Goal: Task Accomplishment & Management: Complete application form

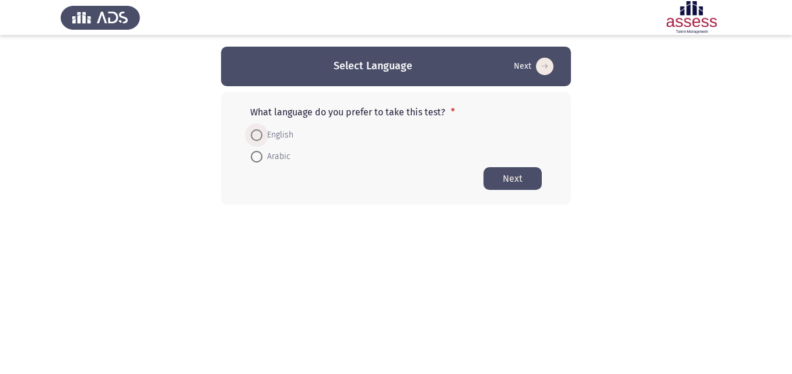
click at [260, 138] on span at bounding box center [257, 135] width 12 height 12
click at [260, 138] on input "English" at bounding box center [257, 135] width 12 height 12
radio input "true"
click at [522, 184] on button "Next" at bounding box center [513, 178] width 58 height 23
click at [517, 178] on button "Next" at bounding box center [513, 178] width 58 height 23
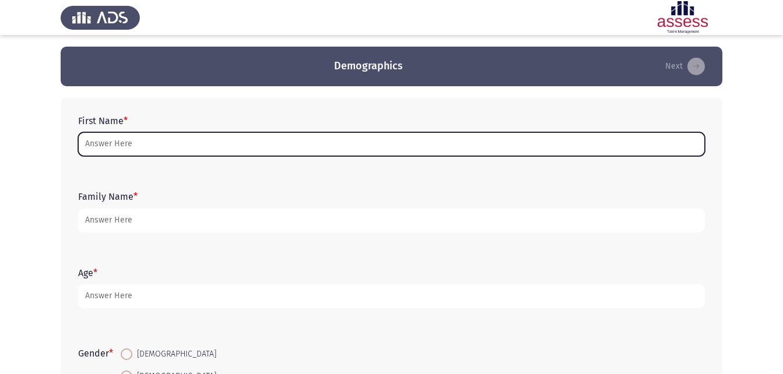
click at [280, 143] on input "First Name *" at bounding box center [391, 144] width 627 height 24
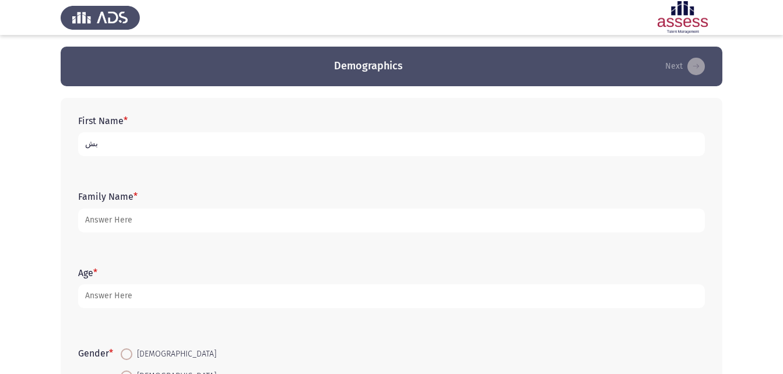
type input "ب"
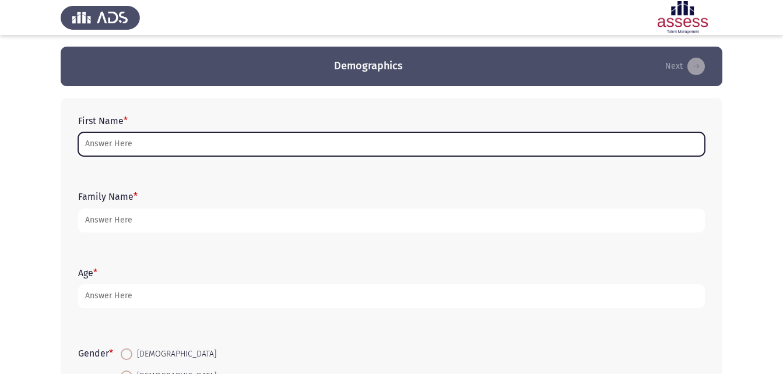
type input "ب"
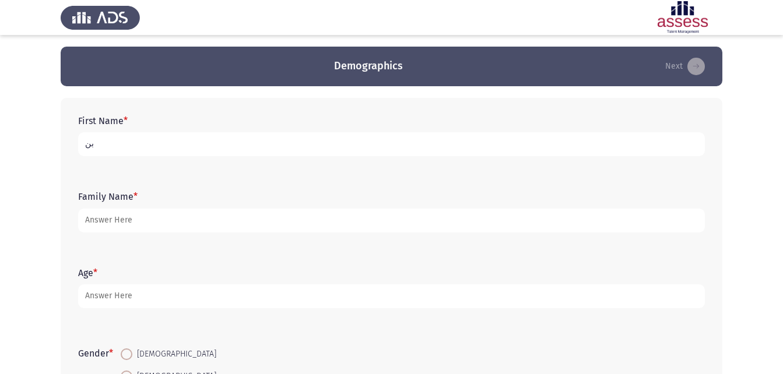
type input "ب"
type input "[PERSON_NAME] [PERSON_NAME]"
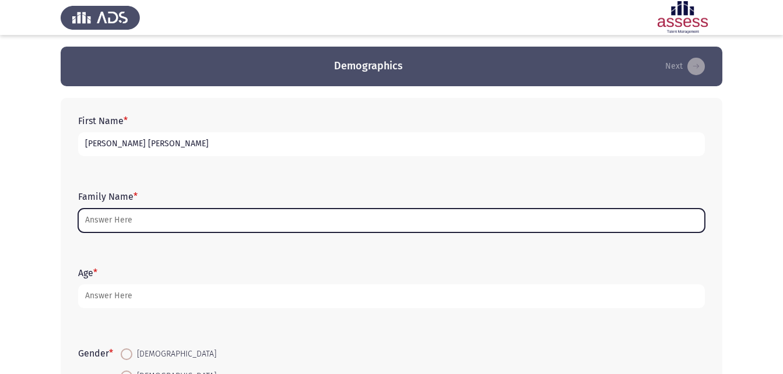
click at [132, 219] on input "Family Name *" at bounding box center [391, 221] width 627 height 24
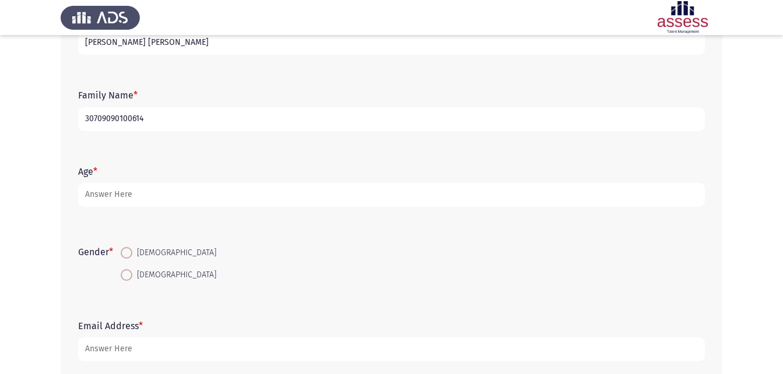
scroll to position [117, 0]
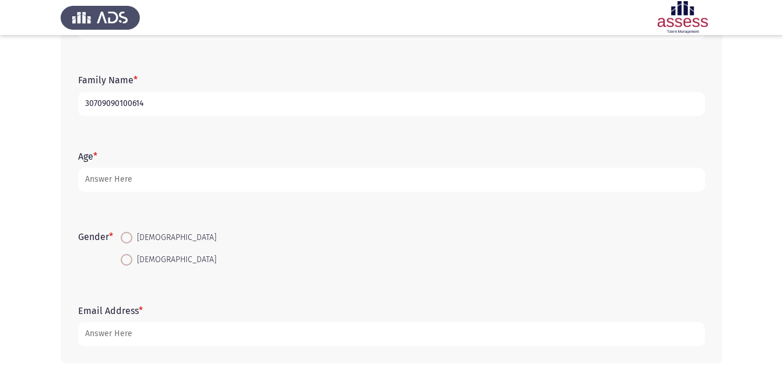
type input "30709090100614"
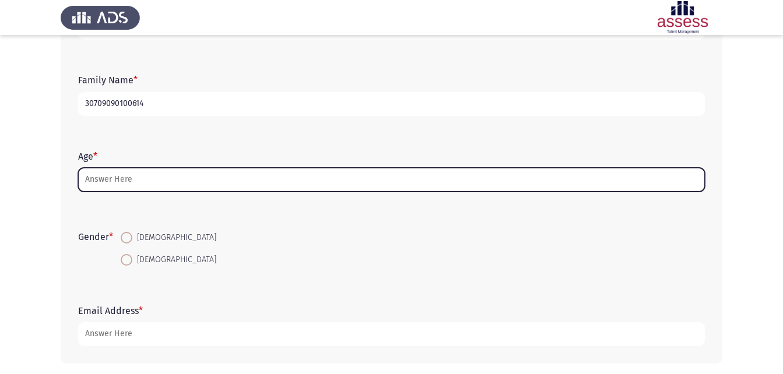
click at [157, 180] on input "Age *" at bounding box center [391, 180] width 627 height 24
click at [154, 180] on input "Age *" at bounding box center [391, 180] width 627 height 24
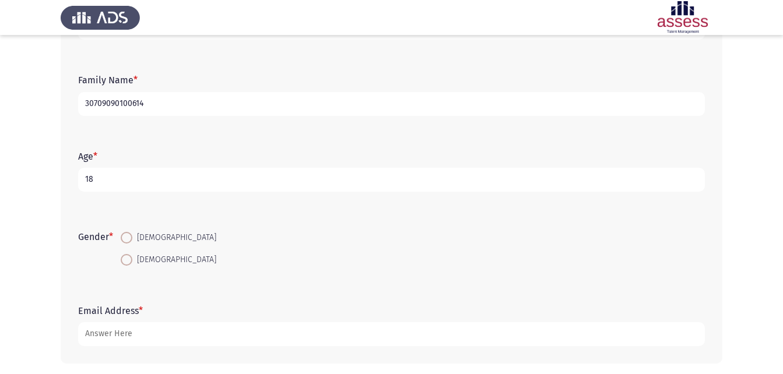
type input "18"
click at [130, 239] on span at bounding box center [127, 238] width 12 height 12
click at [130, 239] on input "[DEMOGRAPHIC_DATA]" at bounding box center [127, 238] width 12 height 12
radio input "true"
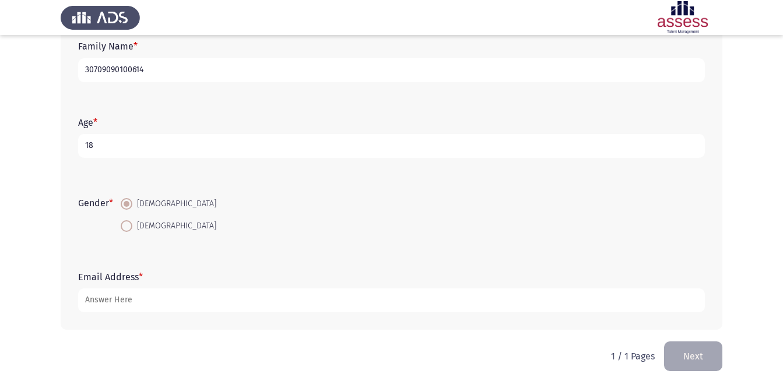
scroll to position [164, 0]
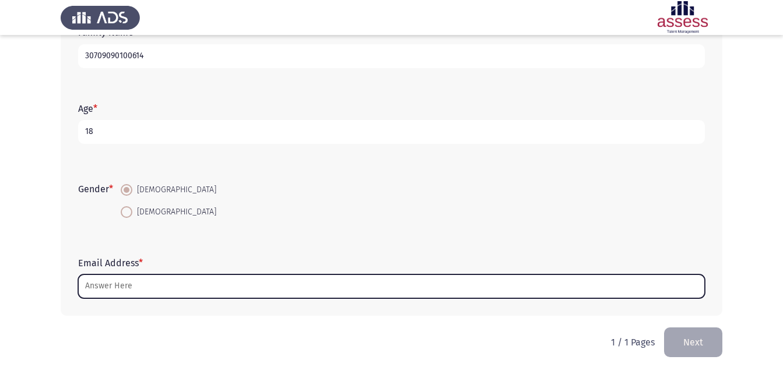
click at [151, 293] on input "Email Address *" at bounding box center [391, 287] width 627 height 24
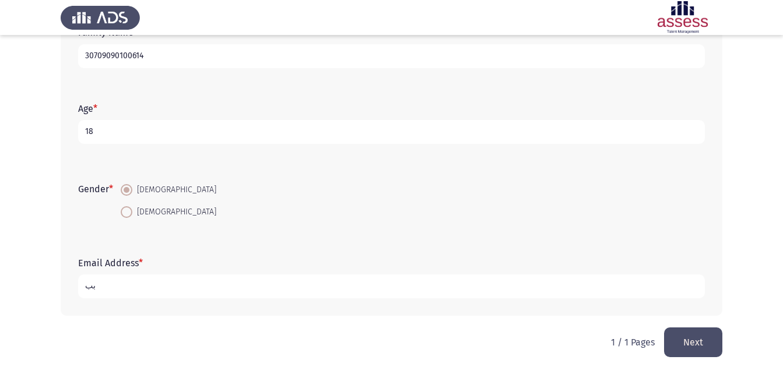
type input "ب"
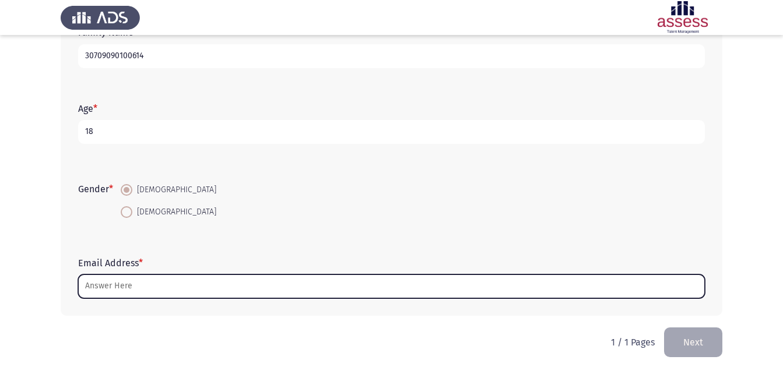
click at [606, 285] on input "Email Address *" at bounding box center [391, 287] width 627 height 24
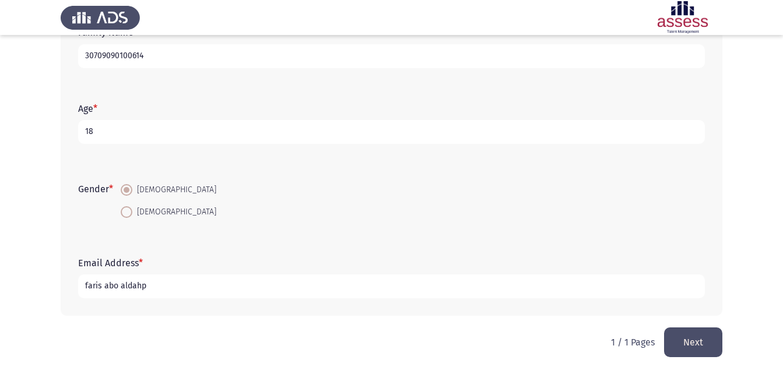
type input "faris abo aldahp"
click at [693, 342] on button "Next" at bounding box center [693, 343] width 58 height 30
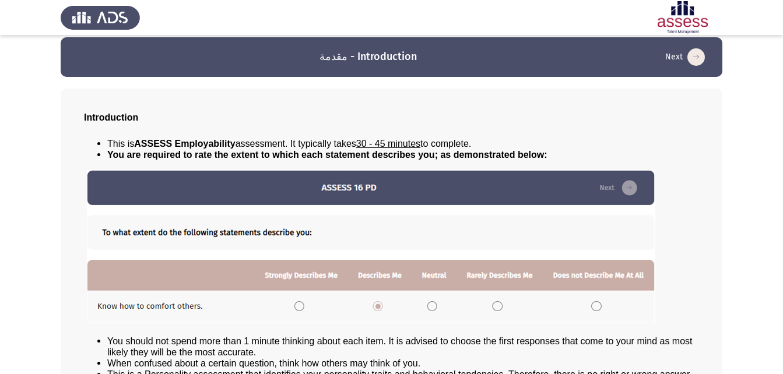
scroll to position [0, 0]
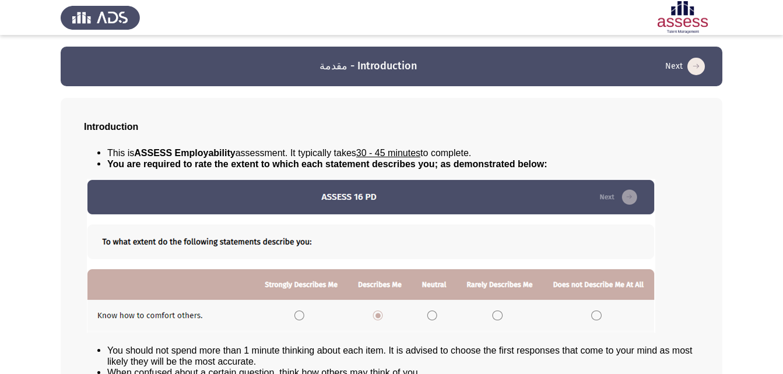
click at [641, 131] on div "Introduction" at bounding box center [391, 126] width 615 height 11
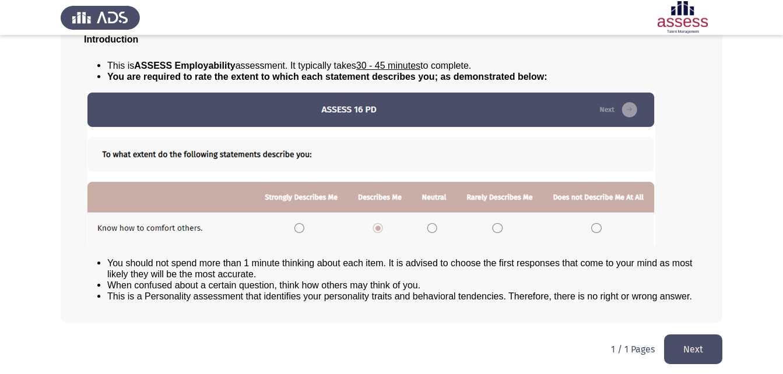
scroll to position [89, 0]
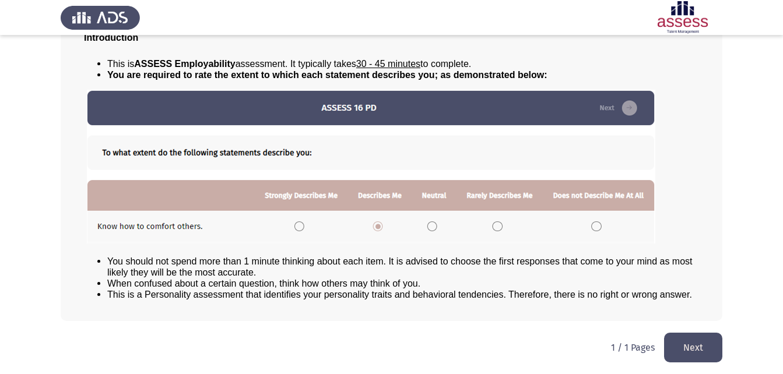
click at [701, 353] on button "Next" at bounding box center [693, 348] width 58 height 30
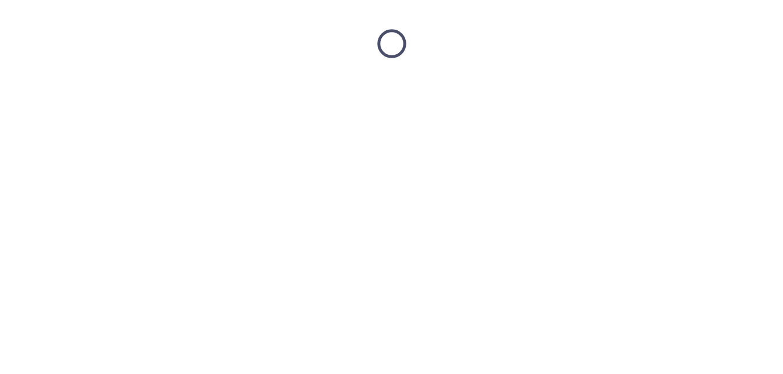
scroll to position [0, 0]
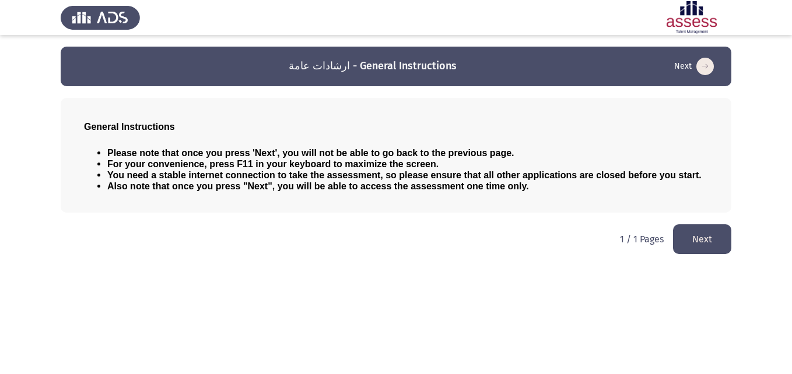
click at [712, 234] on button "Next" at bounding box center [702, 240] width 58 height 30
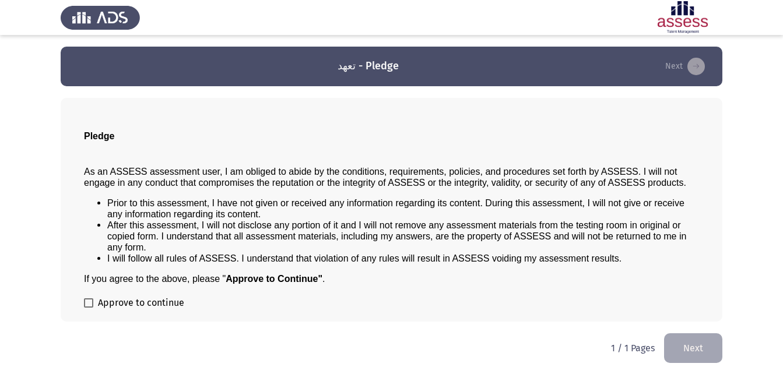
scroll to position [1, 0]
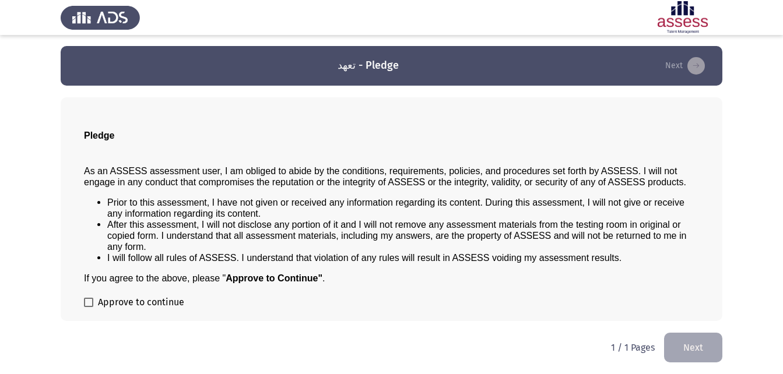
click at [92, 306] on span at bounding box center [88, 302] width 9 height 9
click at [89, 307] on input "Approve to continue" at bounding box center [88, 307] width 1 height 1
checkbox input "true"
click at [696, 341] on button "Next" at bounding box center [693, 348] width 58 height 30
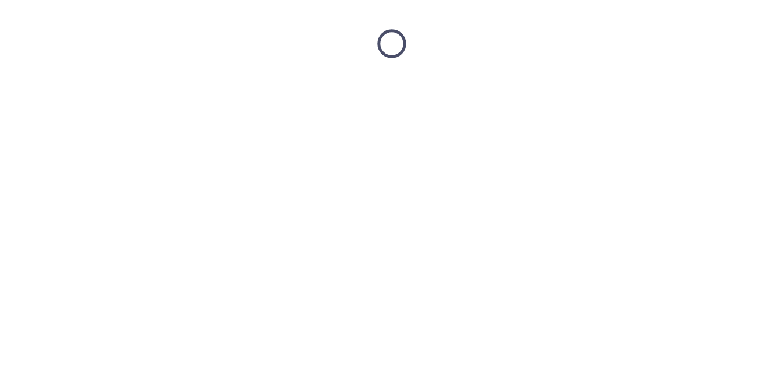
scroll to position [0, 0]
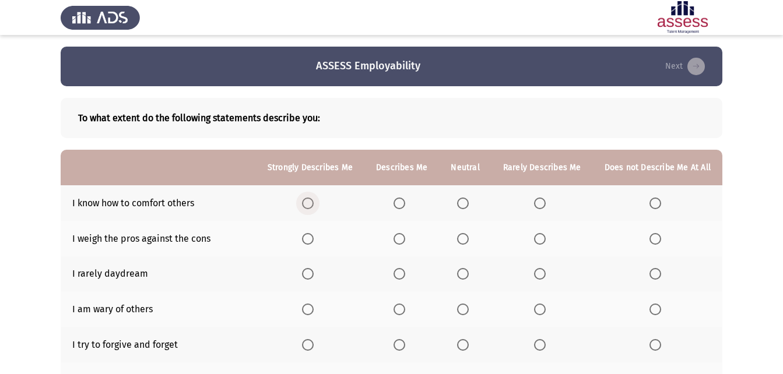
click at [314, 201] on span "Select an option" at bounding box center [308, 204] width 12 height 12
click at [314, 201] on input "Select an option" at bounding box center [308, 204] width 12 height 12
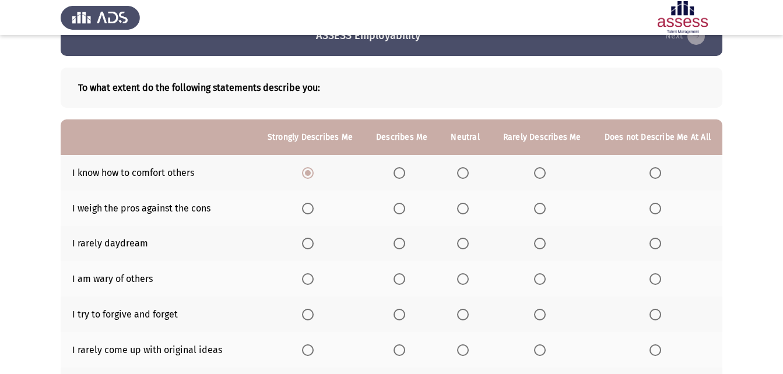
scroll to position [58, 0]
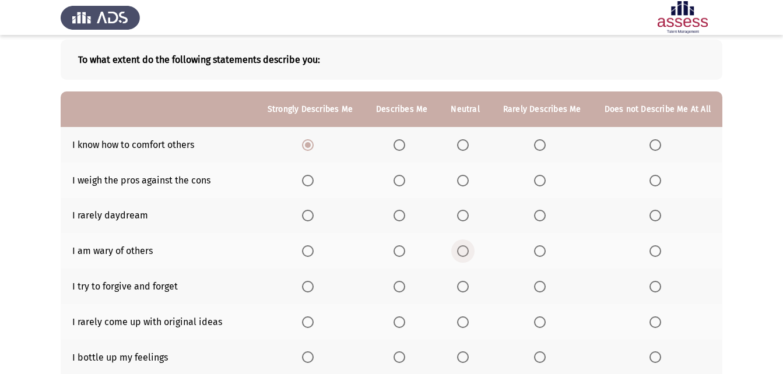
click at [464, 251] on span "Select an option" at bounding box center [463, 252] width 12 height 12
click at [464, 251] on input "Select an option" at bounding box center [463, 252] width 12 height 12
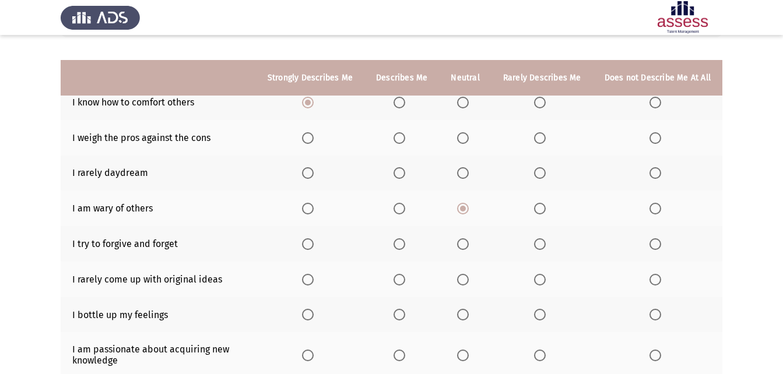
scroll to position [82, 0]
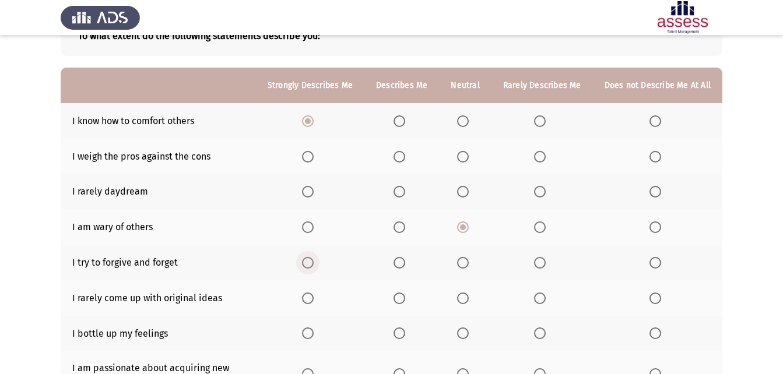
click at [314, 264] on span "Select an option" at bounding box center [308, 263] width 12 height 12
click at [314, 264] on input "Select an option" at bounding box center [308, 263] width 12 height 12
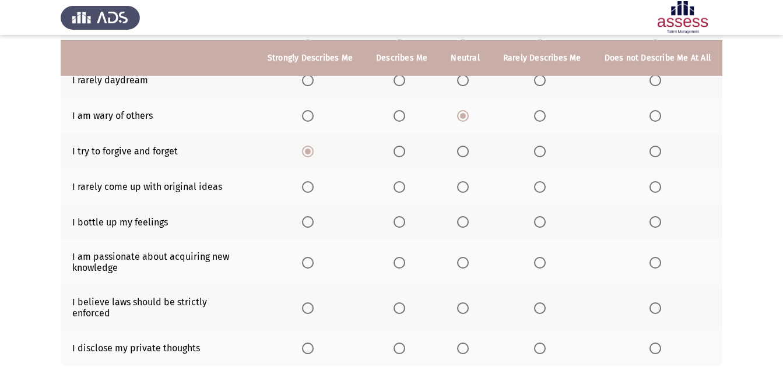
scroll to position [199, 0]
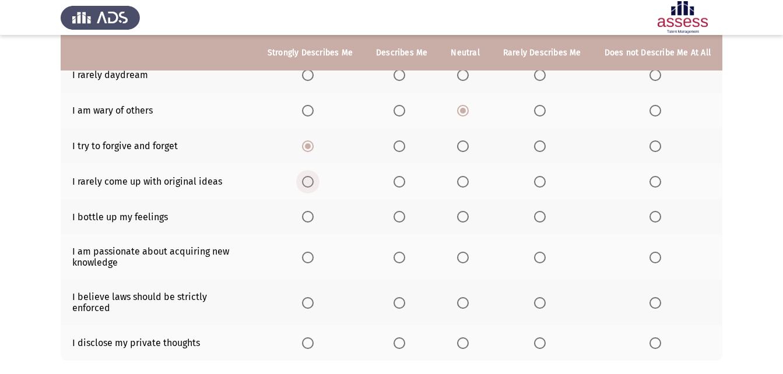
click at [314, 185] on span "Select an option" at bounding box center [308, 182] width 12 height 12
click at [314, 185] on input "Select an option" at bounding box center [308, 182] width 12 height 12
click at [464, 218] on span "Select an option" at bounding box center [463, 217] width 12 height 12
click at [464, 218] on input "Select an option" at bounding box center [463, 217] width 12 height 12
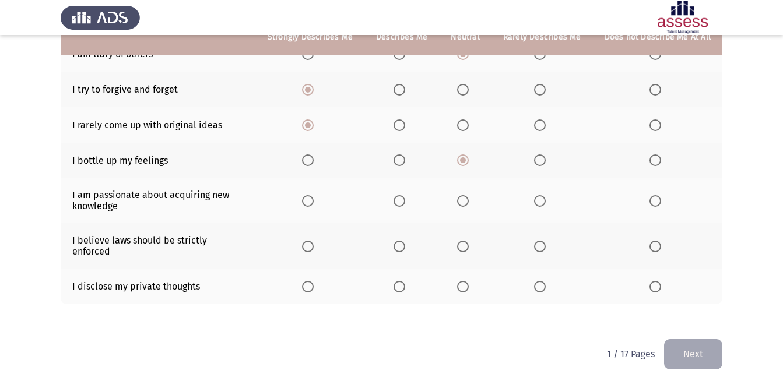
scroll to position [257, 0]
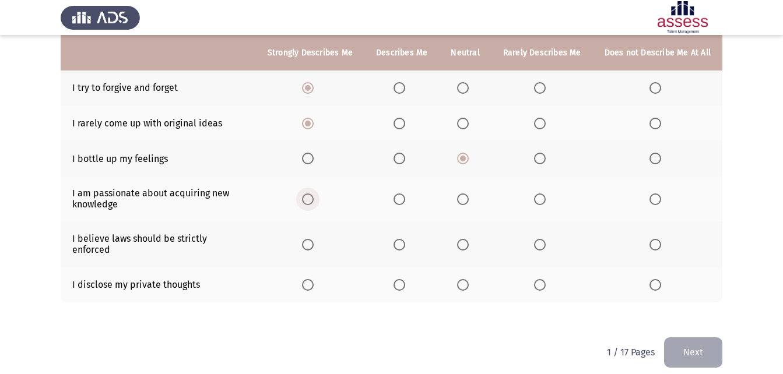
click at [310, 202] on span "Select an option" at bounding box center [308, 200] width 12 height 12
click at [310, 202] on input "Select an option" at bounding box center [308, 200] width 12 height 12
click at [318, 279] on label "Select an option" at bounding box center [310, 285] width 16 height 12
click at [314, 279] on input "Select an option" at bounding box center [308, 285] width 12 height 12
click at [405, 279] on span "Select an option" at bounding box center [400, 285] width 12 height 12
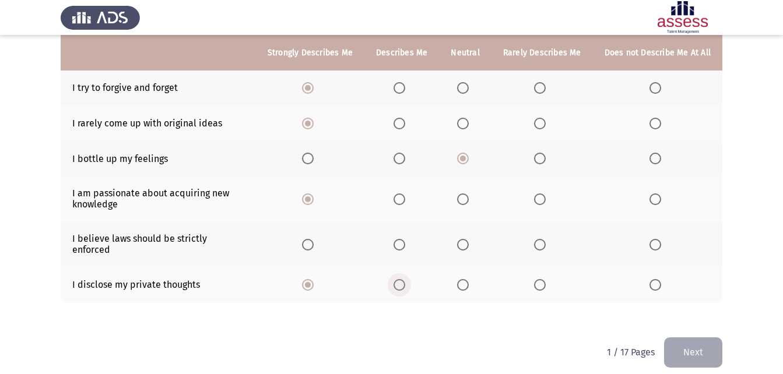
click at [405, 279] on input "Select an option" at bounding box center [400, 285] width 12 height 12
click at [684, 354] on button "Next" at bounding box center [693, 353] width 58 height 30
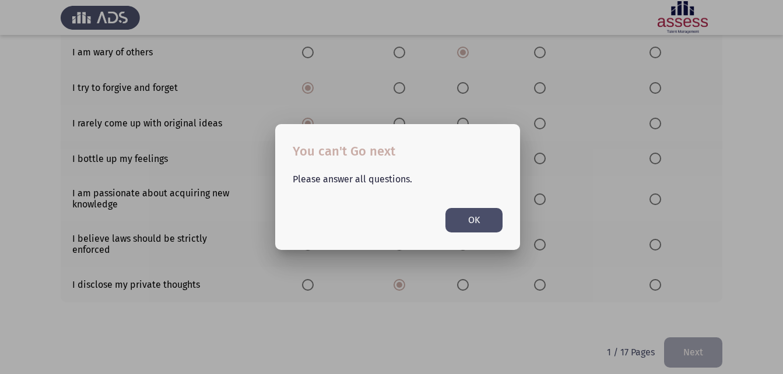
click at [388, 302] on div at bounding box center [391, 187] width 783 height 374
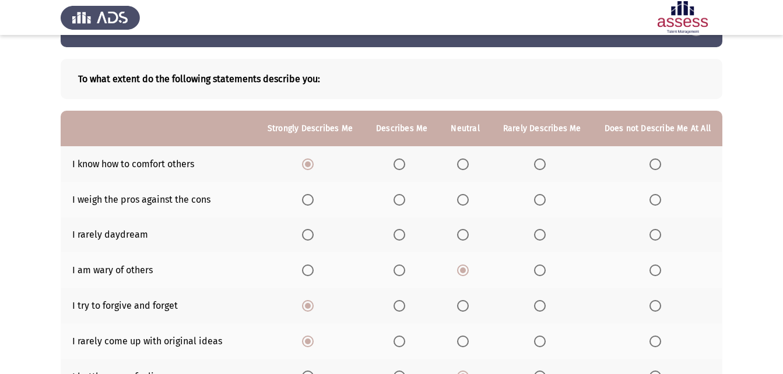
scroll to position [58, 0]
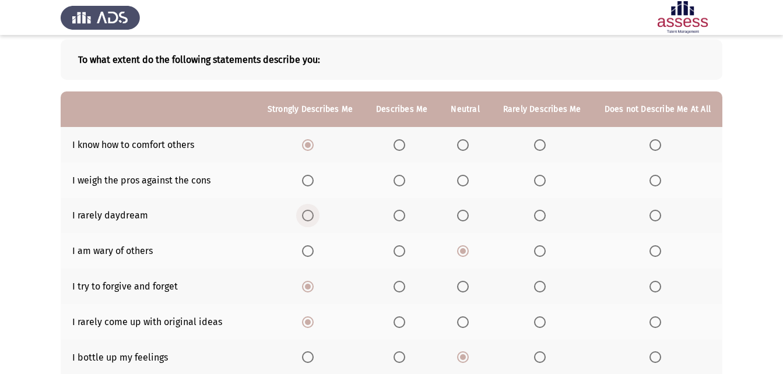
click at [314, 218] on span "Select an option" at bounding box center [308, 216] width 12 height 12
click at [314, 218] on input "Select an option" at bounding box center [308, 216] width 12 height 12
click at [405, 184] on span "Select an option" at bounding box center [400, 181] width 12 height 12
click at [405, 184] on input "Select an option" at bounding box center [400, 181] width 12 height 12
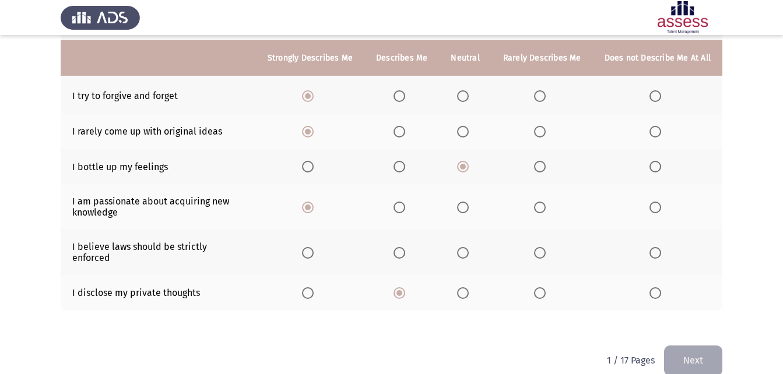
scroll to position [257, 0]
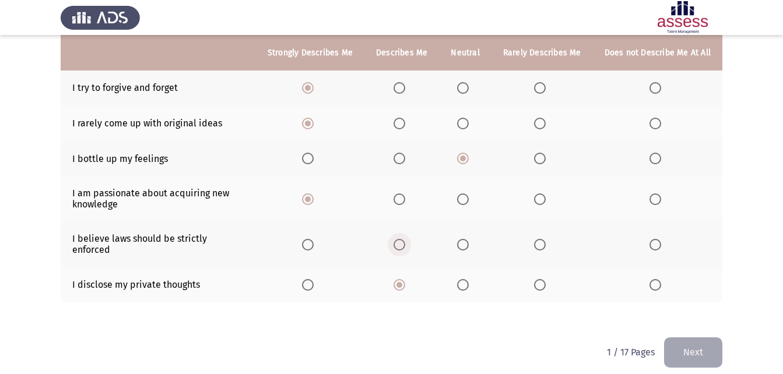
click at [405, 245] on span "Select an option" at bounding box center [400, 245] width 12 height 12
click at [405, 245] on input "Select an option" at bounding box center [400, 245] width 12 height 12
click at [693, 338] on button "Next" at bounding box center [693, 353] width 58 height 30
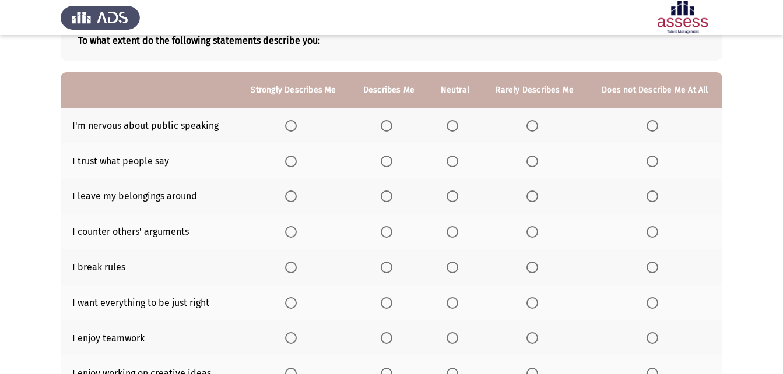
scroll to position [72, 0]
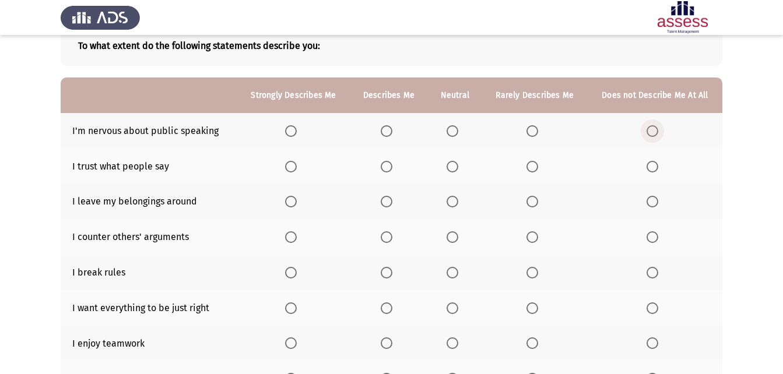
click at [656, 133] on span "Select an option" at bounding box center [653, 131] width 12 height 12
click at [656, 133] on input "Select an option" at bounding box center [653, 131] width 12 height 12
click at [538, 170] on span "Select an option" at bounding box center [533, 167] width 12 height 12
click at [538, 170] on input "Select an option" at bounding box center [533, 167] width 12 height 12
click at [452, 167] on span "Select an option" at bounding box center [453, 167] width 12 height 12
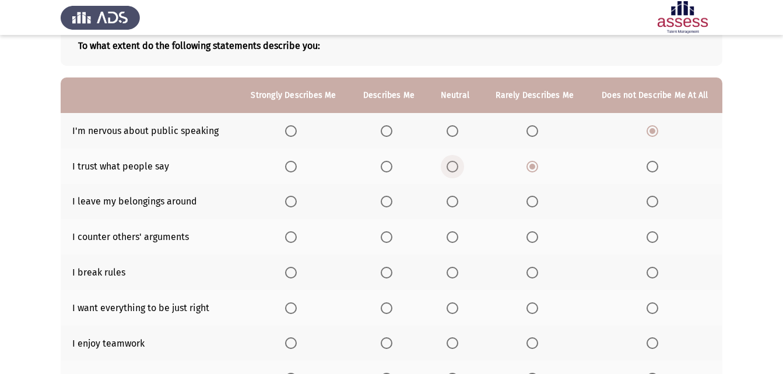
click at [452, 167] on input "Select an option" at bounding box center [453, 167] width 12 height 12
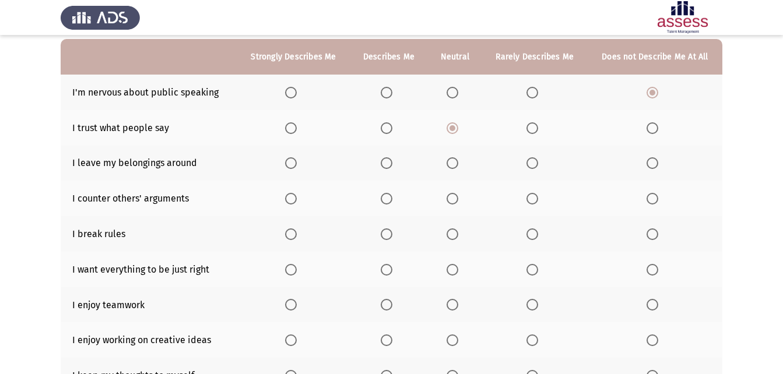
scroll to position [131, 0]
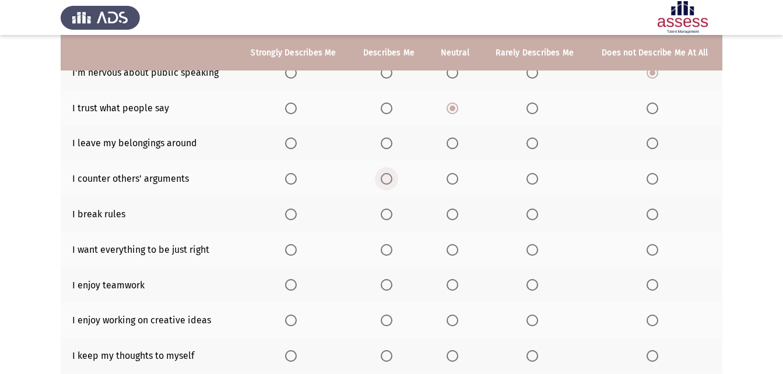
click at [386, 177] on span "Select an option" at bounding box center [387, 179] width 12 height 12
click at [386, 177] on input "Select an option" at bounding box center [387, 179] width 12 height 12
click at [657, 218] on span "Select an option" at bounding box center [653, 215] width 12 height 12
click at [657, 218] on input "Select an option" at bounding box center [653, 215] width 12 height 12
click at [452, 253] on span "Select an option" at bounding box center [453, 250] width 12 height 12
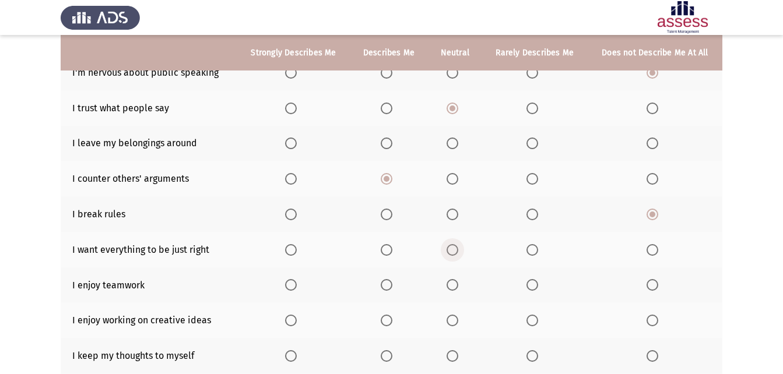
click at [452, 253] on input "Select an option" at bounding box center [453, 250] width 12 height 12
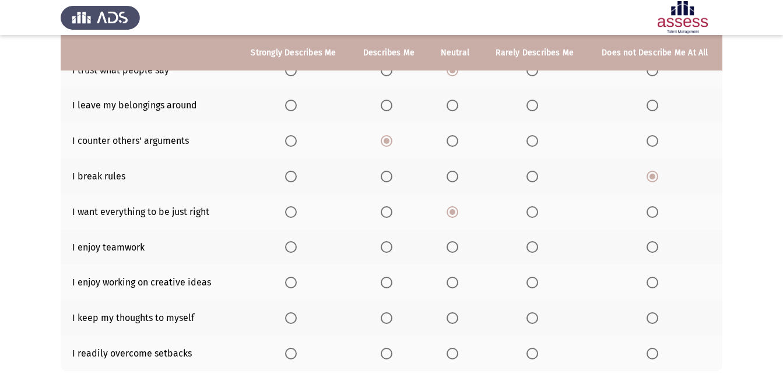
scroll to position [189, 0]
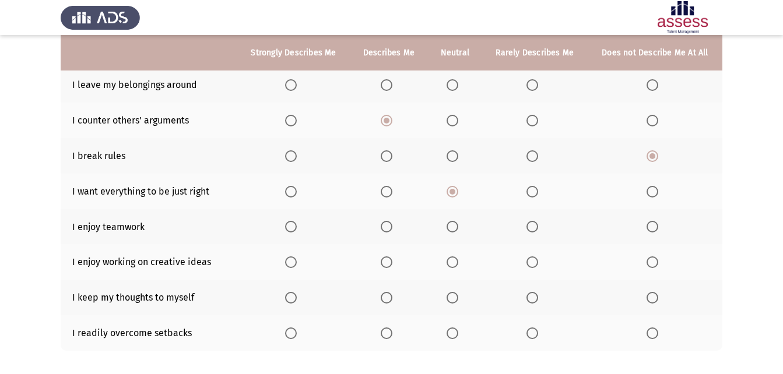
click at [291, 227] on span "Select an option" at bounding box center [291, 227] width 0 height 0
click at [292, 226] on input "Select an option" at bounding box center [291, 227] width 12 height 12
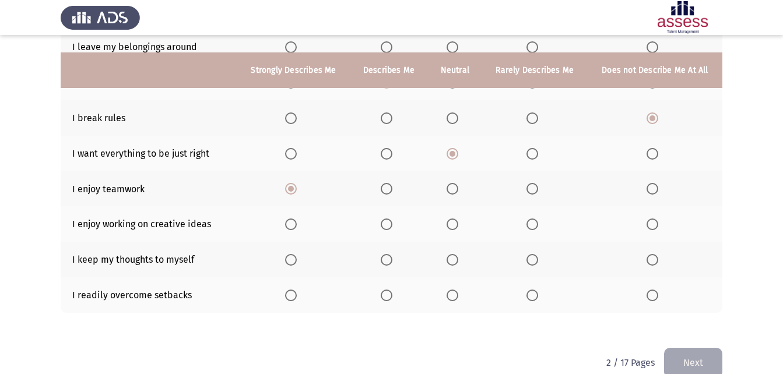
scroll to position [247, 0]
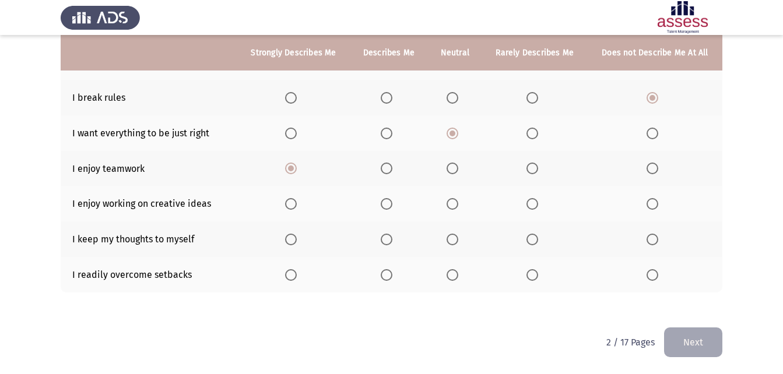
click at [290, 202] on span "Select an option" at bounding box center [291, 204] width 12 height 12
click at [290, 202] on input "Select an option" at bounding box center [291, 204] width 12 height 12
click at [457, 244] on span "Select an option" at bounding box center [453, 240] width 12 height 12
click at [457, 244] on input "Select an option" at bounding box center [453, 240] width 12 height 12
click at [290, 272] on span "Select an option" at bounding box center [291, 275] width 12 height 12
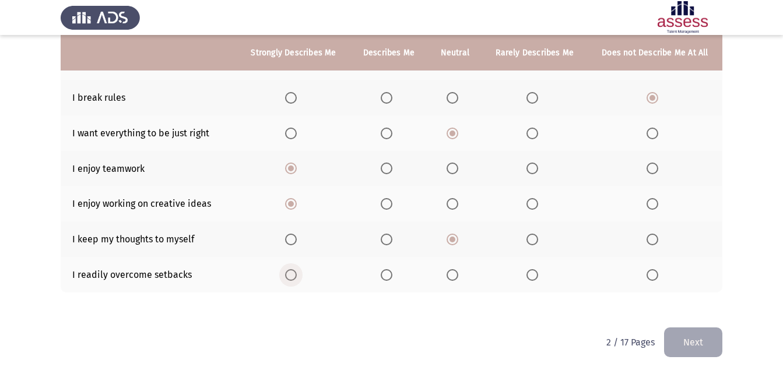
click at [290, 272] on input "Select an option" at bounding box center [291, 275] width 12 height 12
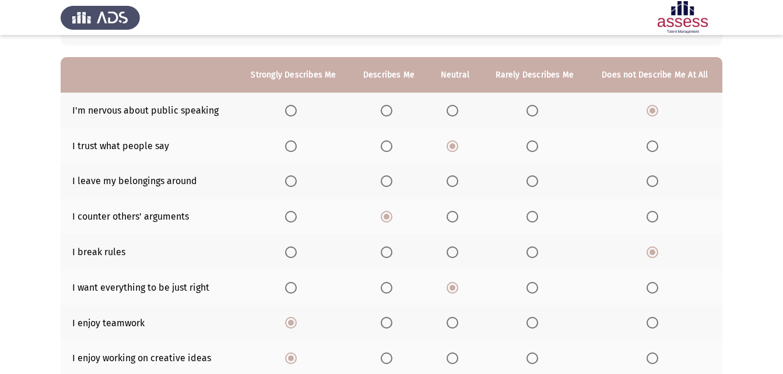
scroll to position [72, 0]
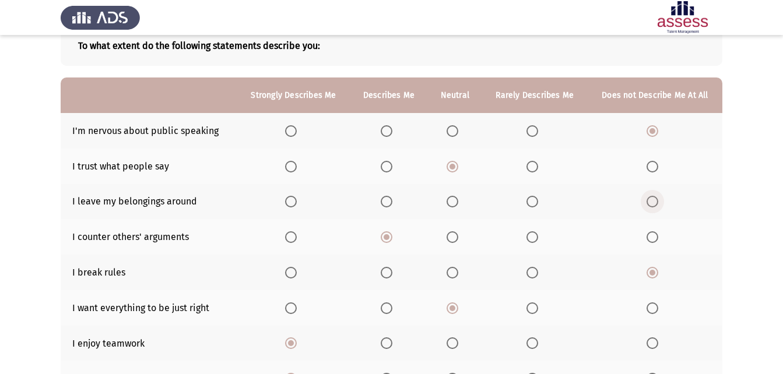
click at [655, 196] on span "Select an option" at bounding box center [653, 202] width 12 height 12
click at [655, 196] on input "Select an option" at bounding box center [653, 202] width 12 height 12
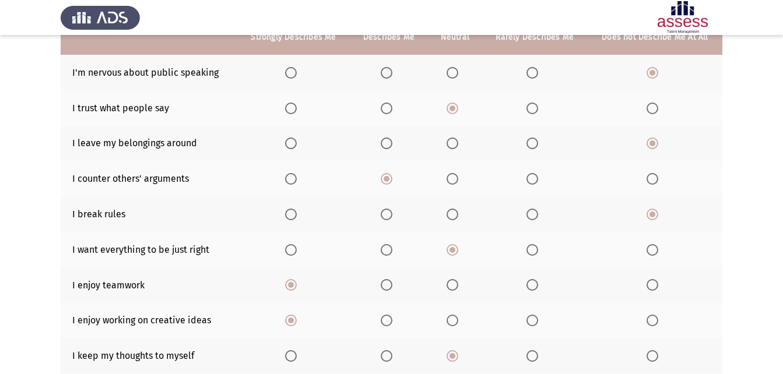
scroll to position [247, 0]
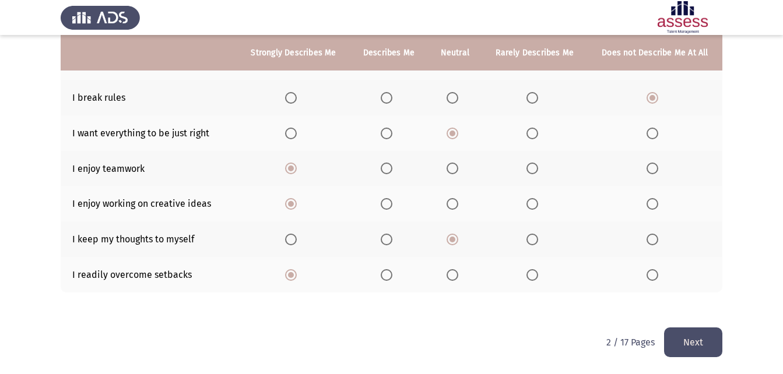
click at [708, 333] on button "Next" at bounding box center [693, 343] width 58 height 30
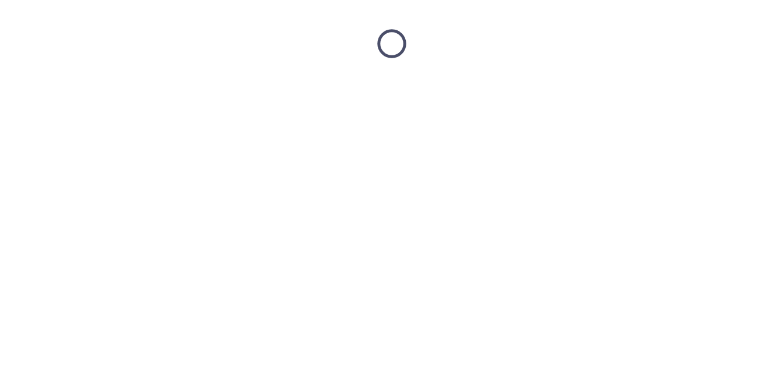
scroll to position [0, 0]
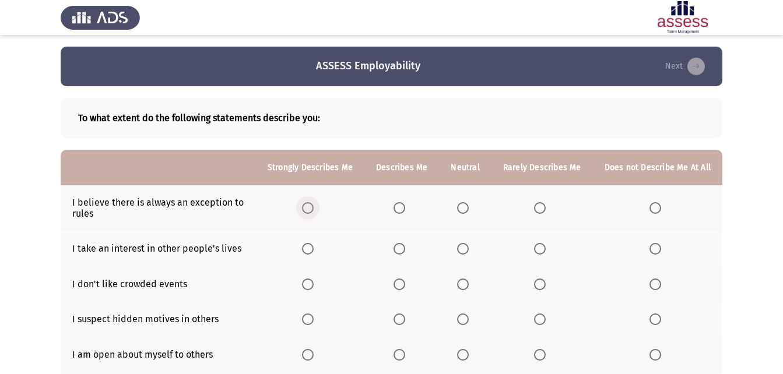
click at [314, 206] on span "Select an option" at bounding box center [308, 208] width 12 height 12
click at [314, 206] on input "Select an option" at bounding box center [308, 208] width 12 height 12
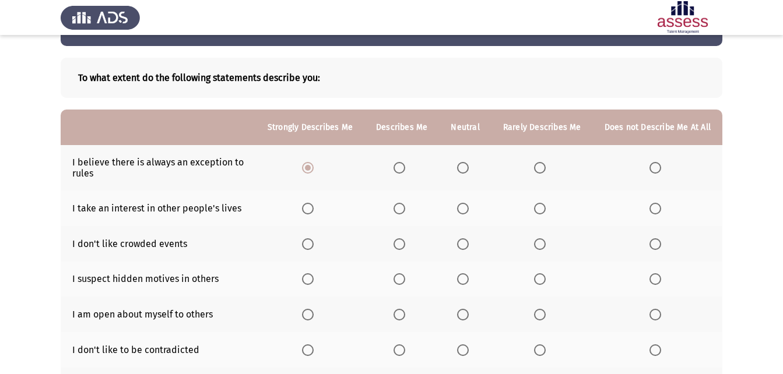
scroll to position [58, 0]
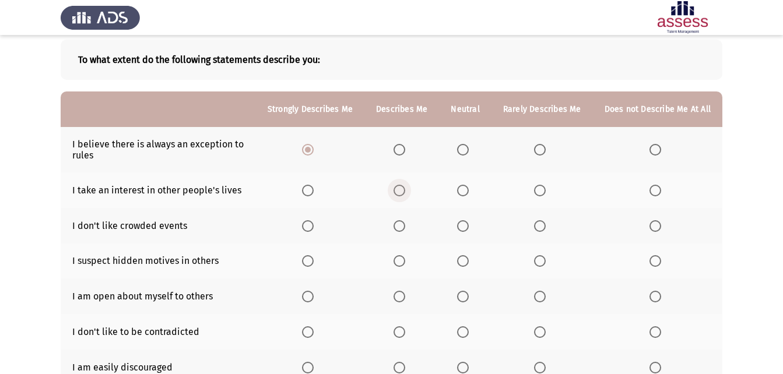
click at [405, 196] on span "Select an option" at bounding box center [400, 191] width 12 height 12
click at [405, 196] on input "Select an option" at bounding box center [400, 191] width 12 height 12
click at [468, 222] on span "Select an option" at bounding box center [463, 226] width 12 height 12
click at [468, 222] on input "Select an option" at bounding box center [463, 226] width 12 height 12
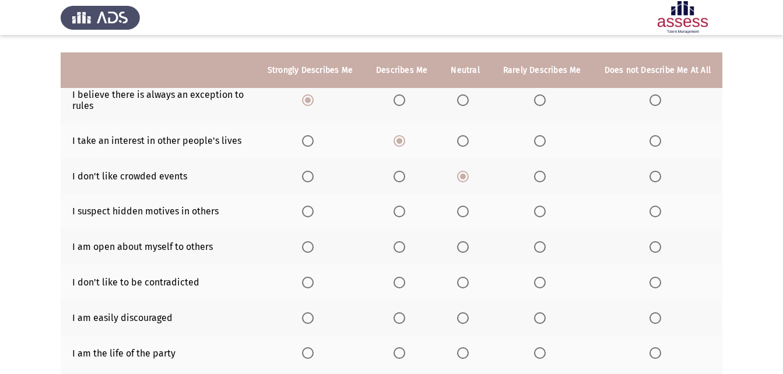
scroll to position [105, 0]
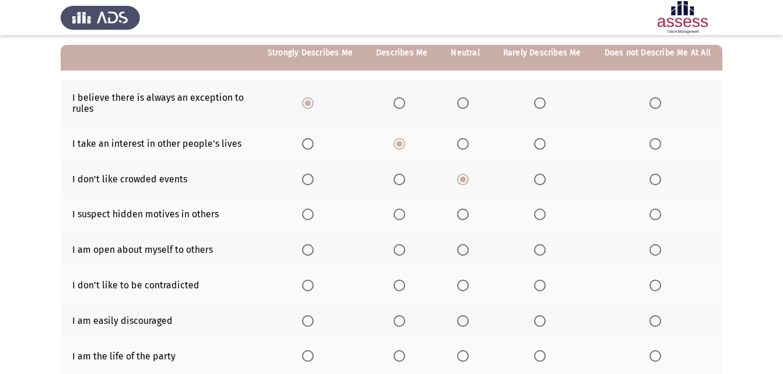
click at [468, 212] on span "Select an option" at bounding box center [463, 215] width 12 height 12
click at [468, 212] on input "Select an option" at bounding box center [463, 215] width 12 height 12
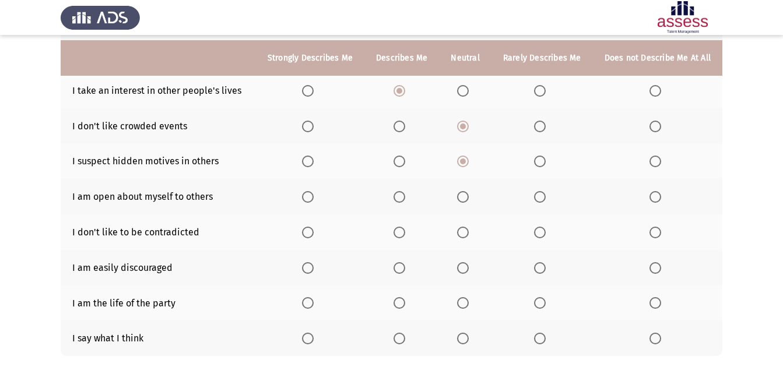
scroll to position [163, 0]
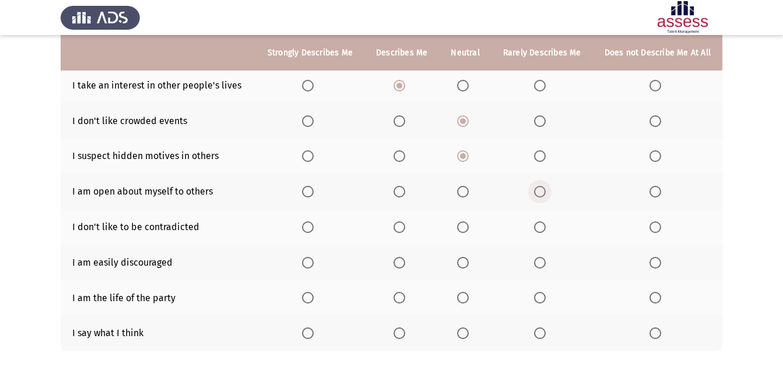
click at [551, 192] on label "Select an option" at bounding box center [542, 192] width 16 height 12
click at [546, 192] on input "Select an option" at bounding box center [540, 192] width 12 height 12
click at [549, 226] on label "Select an option" at bounding box center [542, 228] width 16 height 12
click at [546, 226] on input "Select an option" at bounding box center [540, 228] width 12 height 12
click at [660, 264] on span "Select an option" at bounding box center [656, 263] width 12 height 12
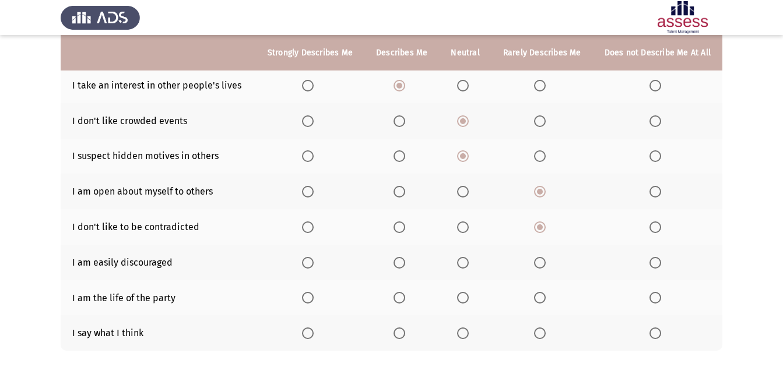
click at [660, 264] on input "Select an option" at bounding box center [656, 263] width 12 height 12
click at [657, 295] on span "Select an option" at bounding box center [656, 298] width 12 height 12
click at [657, 295] on input "Select an option" at bounding box center [656, 298] width 12 height 12
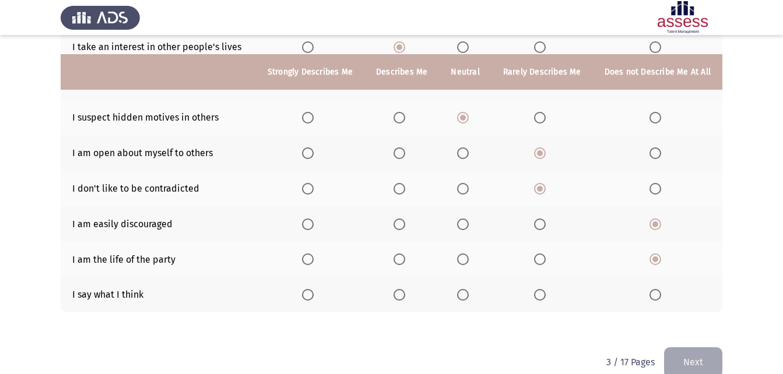
scroll to position [222, 0]
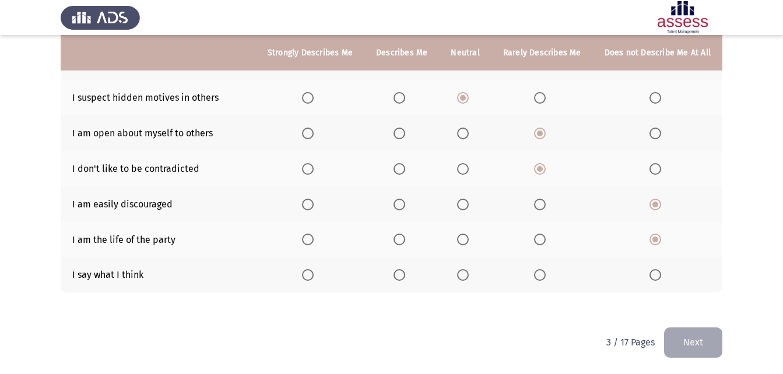
click at [397, 272] on th at bounding box center [402, 275] width 75 height 36
click at [405, 276] on span "Select an option" at bounding box center [400, 275] width 12 height 12
click at [405, 276] on input "Select an option" at bounding box center [400, 275] width 12 height 12
click at [707, 349] on button "Next" at bounding box center [693, 343] width 58 height 30
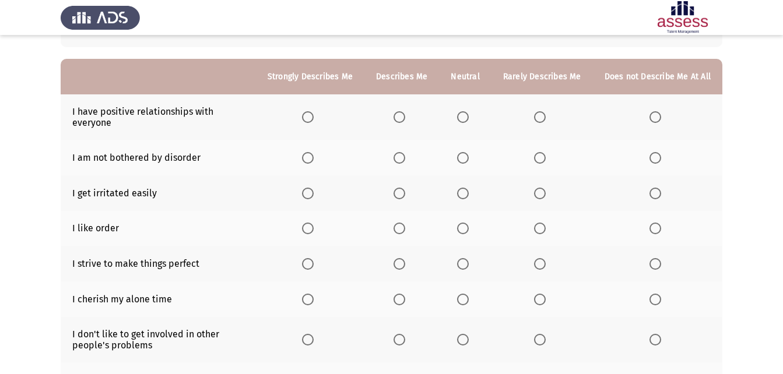
scroll to position [92, 0]
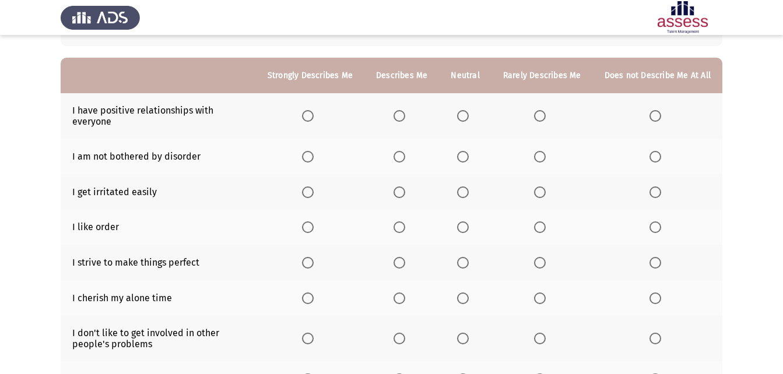
click at [466, 120] on span "Select an option" at bounding box center [463, 116] width 12 height 12
click at [466, 120] on input "Select an option" at bounding box center [463, 116] width 12 height 12
click at [538, 158] on span "Select an option" at bounding box center [540, 157] width 12 height 12
click at [538, 158] on input "Select an option" at bounding box center [540, 157] width 12 height 12
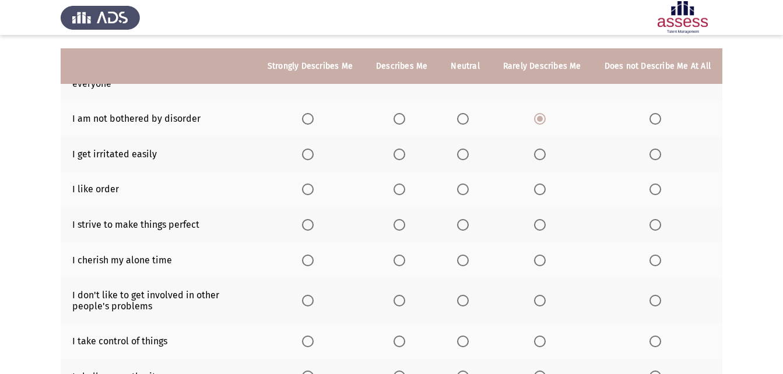
scroll to position [150, 0]
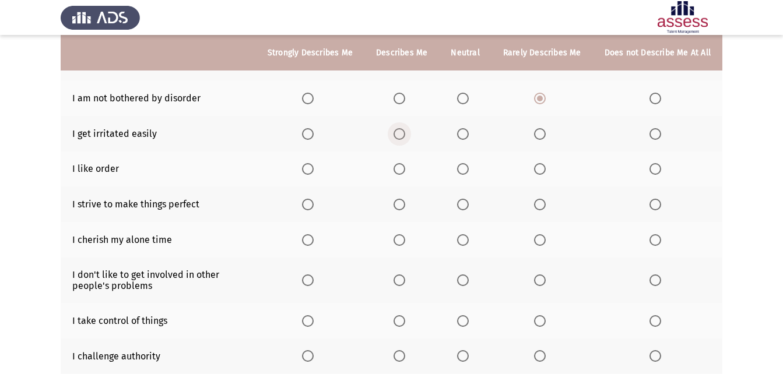
click at [405, 133] on span "Select an option" at bounding box center [400, 134] width 12 height 12
click at [405, 133] on input "Select an option" at bounding box center [400, 134] width 12 height 12
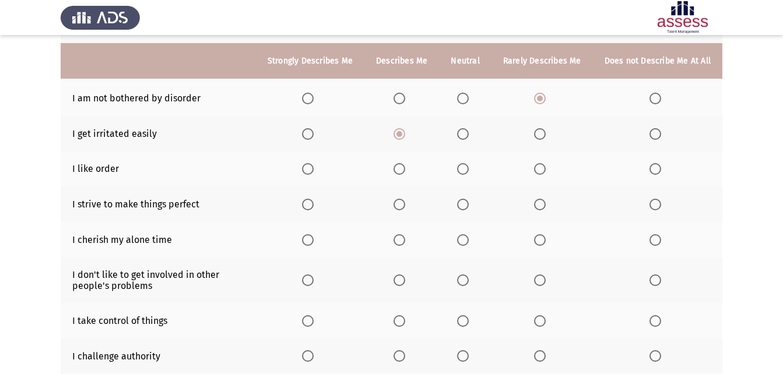
scroll to position [209, 0]
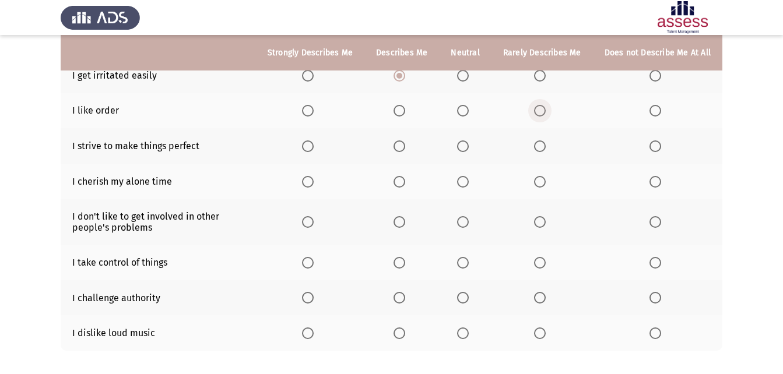
click at [545, 113] on span "Select an option" at bounding box center [540, 111] width 12 height 12
click at [545, 113] on input "Select an option" at bounding box center [540, 111] width 12 height 12
click at [314, 148] on span "Select an option" at bounding box center [308, 147] width 12 height 12
click at [314, 148] on input "Select an option" at bounding box center [308, 147] width 12 height 12
click at [410, 181] on label "Select an option" at bounding box center [402, 182] width 16 height 12
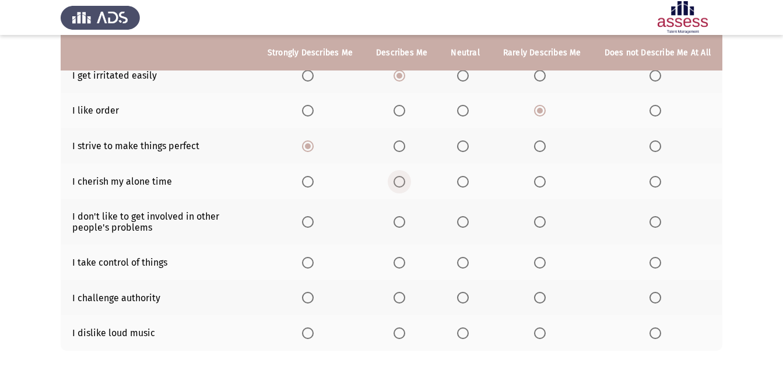
click at [405, 181] on input "Select an option" at bounding box center [400, 182] width 12 height 12
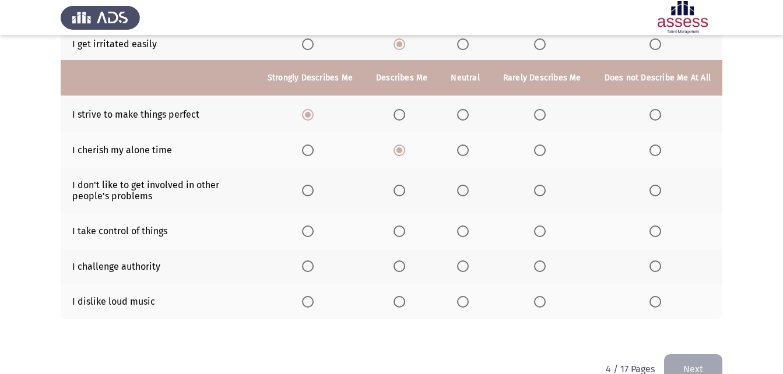
scroll to position [267, 0]
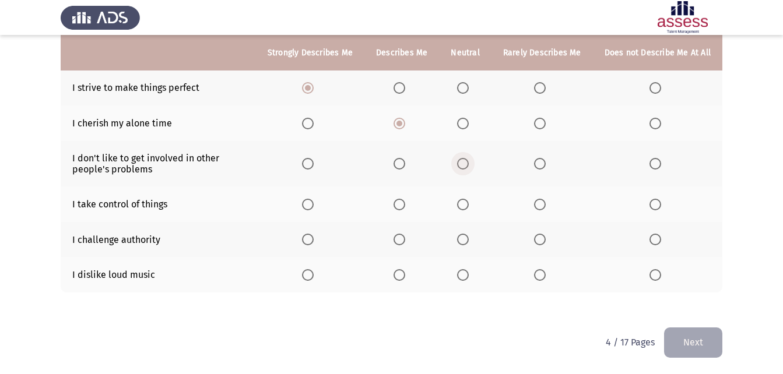
click at [465, 163] on span "Select an option" at bounding box center [463, 164] width 12 height 12
click at [465, 163] on input "Select an option" at bounding box center [463, 164] width 12 height 12
click at [318, 208] on label "Select an option" at bounding box center [310, 205] width 16 height 12
click at [314, 208] on input "Select an option" at bounding box center [308, 205] width 12 height 12
click at [405, 236] on span "Select an option" at bounding box center [400, 240] width 12 height 12
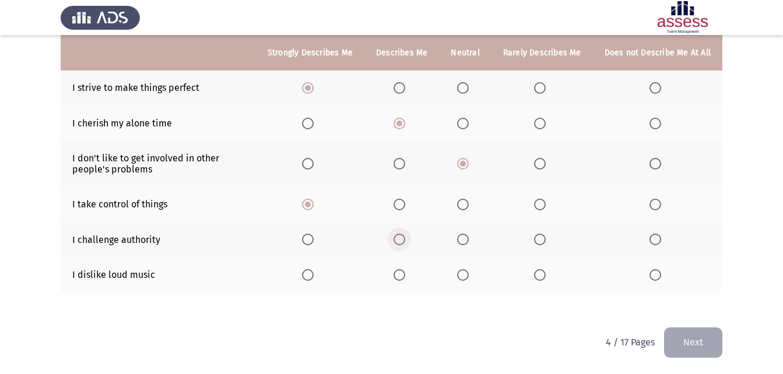
click at [405, 236] on input "Select an option" at bounding box center [400, 240] width 12 height 12
click at [469, 276] on span "Select an option" at bounding box center [463, 275] width 12 height 12
click at [469, 276] on input "Select an option" at bounding box center [463, 275] width 12 height 12
click at [688, 342] on button "Next" at bounding box center [693, 343] width 58 height 30
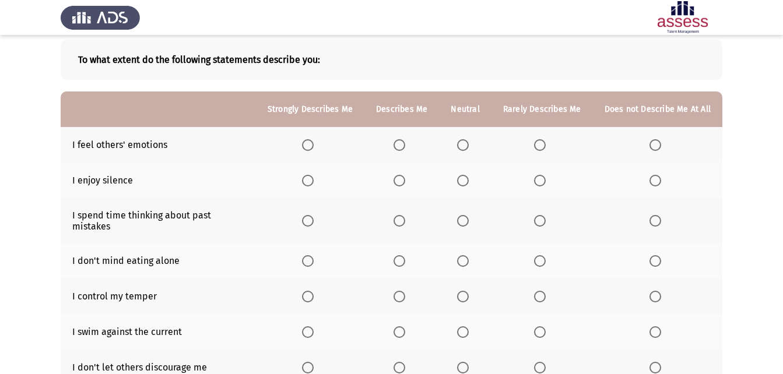
scroll to position [117, 0]
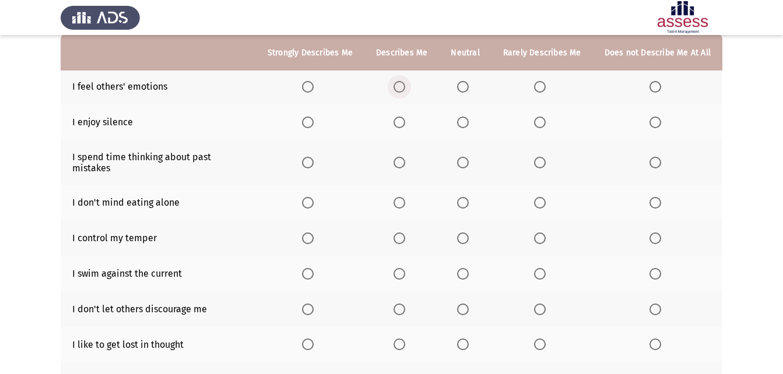
click at [405, 88] on span "Select an option" at bounding box center [400, 87] width 12 height 12
click at [405, 88] on input "Select an option" at bounding box center [400, 87] width 12 height 12
click at [404, 124] on span "Select an option" at bounding box center [400, 123] width 12 height 12
click at [404, 124] on input "Select an option" at bounding box center [400, 123] width 12 height 12
click at [462, 158] on span "Select an option" at bounding box center [463, 163] width 12 height 12
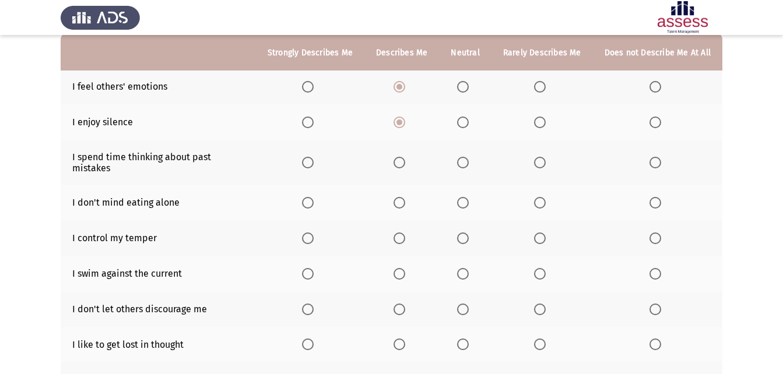
click at [462, 158] on input "Select an option" at bounding box center [463, 163] width 12 height 12
click at [541, 157] on span "Select an option" at bounding box center [540, 163] width 12 height 12
click at [541, 157] on input "Select an option" at bounding box center [540, 163] width 12 height 12
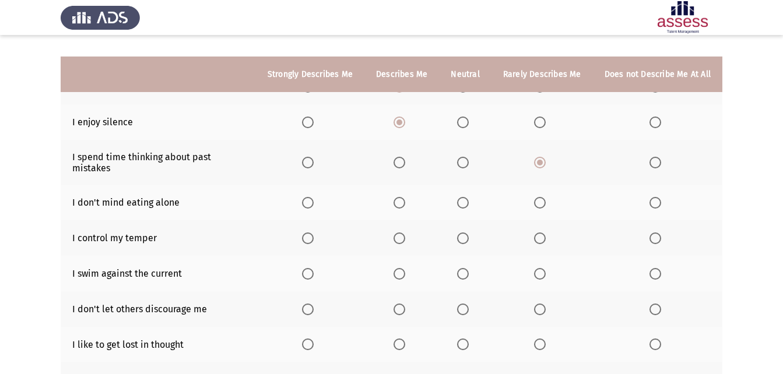
scroll to position [175, 0]
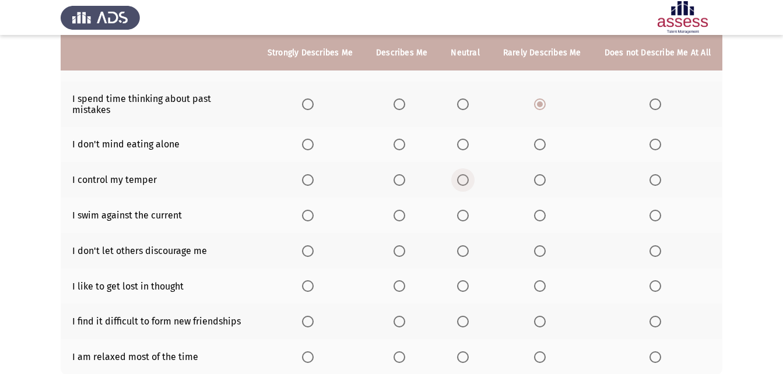
click at [469, 174] on span "Select an option" at bounding box center [463, 180] width 12 height 12
click at [469, 174] on input "Select an option" at bounding box center [463, 180] width 12 height 12
click at [472, 139] on label "Select an option" at bounding box center [465, 145] width 16 height 12
click at [469, 139] on input "Select an option" at bounding box center [463, 145] width 12 height 12
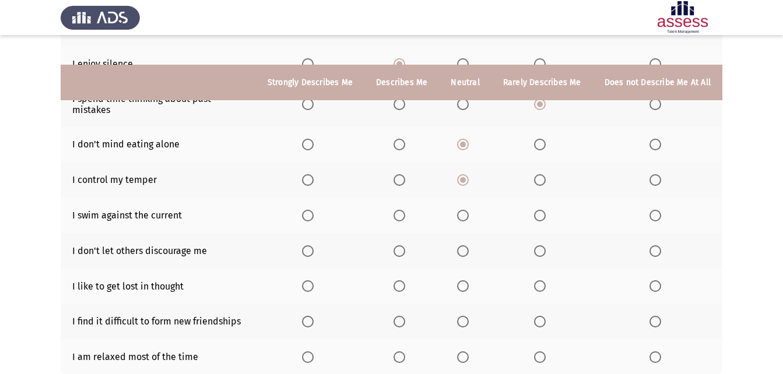
scroll to position [233, 0]
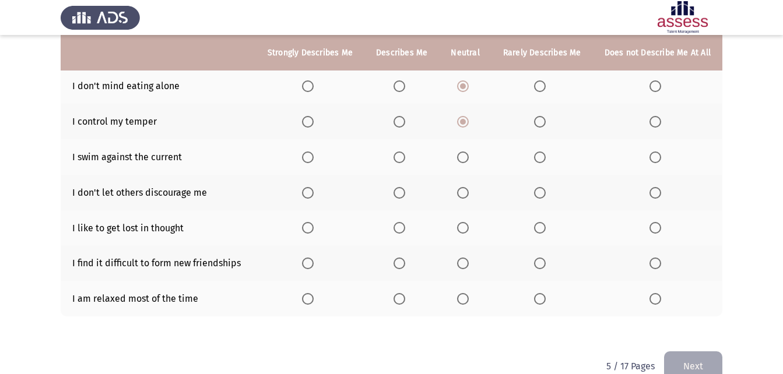
click at [400, 152] on span "Select an option" at bounding box center [400, 158] width 12 height 12
click at [400, 152] on input "Select an option" at bounding box center [400, 158] width 12 height 12
click at [465, 187] on span "Select an option" at bounding box center [463, 193] width 12 height 12
click at [465, 187] on input "Select an option" at bounding box center [463, 193] width 12 height 12
click at [469, 222] on span "Select an option" at bounding box center [463, 228] width 12 height 12
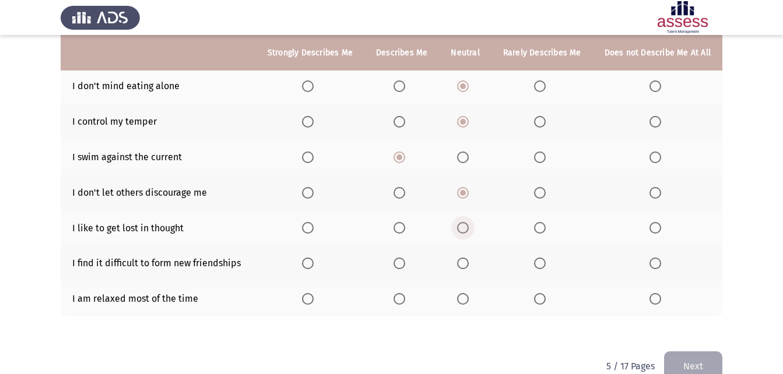
click at [469, 222] on input "Select an option" at bounding box center [463, 228] width 12 height 12
click at [546, 258] on span "Select an option" at bounding box center [540, 264] width 12 height 12
click at [546, 258] on input "Select an option" at bounding box center [540, 264] width 12 height 12
click at [318, 295] on label "Select an option" at bounding box center [310, 299] width 16 height 12
click at [314, 295] on input "Select an option" at bounding box center [308, 299] width 12 height 12
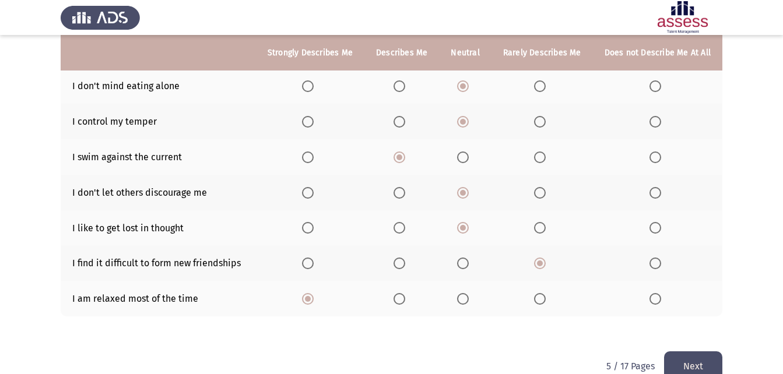
click at [709, 357] on button "Next" at bounding box center [693, 367] width 58 height 30
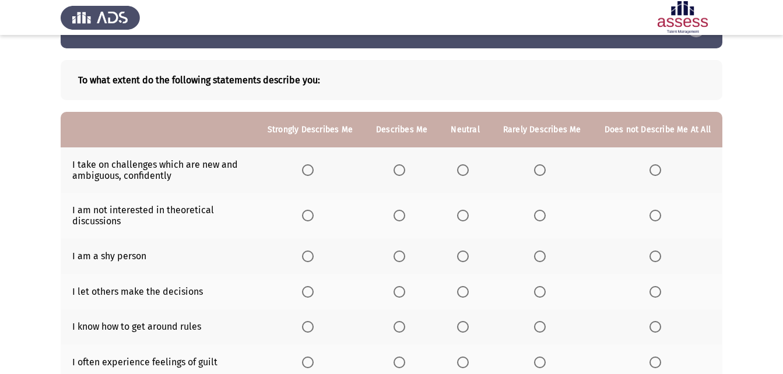
scroll to position [58, 0]
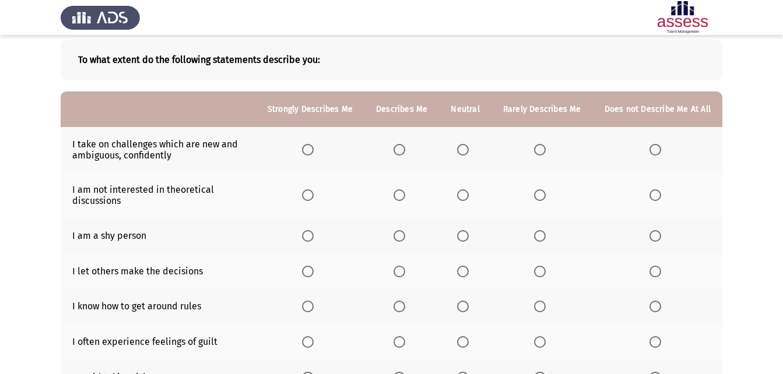
click at [410, 153] on label "Select an option" at bounding box center [402, 150] width 16 height 12
click at [405, 153] on input "Select an option" at bounding box center [400, 150] width 12 height 12
click at [544, 198] on span "Select an option" at bounding box center [540, 196] width 12 height 12
click at [544, 198] on input "Select an option" at bounding box center [540, 196] width 12 height 12
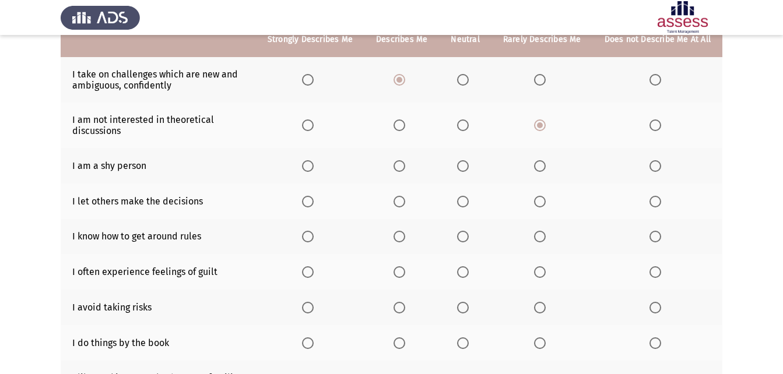
scroll to position [102, 0]
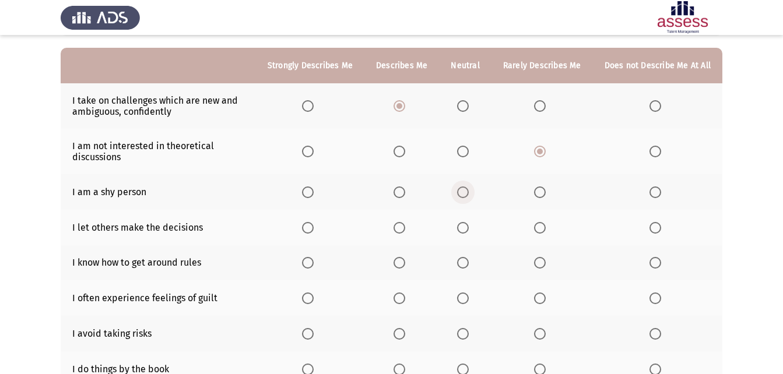
click at [469, 191] on span "Select an option" at bounding box center [463, 193] width 12 height 12
click at [469, 191] on input "Select an option" at bounding box center [463, 193] width 12 height 12
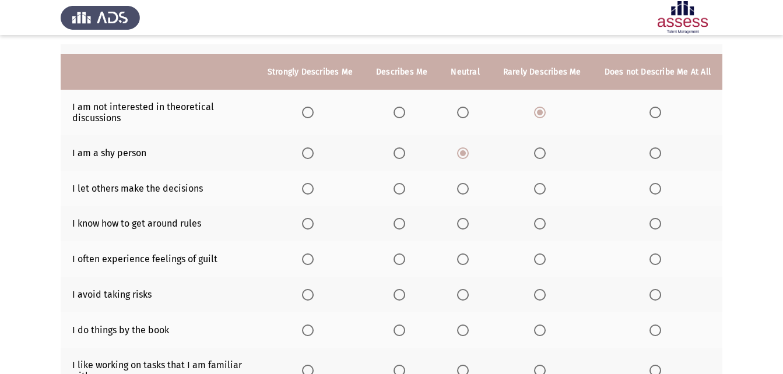
scroll to position [160, 0]
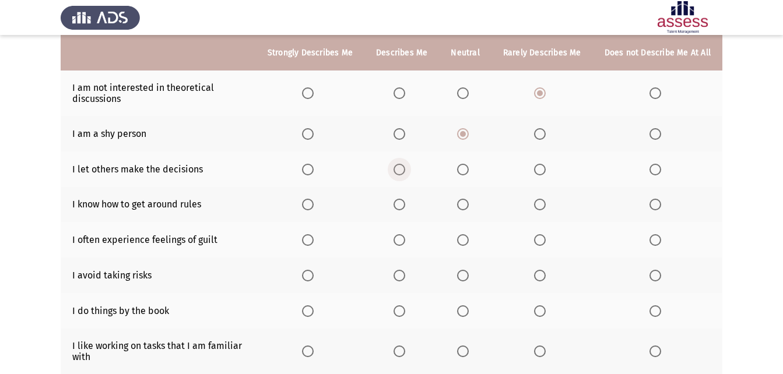
click at [405, 173] on span "Select an option" at bounding box center [400, 170] width 12 height 12
click at [405, 173] on input "Select an option" at bounding box center [400, 170] width 12 height 12
click at [314, 201] on span "Select an option" at bounding box center [308, 205] width 12 height 12
click at [314, 201] on input "Select an option" at bounding box center [308, 205] width 12 height 12
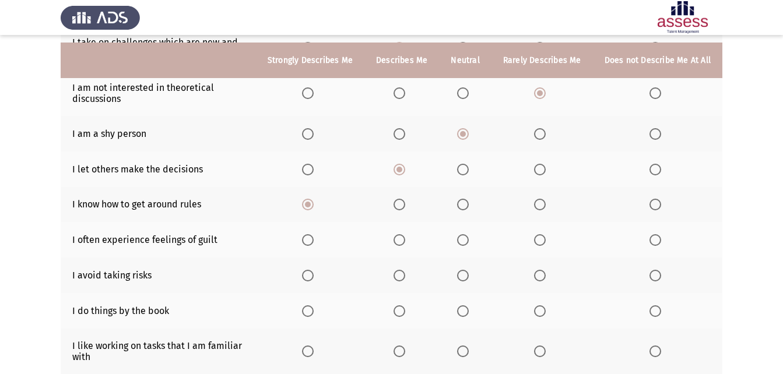
scroll to position [219, 0]
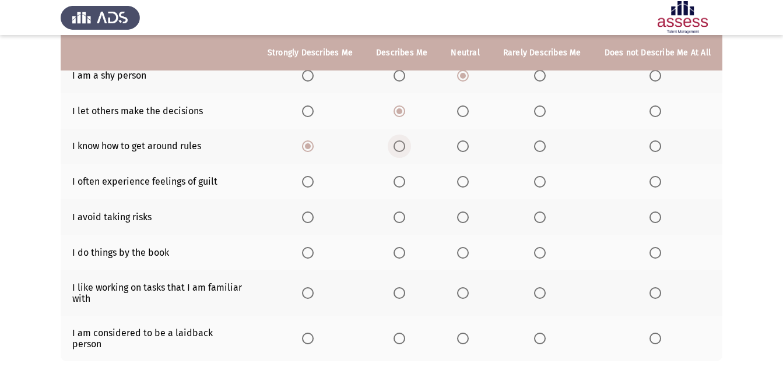
click at [405, 144] on span "Select an option" at bounding box center [400, 147] width 12 height 12
click at [405, 144] on input "Select an option" at bounding box center [400, 147] width 12 height 12
click at [463, 146] on span "Select an option" at bounding box center [463, 147] width 12 height 12
click at [463, 146] on input "Select an option" at bounding box center [463, 147] width 12 height 12
click at [314, 183] on span "Select an option" at bounding box center [308, 182] width 12 height 12
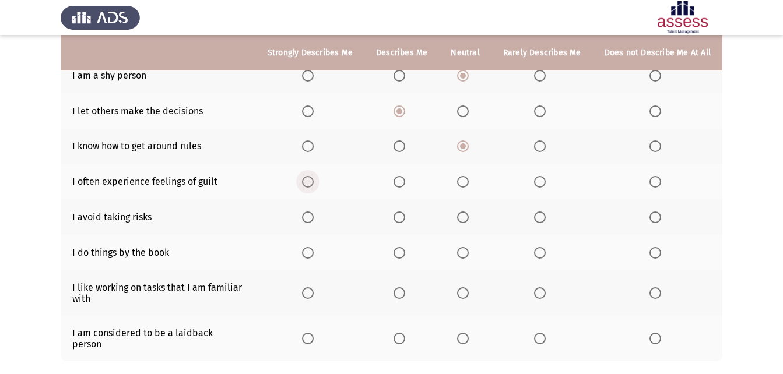
click at [314, 183] on input "Select an option" at bounding box center [308, 182] width 12 height 12
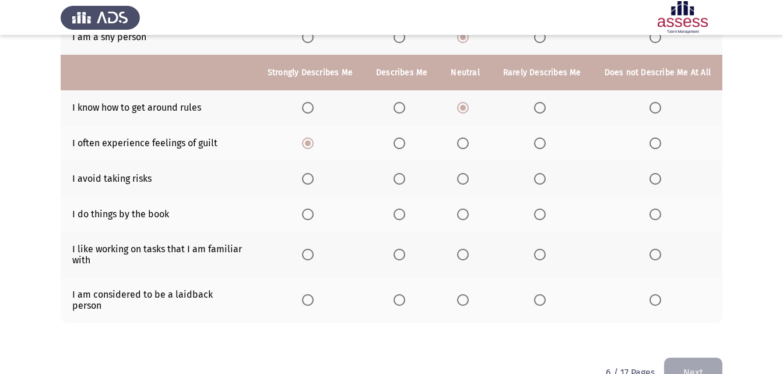
scroll to position [277, 0]
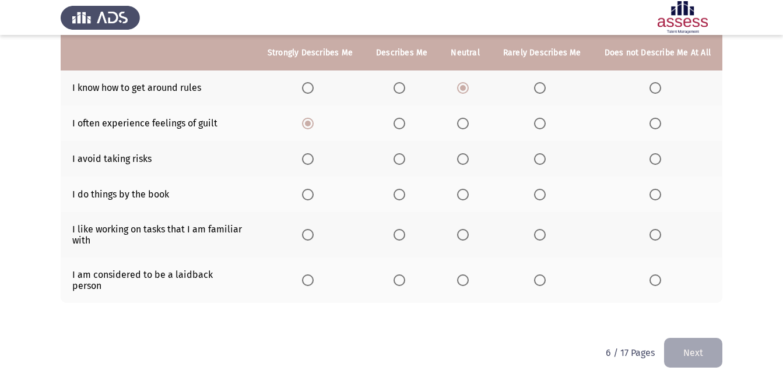
click at [545, 162] on span "Select an option" at bounding box center [540, 159] width 12 height 12
click at [545, 162] on input "Select an option" at bounding box center [540, 159] width 12 height 12
click at [405, 197] on span "Select an option" at bounding box center [400, 195] width 12 height 12
click at [405, 197] on input "Select an option" at bounding box center [400, 195] width 12 height 12
click at [468, 236] on span "Select an option" at bounding box center [463, 235] width 12 height 12
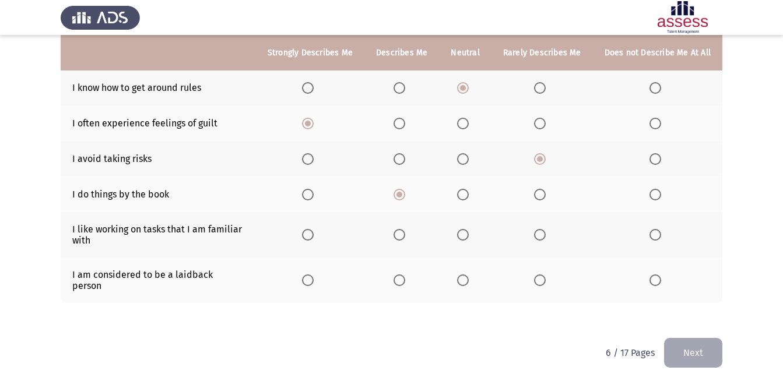
click at [468, 236] on input "Select an option" at bounding box center [463, 235] width 12 height 12
click at [318, 281] on label "Select an option" at bounding box center [310, 281] width 16 height 12
click at [314, 281] on input "Select an option" at bounding box center [308, 281] width 12 height 12
click at [706, 344] on button "Next" at bounding box center [693, 353] width 58 height 30
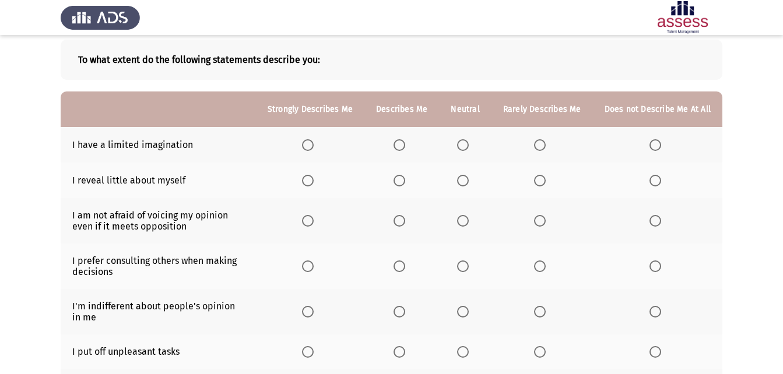
scroll to position [117, 0]
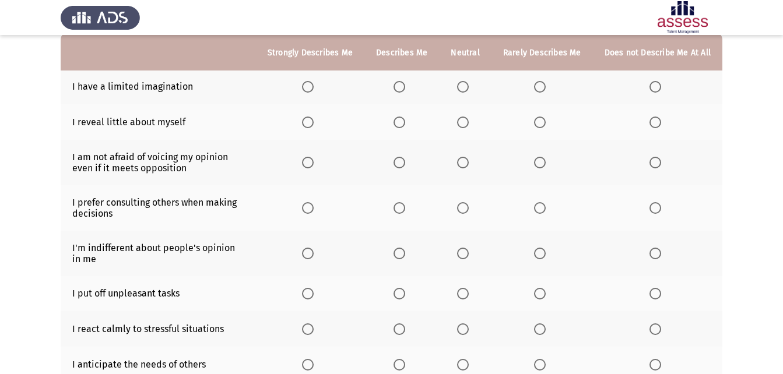
click at [410, 90] on label "Select an option" at bounding box center [402, 87] width 16 height 12
click at [405, 90] on input "Select an option" at bounding box center [400, 87] width 12 height 12
click at [474, 126] on label "Select an option" at bounding box center [465, 123] width 16 height 12
click at [469, 126] on input "Select an option" at bounding box center [463, 123] width 12 height 12
click at [469, 166] on span "Select an option" at bounding box center [463, 163] width 12 height 12
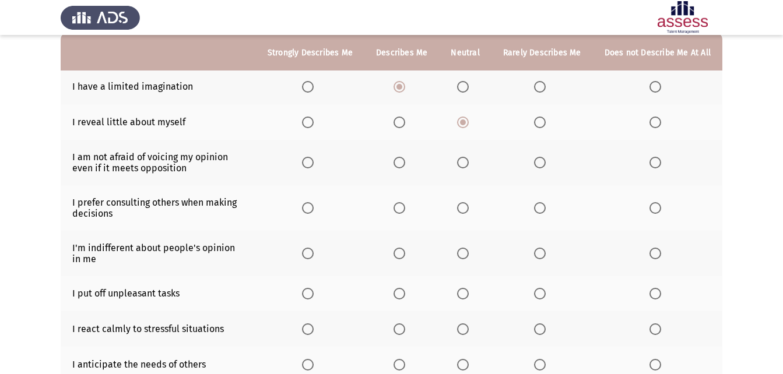
click at [469, 166] on input "Select an option" at bounding box center [463, 163] width 12 height 12
click at [405, 211] on span "Select an option" at bounding box center [400, 208] width 12 height 12
click at [405, 211] on input "Select an option" at bounding box center [400, 208] width 12 height 12
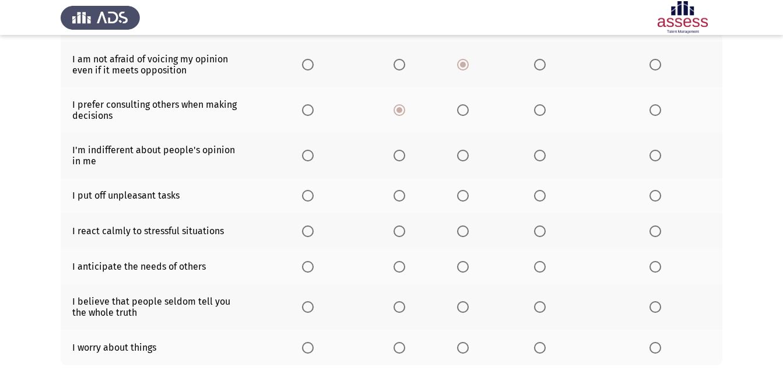
scroll to position [233, 0]
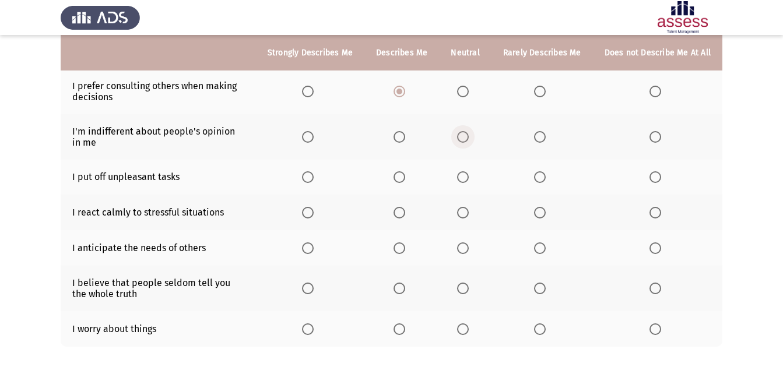
click at [469, 135] on span "Select an option" at bounding box center [463, 137] width 12 height 12
click at [469, 135] on input "Select an option" at bounding box center [463, 137] width 12 height 12
click at [410, 178] on label "Select an option" at bounding box center [402, 177] width 16 height 12
click at [405, 178] on input "Select an option" at bounding box center [400, 177] width 12 height 12
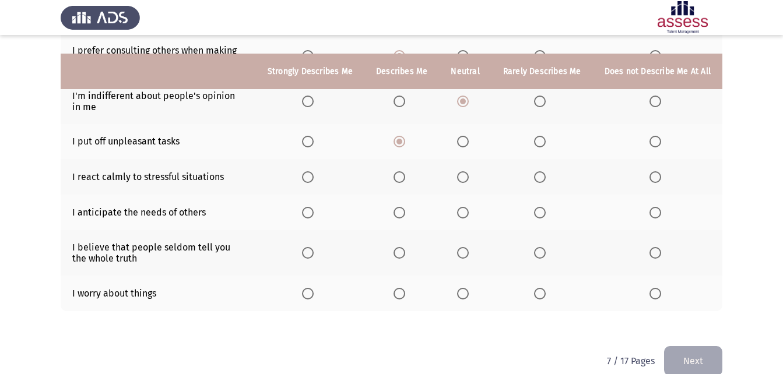
scroll to position [288, 0]
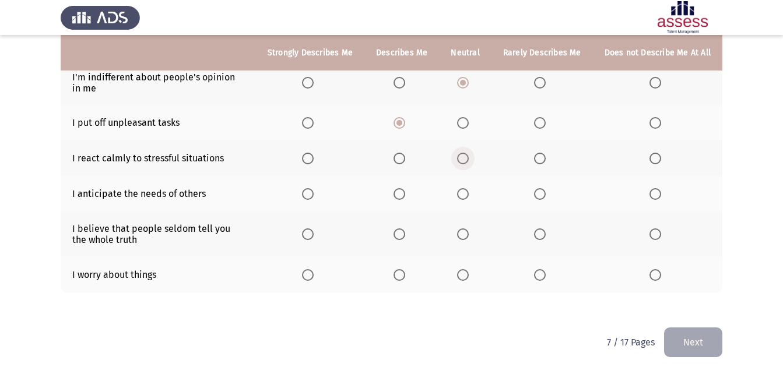
click at [468, 162] on span "Select an option" at bounding box center [463, 159] width 12 height 12
click at [468, 162] on input "Select an option" at bounding box center [463, 159] width 12 height 12
click at [546, 162] on span "Select an option" at bounding box center [540, 159] width 12 height 12
click at [546, 162] on input "Select an option" at bounding box center [540, 159] width 12 height 12
click at [540, 190] on span "Select an option" at bounding box center [540, 194] width 12 height 12
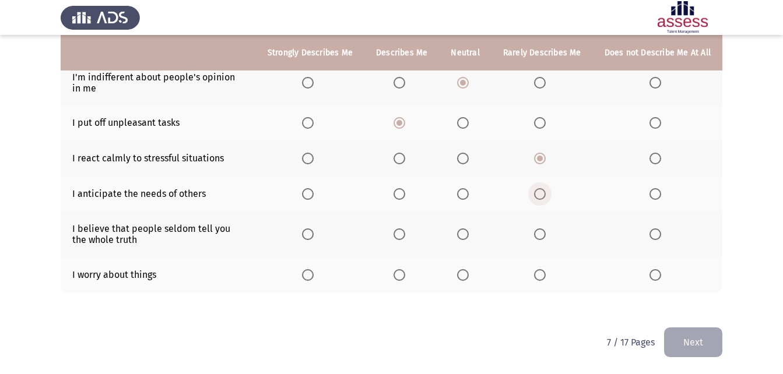
click at [540, 190] on input "Select an option" at bounding box center [540, 194] width 12 height 12
click at [401, 234] on span "Select an option" at bounding box center [400, 235] width 12 height 12
click at [401, 234] on input "Select an option" at bounding box center [400, 235] width 12 height 12
click at [657, 276] on span "Select an option" at bounding box center [656, 275] width 12 height 12
click at [657, 276] on input "Select an option" at bounding box center [656, 275] width 12 height 12
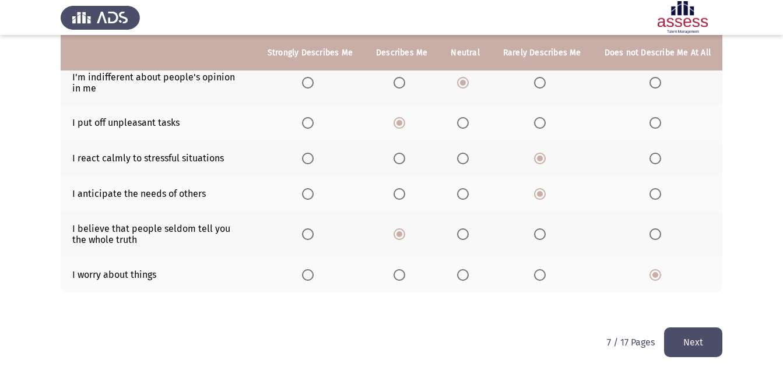
click at [687, 339] on button "Next" at bounding box center [693, 343] width 58 height 30
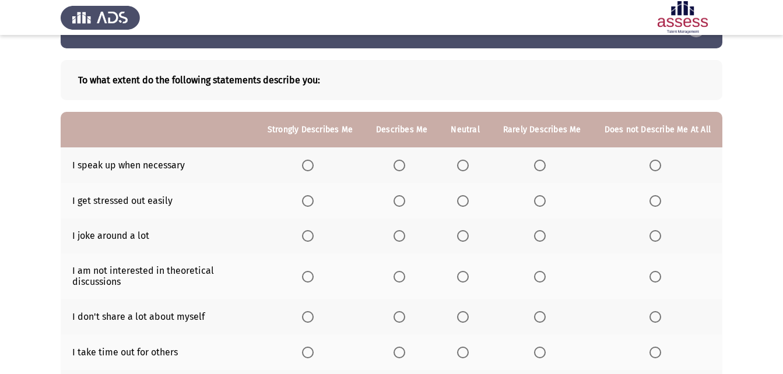
scroll to position [58, 0]
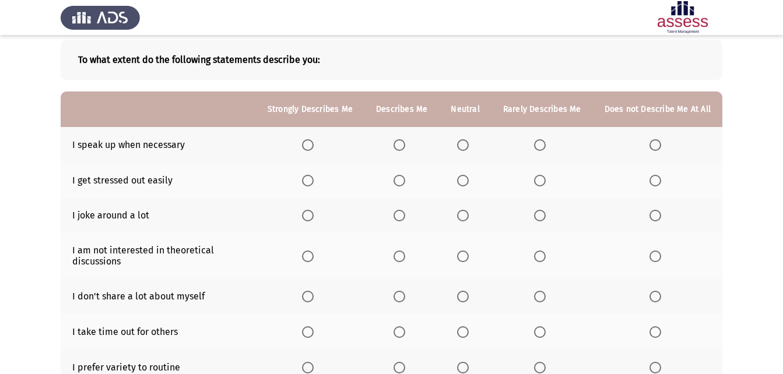
click at [405, 146] on span "Select an option" at bounding box center [400, 145] width 12 height 12
click at [405, 146] on input "Select an option" at bounding box center [400, 145] width 12 height 12
click at [469, 141] on span "Select an option" at bounding box center [463, 145] width 12 height 12
click at [469, 141] on input "Select an option" at bounding box center [463, 145] width 12 height 12
click at [312, 177] on span "Select an option" at bounding box center [308, 181] width 12 height 12
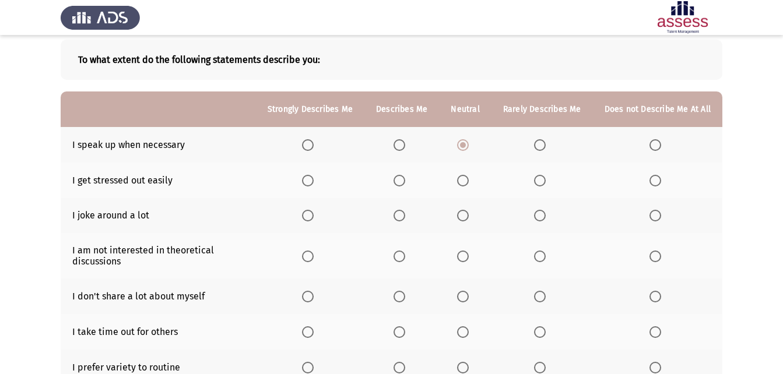
click at [312, 177] on input "Select an option" at bounding box center [308, 181] width 12 height 12
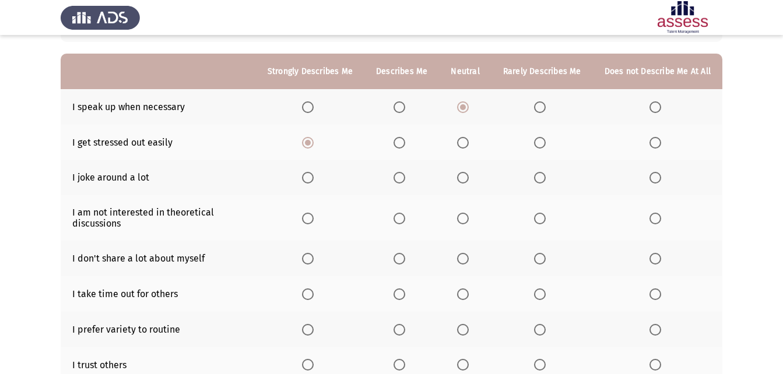
scroll to position [117, 0]
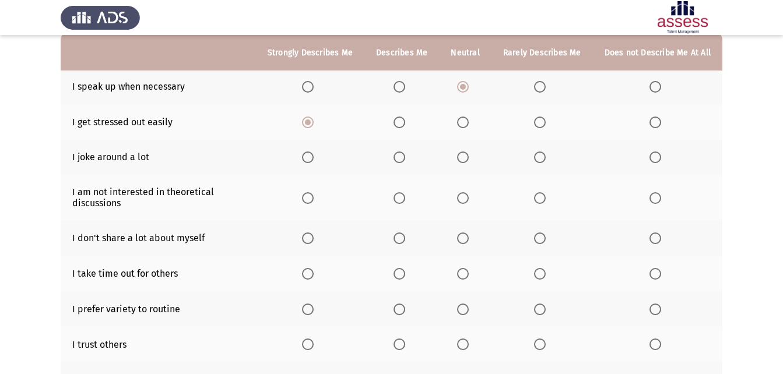
click at [405, 162] on span "Select an option" at bounding box center [400, 158] width 12 height 12
click at [405, 162] on input "Select an option" at bounding box center [400, 158] width 12 height 12
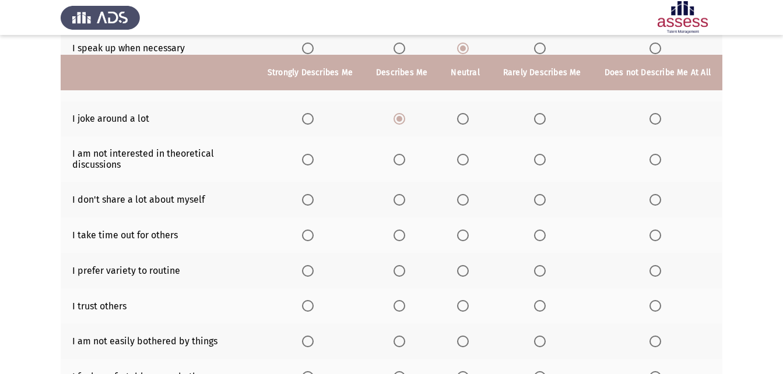
scroll to position [175, 0]
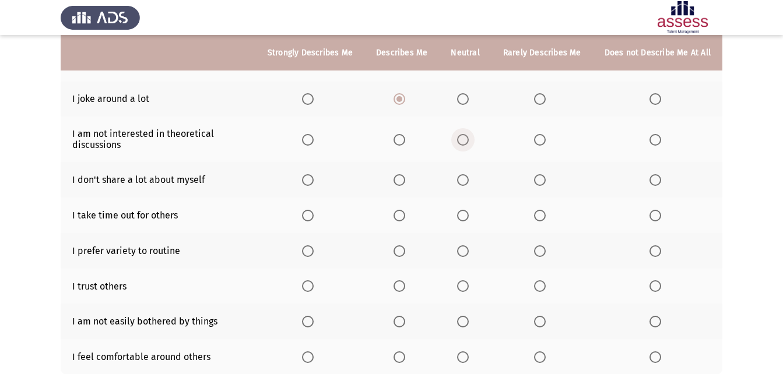
click at [464, 142] on span "Select an option" at bounding box center [463, 140] width 12 height 12
click at [464, 142] on input "Select an option" at bounding box center [463, 140] width 12 height 12
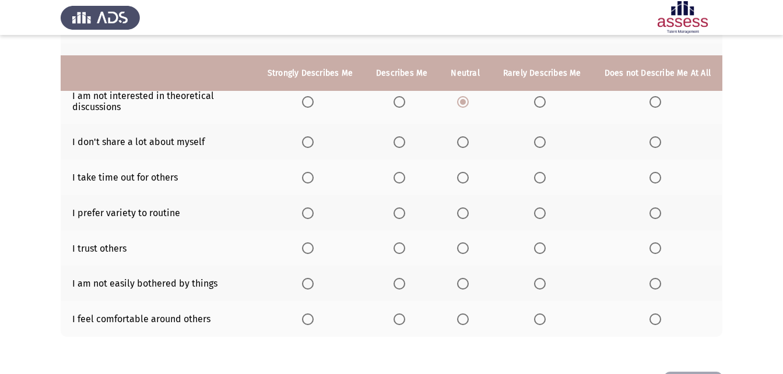
scroll to position [233, 0]
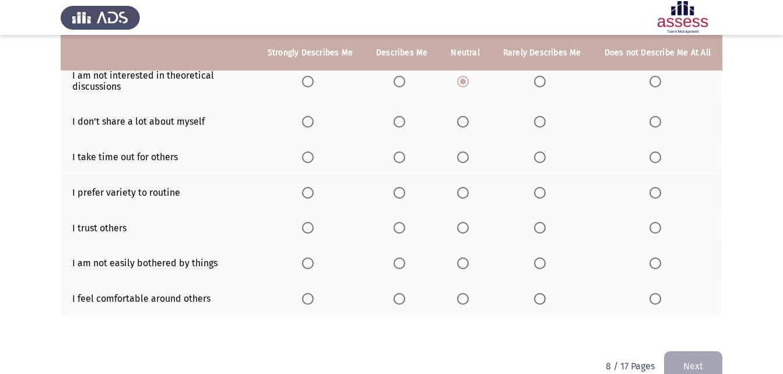
click at [468, 127] on span "Select an option" at bounding box center [463, 122] width 12 height 12
click at [468, 127] on input "Select an option" at bounding box center [463, 122] width 12 height 12
click at [405, 124] on span "Select an option" at bounding box center [400, 122] width 12 height 12
click at [405, 124] on input "Select an option" at bounding box center [400, 122] width 12 height 12
click at [318, 157] on label "Select an option" at bounding box center [310, 158] width 16 height 12
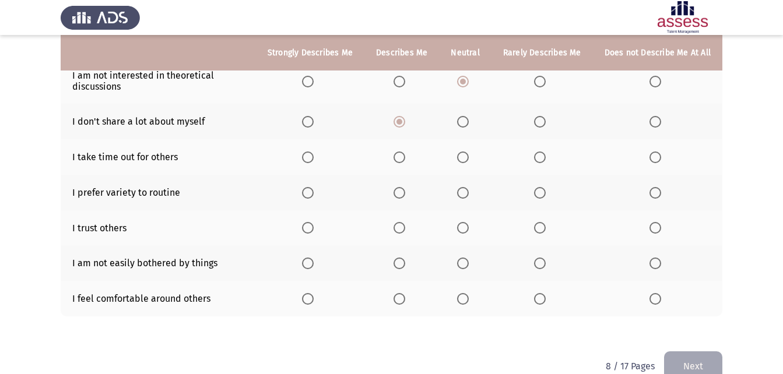
click at [314, 157] on input "Select an option" at bounding box center [308, 158] width 12 height 12
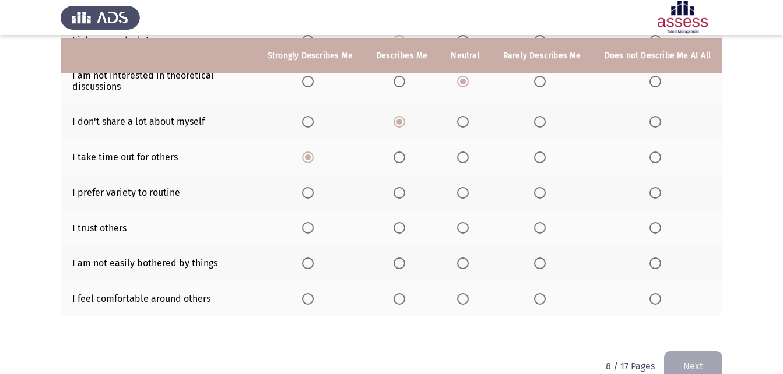
scroll to position [257, 0]
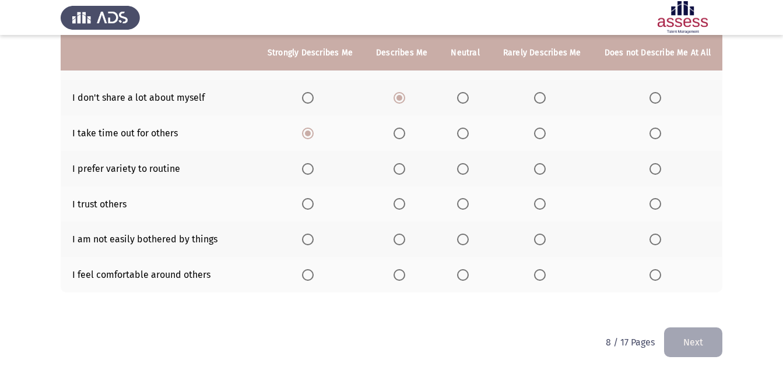
click at [324, 172] on th at bounding box center [310, 169] width 108 height 36
click at [314, 172] on span "Select an option" at bounding box center [308, 169] width 12 height 12
click at [314, 172] on input "Select an option" at bounding box center [308, 169] width 12 height 12
click at [465, 201] on span "Select an option" at bounding box center [463, 204] width 12 height 12
click at [465, 201] on input "Select an option" at bounding box center [463, 204] width 12 height 12
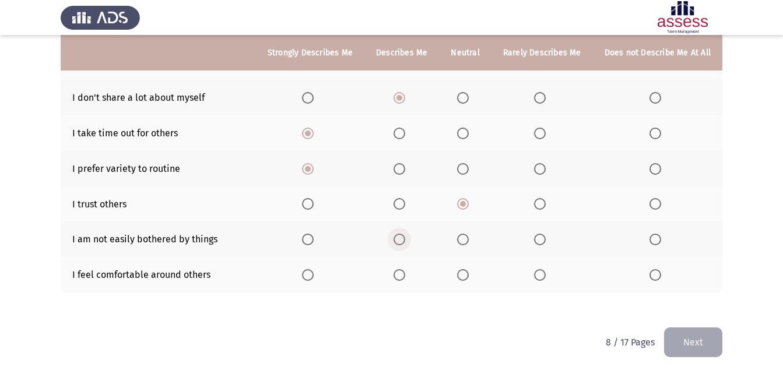
click at [405, 236] on span "Select an option" at bounding box center [400, 240] width 12 height 12
click at [405, 236] on input "Select an option" at bounding box center [400, 240] width 12 height 12
click at [468, 278] on span "Select an option" at bounding box center [463, 275] width 12 height 12
click at [468, 278] on input "Select an option" at bounding box center [463, 275] width 12 height 12
click at [726, 343] on html "ASSESS Employability Next To what extent do the following statements describe y…" at bounding box center [391, 59] width 783 height 632
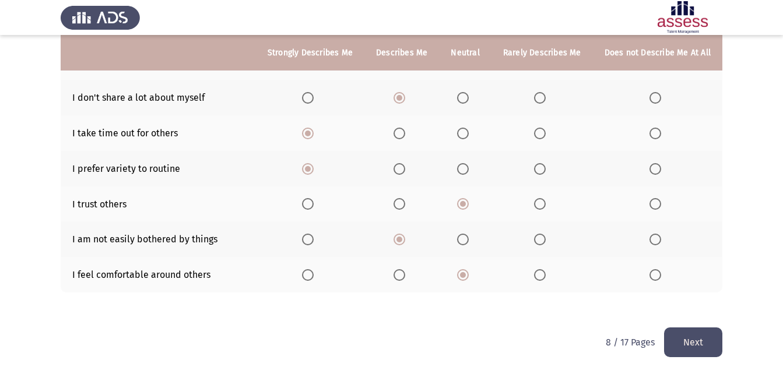
click at [708, 338] on button "Next" at bounding box center [693, 343] width 58 height 30
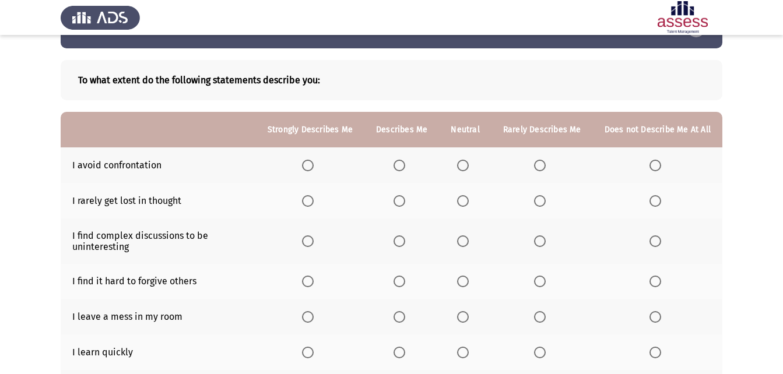
scroll to position [58, 0]
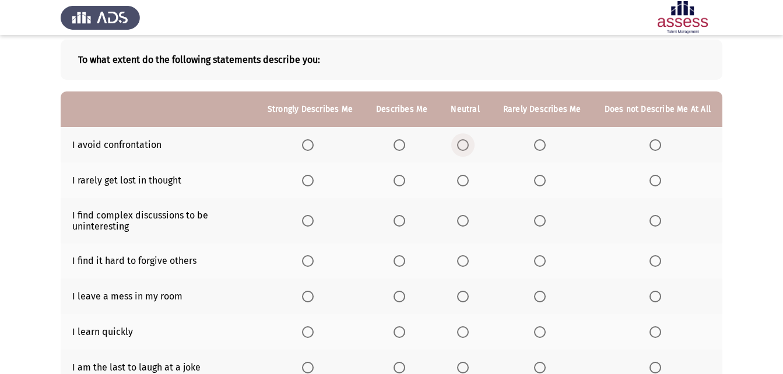
click at [467, 146] on span "Select an option" at bounding box center [463, 145] width 12 height 12
click at [467, 146] on input "Select an option" at bounding box center [463, 145] width 12 height 12
click at [548, 180] on label "Select an option" at bounding box center [542, 181] width 16 height 12
click at [546, 180] on input "Select an option" at bounding box center [540, 181] width 12 height 12
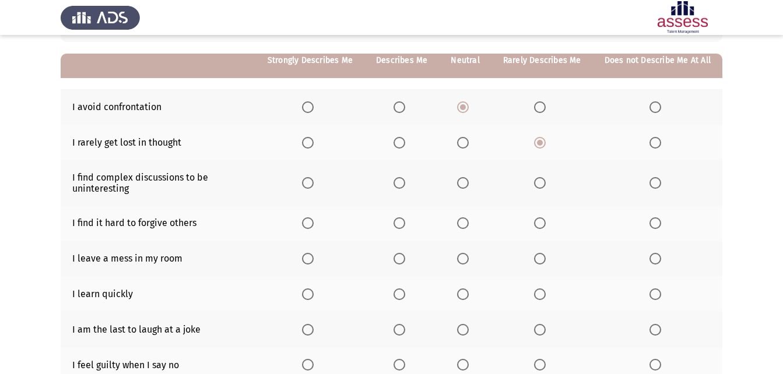
scroll to position [117, 0]
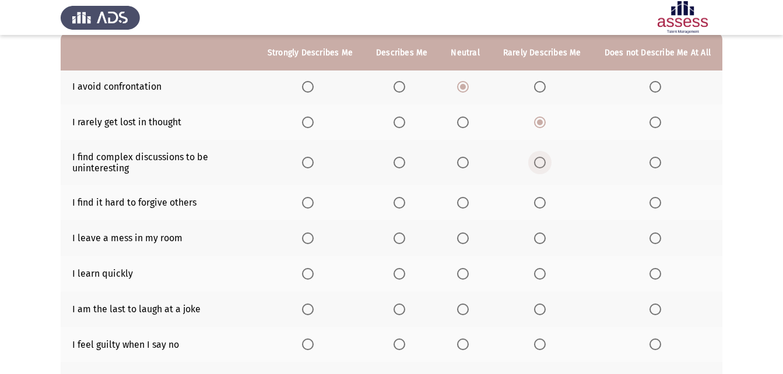
click at [546, 160] on span "Select an option" at bounding box center [540, 163] width 12 height 12
click at [546, 160] on input "Select an option" at bounding box center [540, 163] width 12 height 12
click at [469, 201] on span "Select an option" at bounding box center [463, 203] width 12 height 12
click at [469, 201] on input "Select an option" at bounding box center [463, 203] width 12 height 12
click at [544, 236] on span "Select an option" at bounding box center [540, 239] width 12 height 12
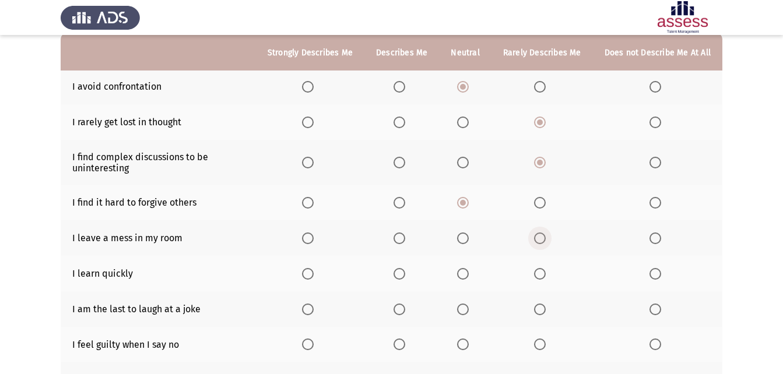
click at [544, 236] on input "Select an option" at bounding box center [540, 239] width 12 height 12
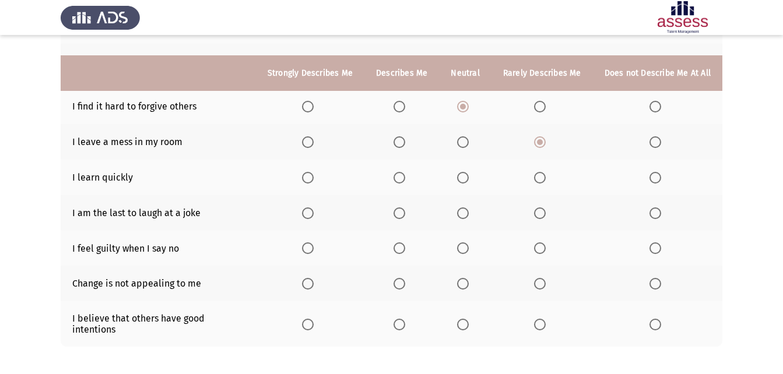
scroll to position [233, 0]
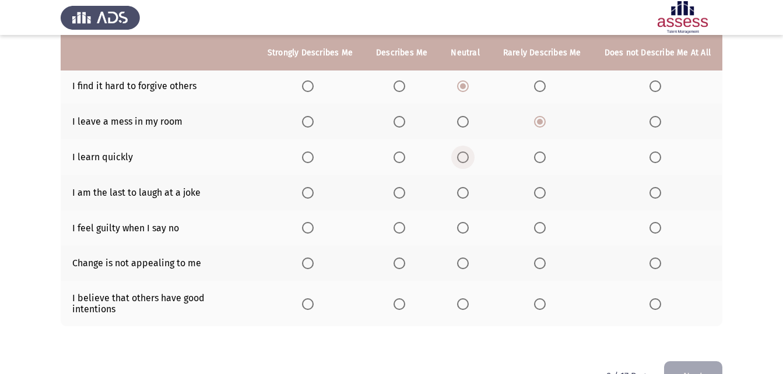
click at [474, 156] on label "Select an option" at bounding box center [465, 158] width 16 height 12
click at [469, 156] on input "Select an option" at bounding box center [463, 158] width 12 height 12
click at [314, 156] on span "Select an option" at bounding box center [308, 158] width 12 height 12
click at [314, 156] on input "Select an option" at bounding box center [308, 158] width 12 height 12
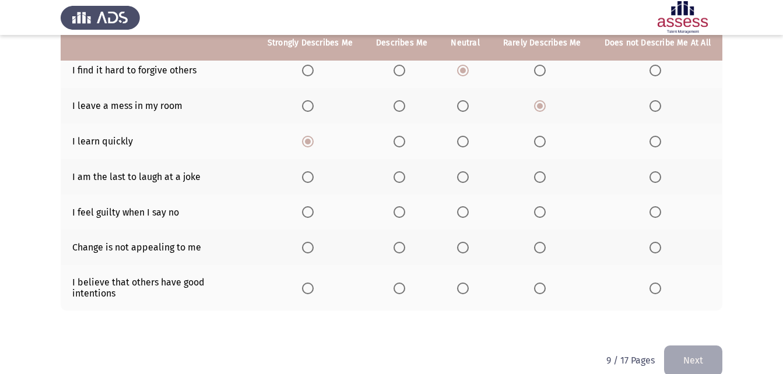
scroll to position [257, 0]
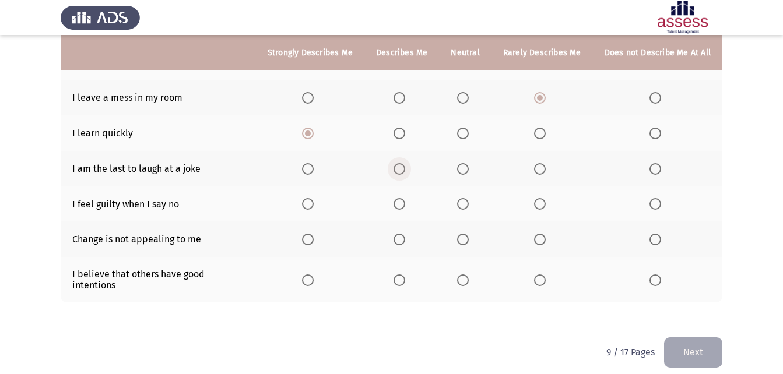
click at [410, 173] on label "Select an option" at bounding box center [402, 169] width 16 height 12
click at [405, 173] on input "Select an option" at bounding box center [400, 169] width 12 height 12
click at [549, 205] on label "Select an option" at bounding box center [542, 204] width 16 height 12
click at [546, 205] on input "Select an option" at bounding box center [540, 204] width 12 height 12
click at [461, 239] on span "Select an option" at bounding box center [463, 240] width 12 height 12
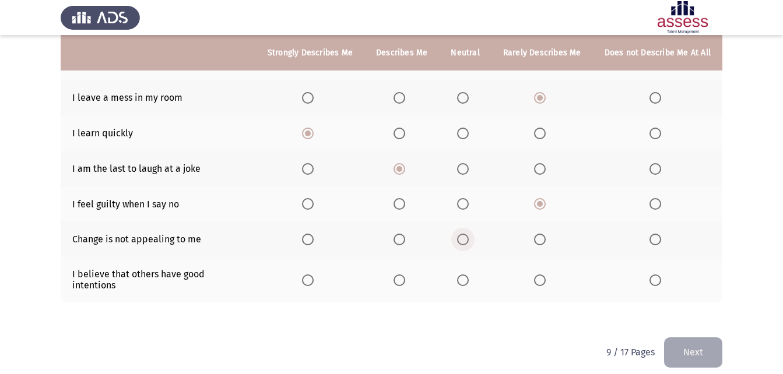
click at [461, 239] on input "Select an option" at bounding box center [463, 240] width 12 height 12
drag, startPoint x: 466, startPoint y: 274, endPoint x: 488, endPoint y: 274, distance: 21.6
click at [480, 274] on th at bounding box center [465, 279] width 52 height 45
click at [463, 278] on span "Select an option" at bounding box center [463, 281] width 12 height 12
click at [463, 278] on input "Select an option" at bounding box center [463, 281] width 12 height 12
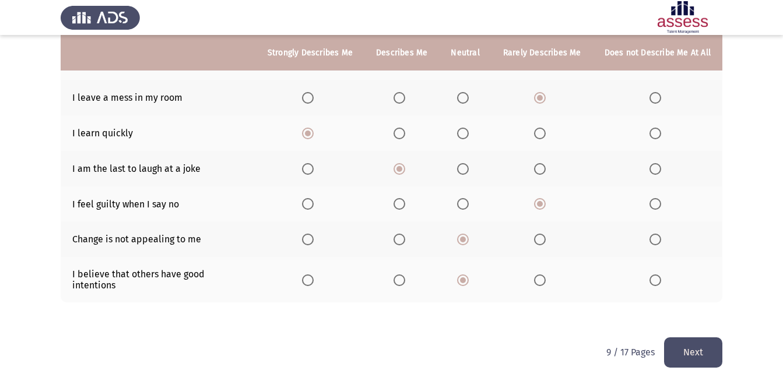
click at [702, 349] on button "Next" at bounding box center [693, 353] width 58 height 30
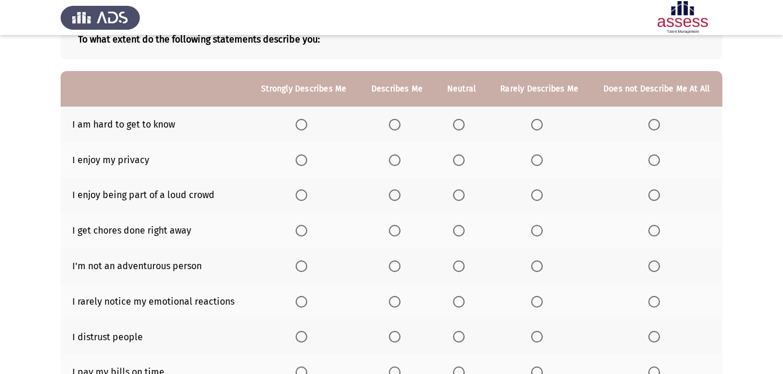
scroll to position [58, 0]
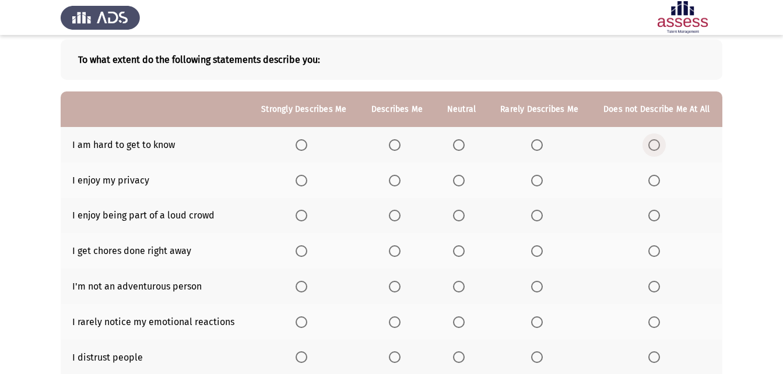
click at [650, 143] on span "Select an option" at bounding box center [655, 145] width 12 height 12
click at [650, 143] on input "Select an option" at bounding box center [655, 145] width 12 height 12
click at [400, 181] on span "Select an option" at bounding box center [395, 181] width 12 height 12
click at [400, 181] on input "Select an option" at bounding box center [395, 181] width 12 height 12
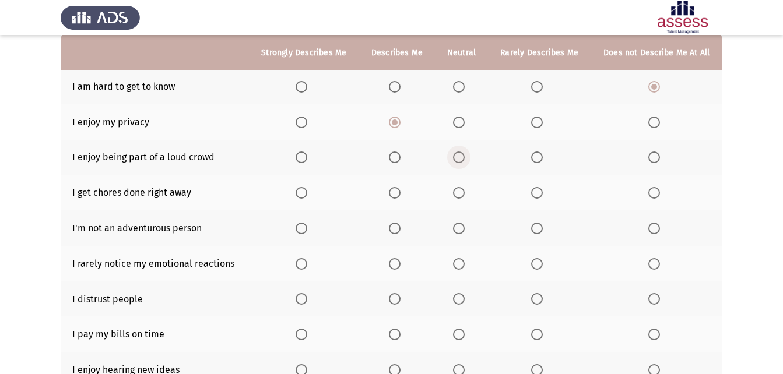
click at [460, 159] on span "Select an option" at bounding box center [459, 158] width 12 height 12
click at [460, 159] on input "Select an option" at bounding box center [459, 158] width 12 height 12
click at [397, 191] on span "Select an option" at bounding box center [395, 193] width 12 height 12
click at [397, 191] on input "Select an option" at bounding box center [395, 193] width 12 height 12
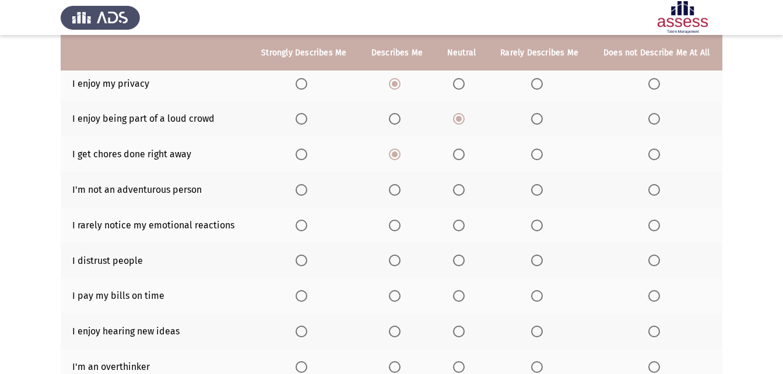
scroll to position [175, 0]
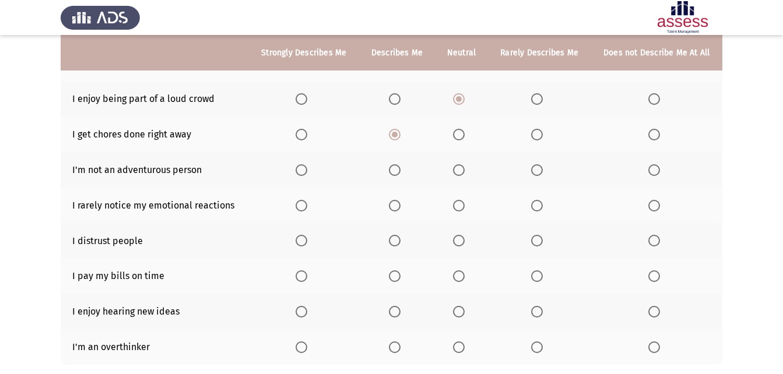
click at [398, 174] on span "Select an option" at bounding box center [395, 170] width 12 height 12
click at [398, 174] on input "Select an option" at bounding box center [395, 170] width 12 height 12
click at [464, 200] on span "Select an option" at bounding box center [459, 206] width 12 height 12
click at [464, 200] on input "Select an option" at bounding box center [459, 206] width 12 height 12
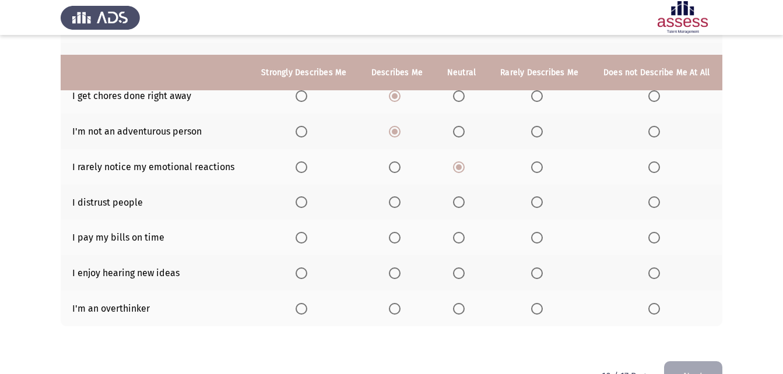
scroll to position [233, 0]
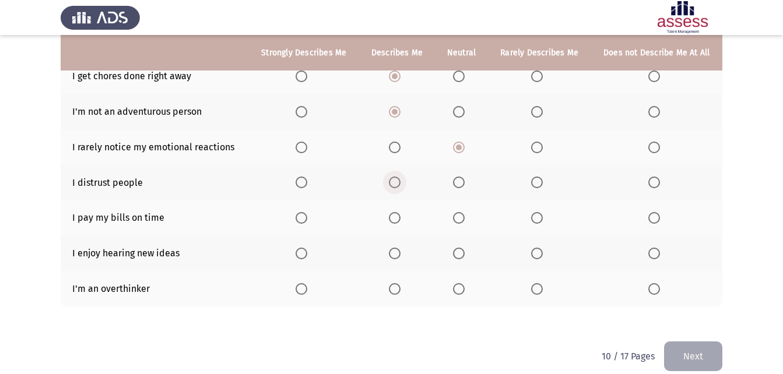
click at [401, 184] on label "Select an option" at bounding box center [397, 183] width 16 height 12
click at [401, 184] on input "Select an option" at bounding box center [395, 183] width 12 height 12
click at [458, 216] on span "Select an option" at bounding box center [459, 218] width 12 height 12
click at [458, 216] on input "Select an option" at bounding box center [459, 218] width 12 height 12
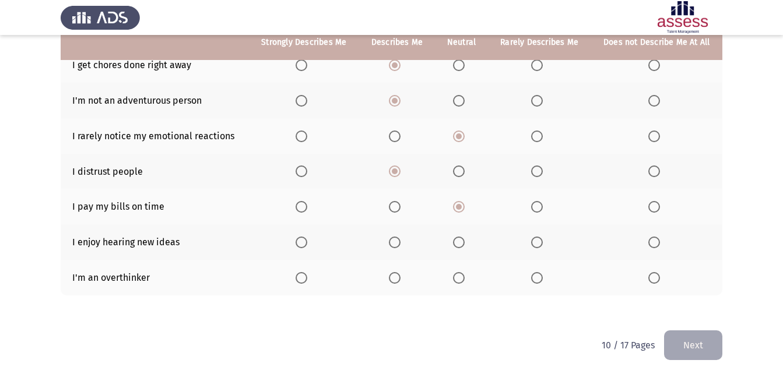
scroll to position [247, 0]
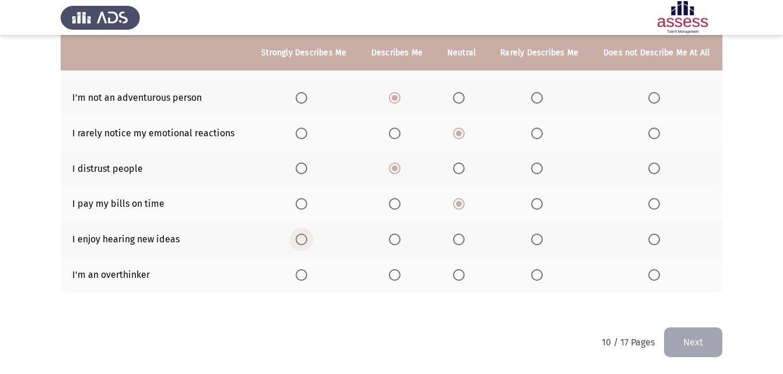
click at [303, 236] on span "Select an option" at bounding box center [302, 240] width 12 height 12
click at [303, 236] on input "Select an option" at bounding box center [302, 240] width 12 height 12
click at [311, 275] on label "Select an option" at bounding box center [304, 275] width 16 height 12
click at [307, 275] on input "Select an option" at bounding box center [302, 275] width 12 height 12
click at [694, 338] on button "Next" at bounding box center [693, 343] width 58 height 30
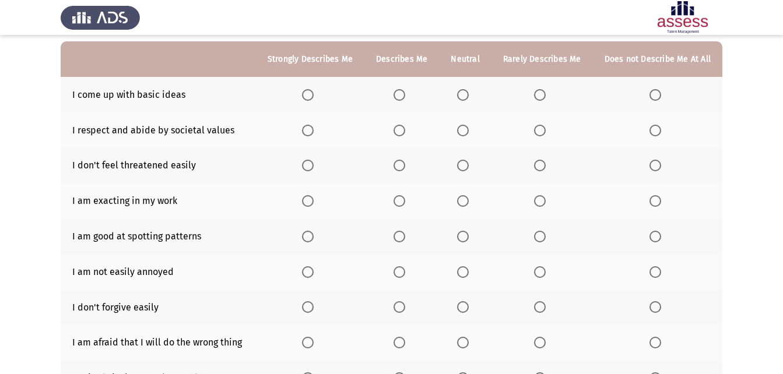
scroll to position [82, 0]
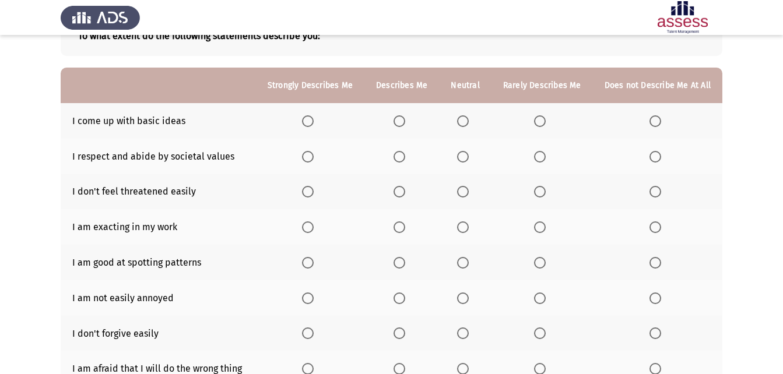
click at [468, 118] on span "Select an option" at bounding box center [463, 121] width 12 height 12
click at [468, 118] on input "Select an option" at bounding box center [463, 121] width 12 height 12
click at [405, 158] on span "Select an option" at bounding box center [400, 157] width 12 height 12
click at [405, 158] on input "Select an option" at bounding box center [400, 157] width 12 height 12
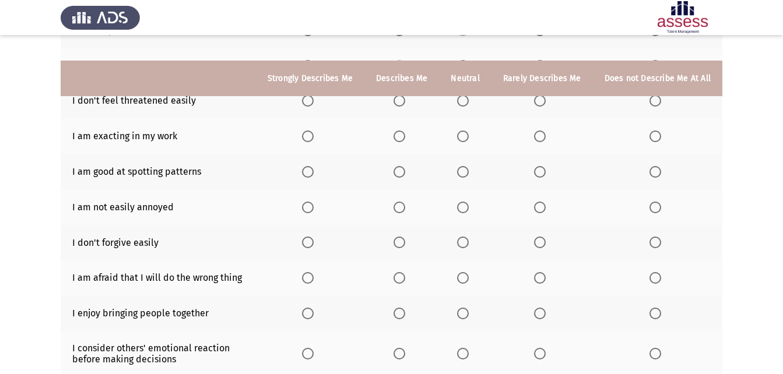
scroll to position [199, 0]
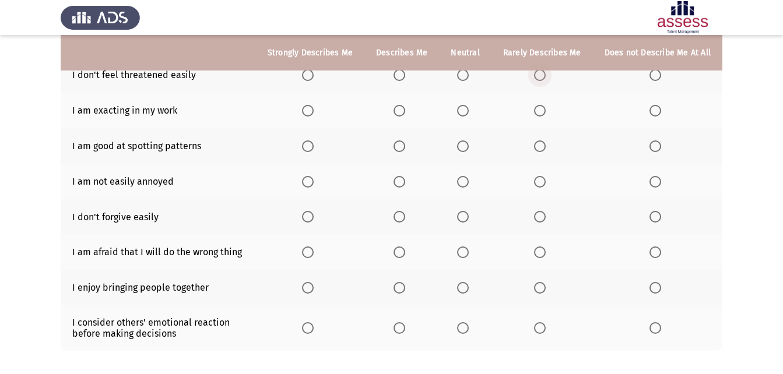
click at [548, 76] on label "Select an option" at bounding box center [542, 75] width 16 height 12
click at [546, 76] on input "Select an option" at bounding box center [540, 75] width 12 height 12
click at [405, 112] on span "Select an option" at bounding box center [400, 111] width 12 height 12
click at [405, 112] on input "Select an option" at bounding box center [400, 111] width 12 height 12
click at [405, 148] on span "Select an option" at bounding box center [400, 147] width 12 height 12
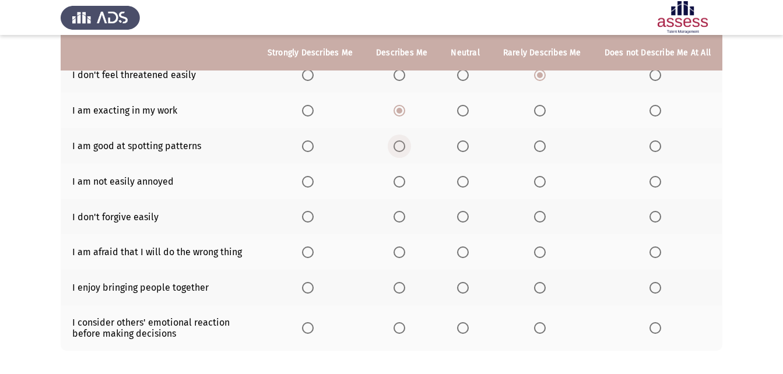
click at [405, 148] on input "Select an option" at bounding box center [400, 147] width 12 height 12
click at [540, 185] on span "Select an option" at bounding box center [540, 182] width 12 height 12
click at [540, 185] on input "Select an option" at bounding box center [540, 182] width 12 height 12
click at [551, 218] on label "Select an option" at bounding box center [542, 217] width 16 height 12
click at [546, 218] on input "Select an option" at bounding box center [540, 217] width 12 height 12
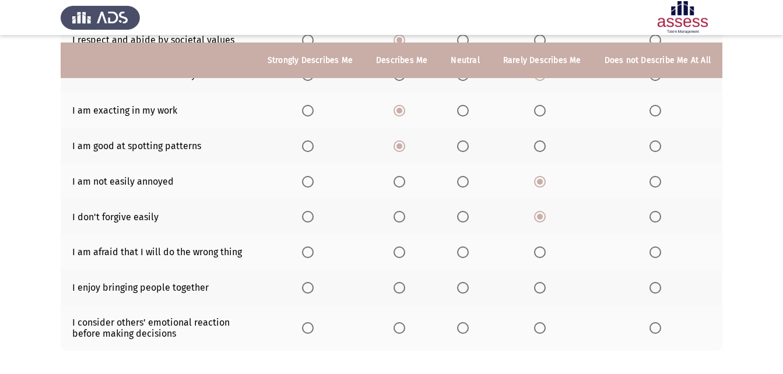
scroll to position [257, 0]
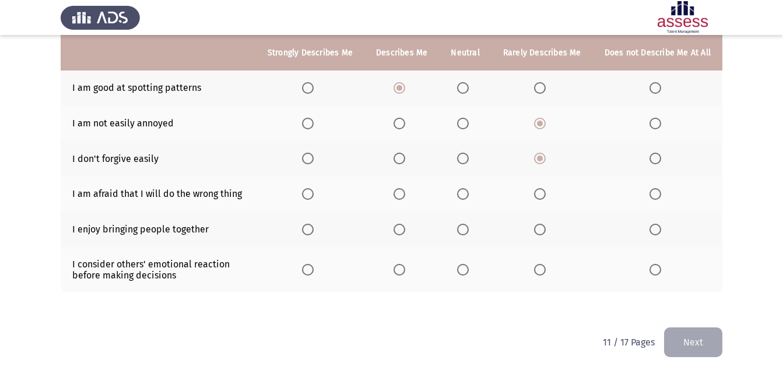
click at [657, 199] on span "Select an option" at bounding box center [656, 194] width 12 height 12
click at [657, 199] on input "Select an option" at bounding box center [656, 194] width 12 height 12
click at [469, 228] on span "Select an option" at bounding box center [463, 230] width 12 height 12
click at [469, 228] on input "Select an option" at bounding box center [463, 230] width 12 height 12
click at [468, 269] on span "Select an option" at bounding box center [463, 270] width 12 height 12
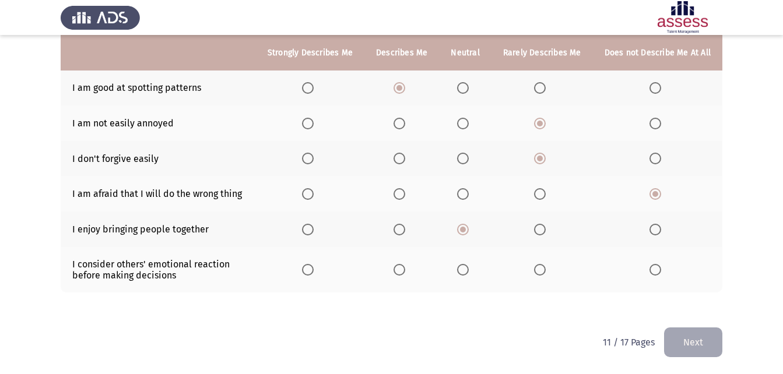
click at [468, 269] on input "Select an option" at bounding box center [463, 270] width 12 height 12
click at [702, 353] on button "Next" at bounding box center [693, 343] width 58 height 30
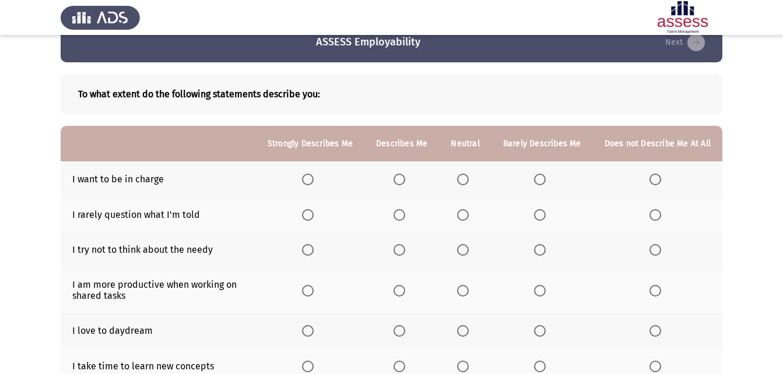
scroll to position [58, 0]
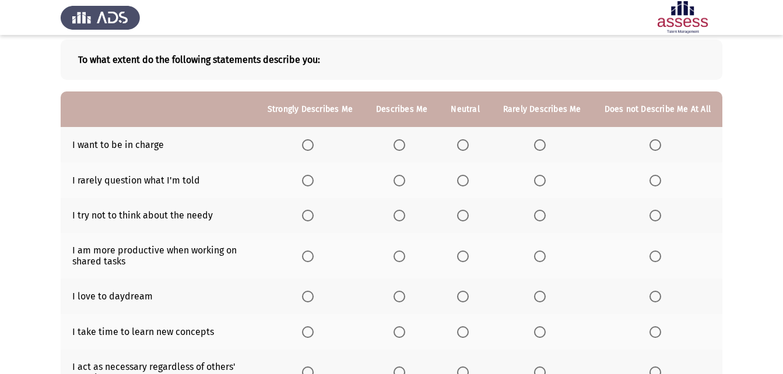
click at [314, 143] on span "Select an option" at bounding box center [308, 145] width 12 height 12
click at [314, 143] on input "Select an option" at bounding box center [308, 145] width 12 height 12
click at [404, 179] on span "Select an option" at bounding box center [400, 181] width 12 height 12
click at [404, 179] on input "Select an option" at bounding box center [400, 181] width 12 height 12
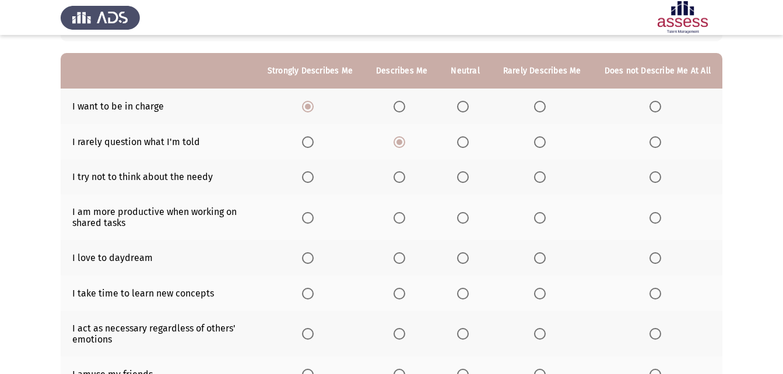
scroll to position [117, 0]
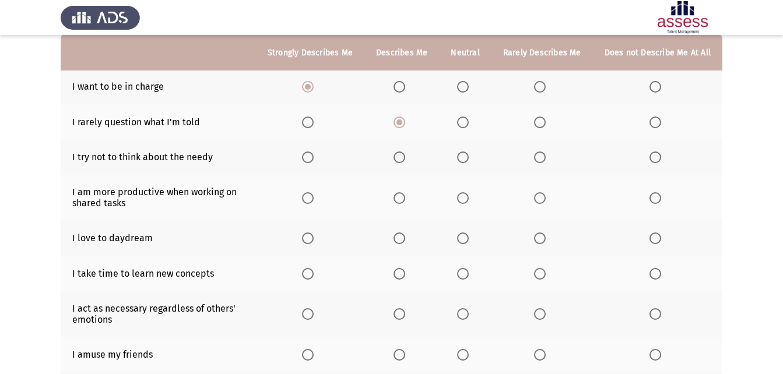
click at [541, 153] on span "Select an option" at bounding box center [540, 158] width 12 height 12
click at [541, 153] on input "Select an option" at bounding box center [540, 158] width 12 height 12
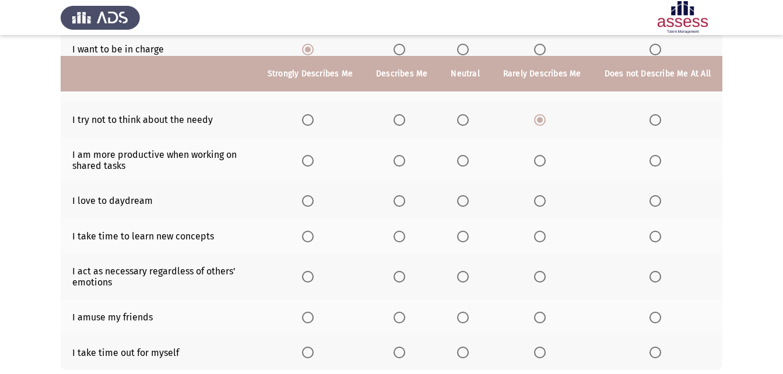
scroll to position [175, 0]
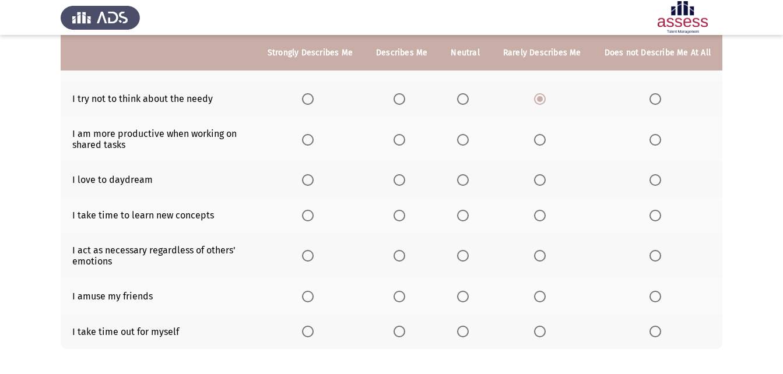
click at [405, 136] on span "Select an option" at bounding box center [400, 140] width 12 height 12
click at [405, 136] on input "Select an option" at bounding box center [400, 140] width 12 height 12
click at [474, 183] on label "Select an option" at bounding box center [465, 180] width 16 height 12
click at [469, 183] on input "Select an option" at bounding box center [463, 180] width 12 height 12
click at [401, 180] on span "Select an option" at bounding box center [400, 180] width 12 height 12
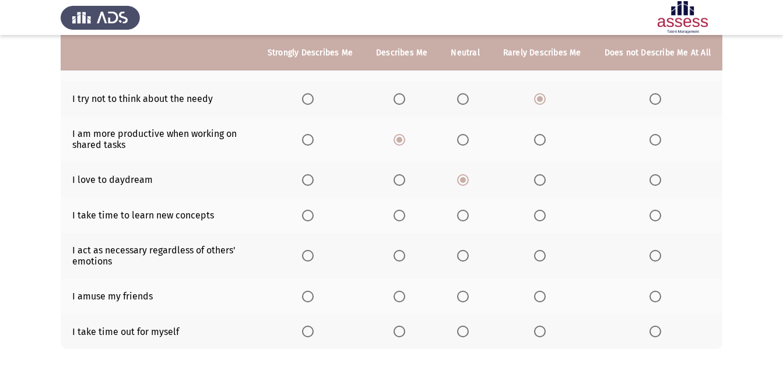
click at [401, 180] on input "Select an option" at bounding box center [400, 180] width 12 height 12
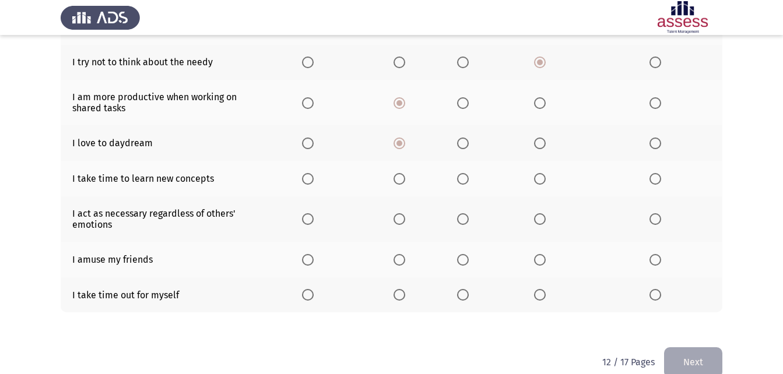
scroll to position [232, 0]
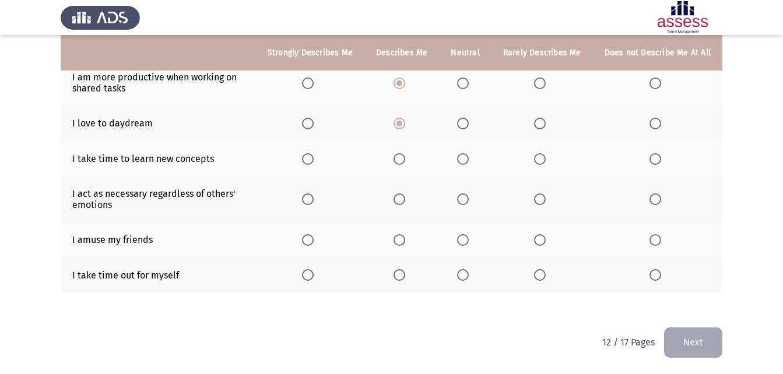
click at [652, 162] on span "Select an option" at bounding box center [656, 159] width 12 height 12
click at [652, 162] on input "Select an option" at bounding box center [656, 159] width 12 height 12
click at [462, 205] on span "Select an option" at bounding box center [463, 200] width 12 height 12
click at [462, 205] on input "Select an option" at bounding box center [463, 200] width 12 height 12
click at [405, 243] on span "Select an option" at bounding box center [400, 240] width 12 height 12
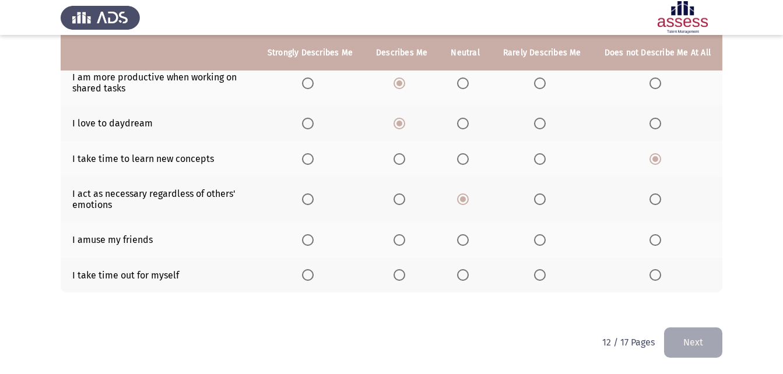
click at [405, 243] on input "Select an option" at bounding box center [400, 240] width 12 height 12
click at [405, 279] on span "Select an option" at bounding box center [400, 275] width 12 height 12
click at [405, 279] on input "Select an option" at bounding box center [400, 275] width 12 height 12
click at [701, 346] on button "Next" at bounding box center [693, 343] width 58 height 30
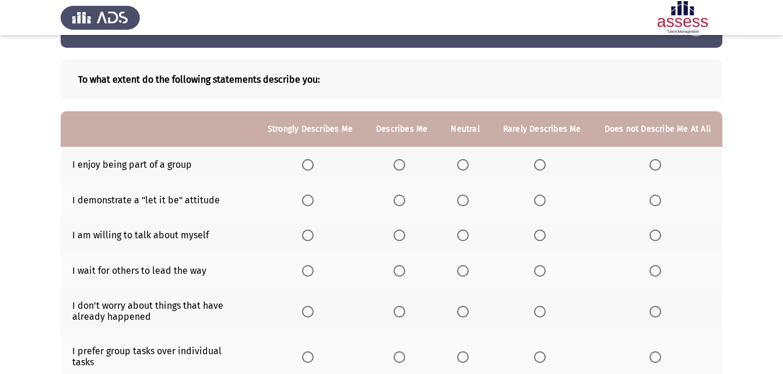
scroll to position [58, 0]
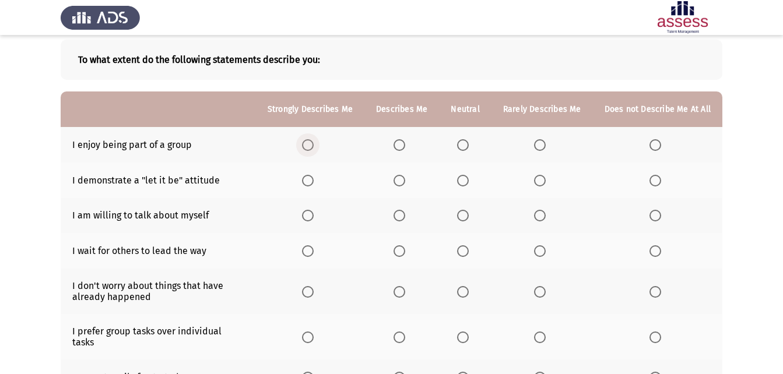
click at [314, 143] on span "Select an option" at bounding box center [308, 145] width 12 height 12
click at [314, 143] on input "Select an option" at bounding box center [308, 145] width 12 height 12
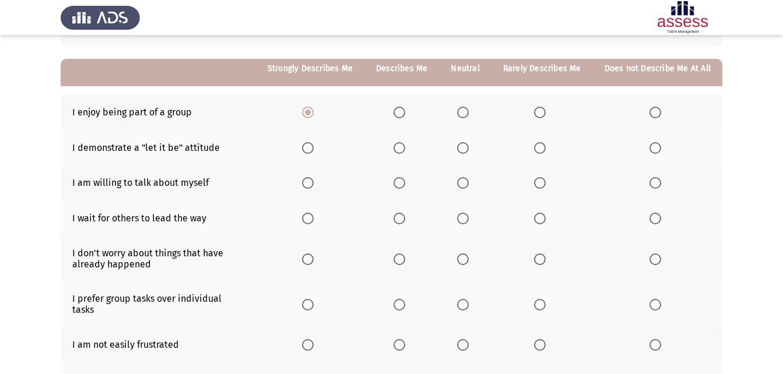
scroll to position [117, 0]
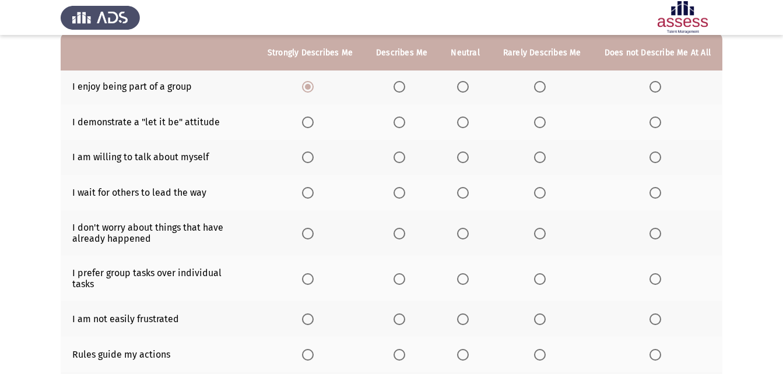
click at [405, 120] on span "Select an option" at bounding box center [400, 123] width 12 height 12
click at [405, 120] on input "Select an option" at bounding box center [400, 123] width 12 height 12
click at [402, 156] on span "Select an option" at bounding box center [400, 158] width 12 height 12
click at [402, 156] on input "Select an option" at bounding box center [400, 158] width 12 height 12
click at [469, 193] on span "Select an option" at bounding box center [463, 193] width 12 height 12
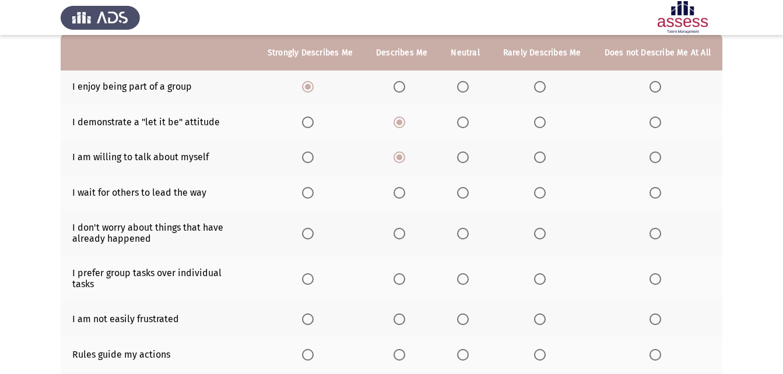
click at [469, 193] on input "Select an option" at bounding box center [463, 193] width 12 height 12
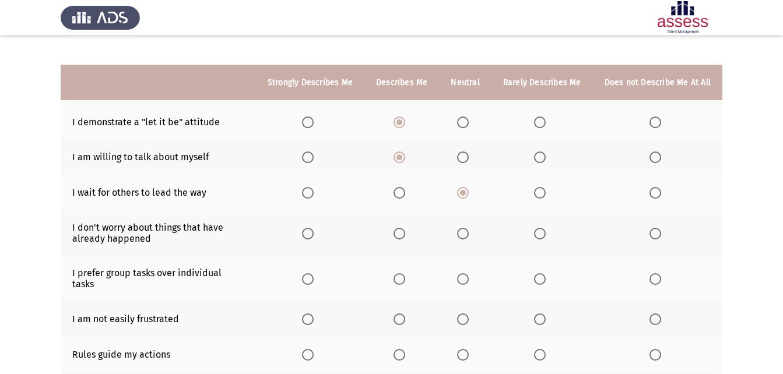
scroll to position [175, 0]
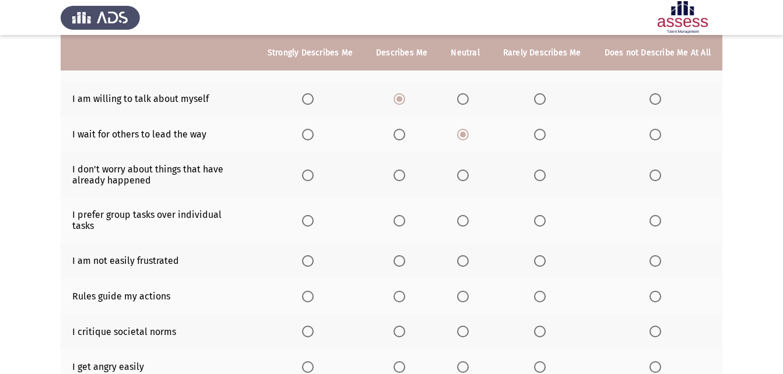
click at [314, 176] on span "Select an option" at bounding box center [308, 176] width 12 height 12
click at [314, 176] on input "Select an option" at bounding box center [308, 176] width 12 height 12
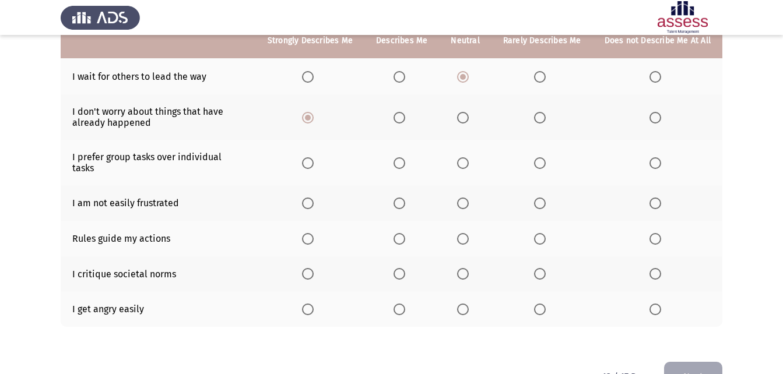
scroll to position [233, 0]
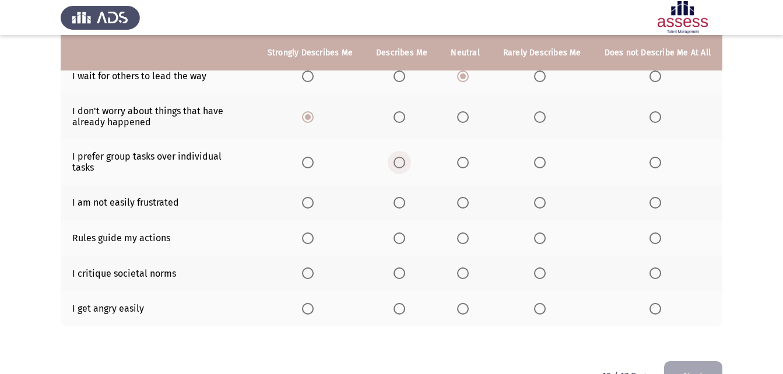
click at [405, 158] on span "Select an option" at bounding box center [400, 163] width 12 height 12
click at [405, 158] on input "Select an option" at bounding box center [400, 163] width 12 height 12
click at [542, 197] on span "Select an option" at bounding box center [540, 203] width 12 height 12
click at [542, 197] on input "Select an option" at bounding box center [540, 203] width 12 height 12
click at [401, 233] on span "Select an option" at bounding box center [400, 239] width 12 height 12
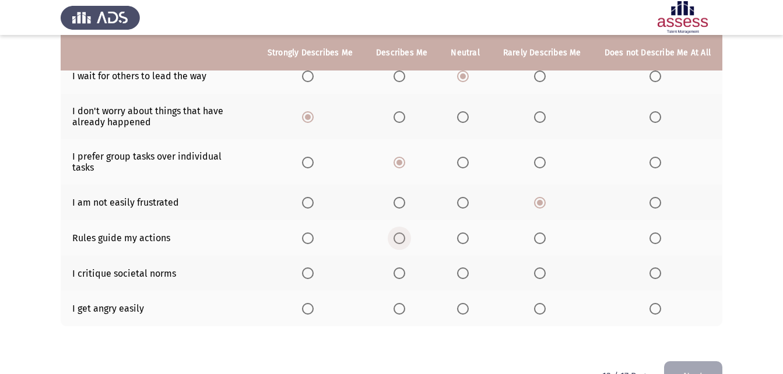
click at [401, 233] on input "Select an option" at bounding box center [400, 239] width 12 height 12
click at [467, 268] on span "Select an option" at bounding box center [463, 274] width 12 height 12
click at [467, 268] on input "Select an option" at bounding box center [463, 274] width 12 height 12
click at [653, 303] on span "Select an option" at bounding box center [656, 309] width 12 height 12
click at [653, 303] on input "Select an option" at bounding box center [656, 309] width 12 height 12
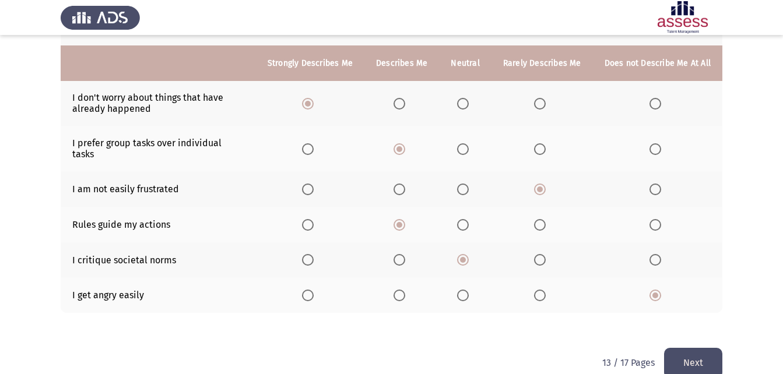
scroll to position [257, 0]
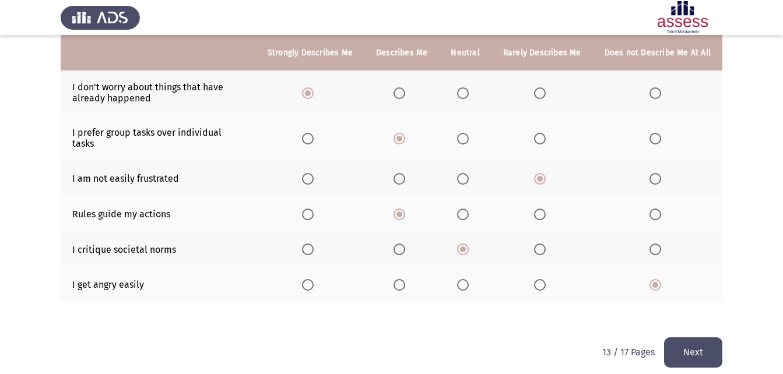
click at [688, 346] on button "Next" at bounding box center [693, 353] width 58 height 30
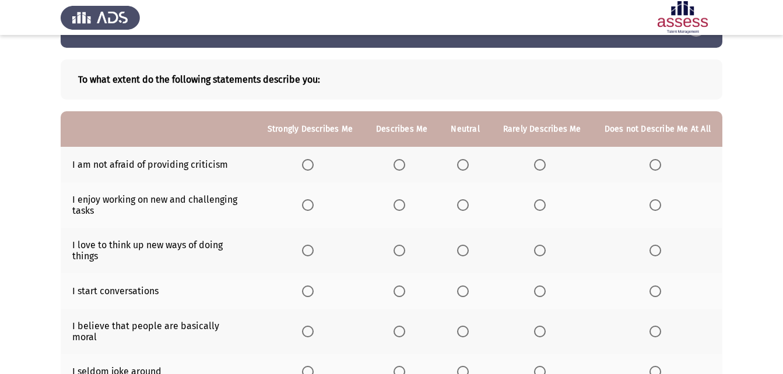
scroll to position [58, 0]
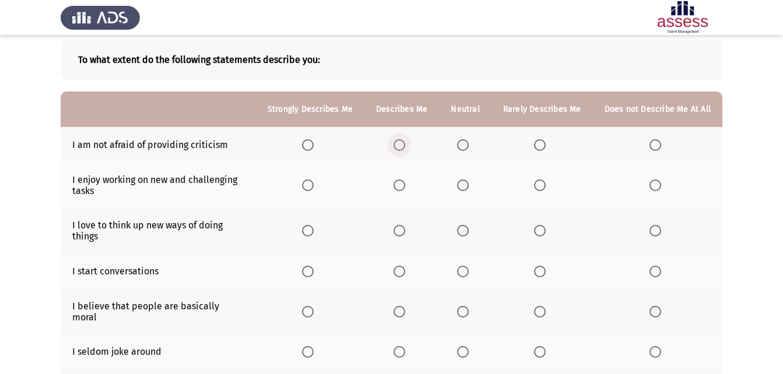
click at [405, 150] on span "Select an option" at bounding box center [400, 145] width 12 height 12
click at [405, 150] on input "Select an option" at bounding box center [400, 145] width 12 height 12
click at [469, 183] on span "Select an option" at bounding box center [463, 186] width 12 height 12
click at [469, 183] on input "Select an option" at bounding box center [463, 186] width 12 height 12
click at [405, 227] on span "Select an option" at bounding box center [400, 231] width 12 height 12
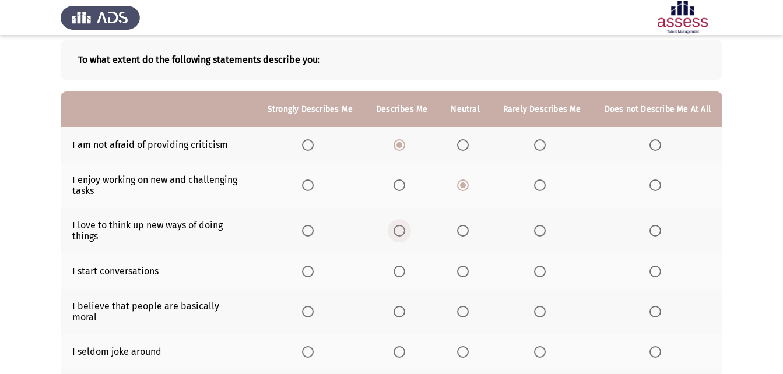
click at [405, 227] on input "Select an option" at bounding box center [400, 231] width 12 height 12
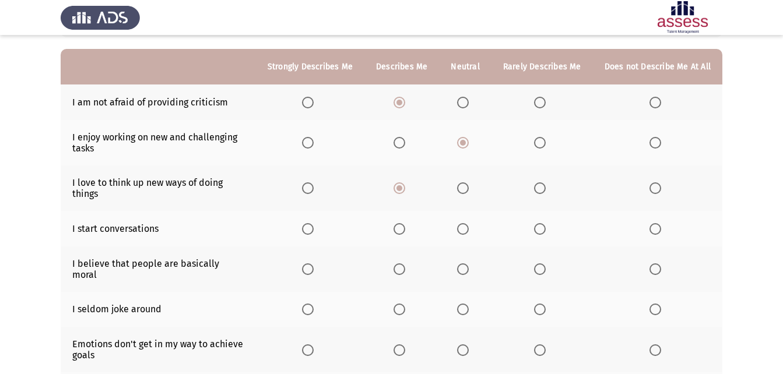
scroll to position [117, 0]
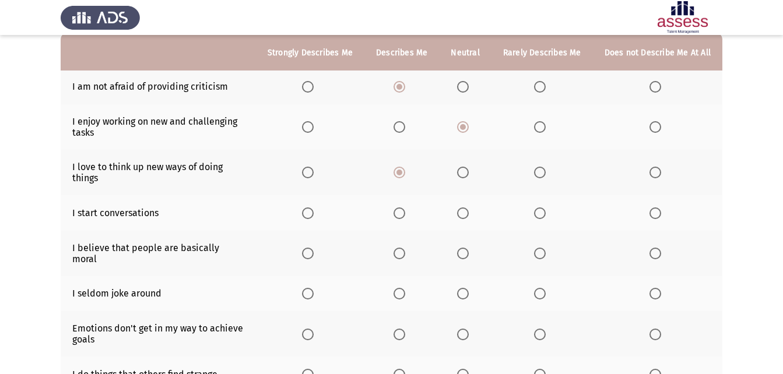
click at [462, 211] on span "Select an option" at bounding box center [463, 214] width 12 height 12
click at [462, 211] on input "Select an option" at bounding box center [463, 214] width 12 height 12
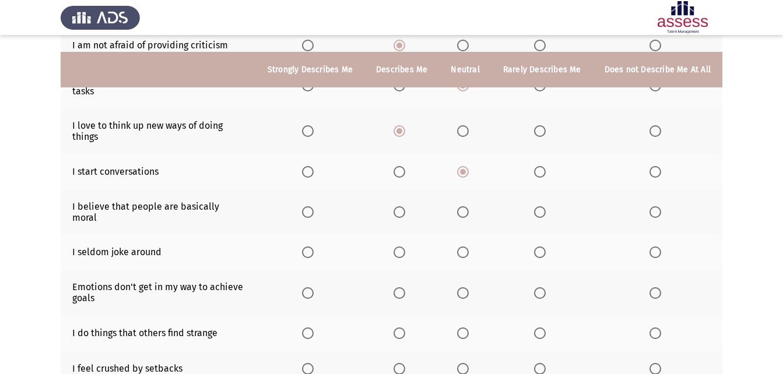
scroll to position [175, 0]
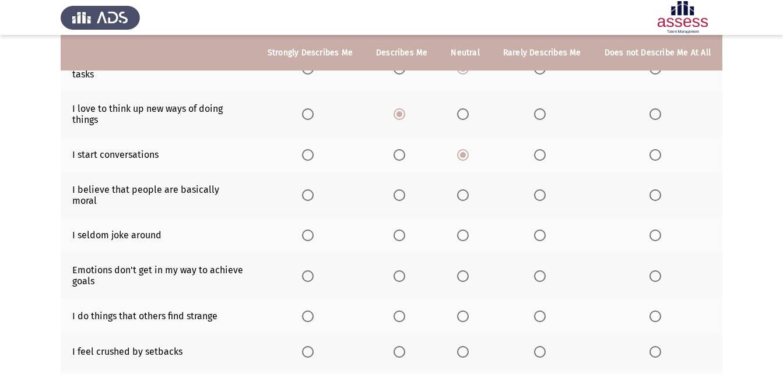
click at [410, 190] on label "Select an option" at bounding box center [402, 196] width 16 height 12
click at [405, 190] on input "Select an option" at bounding box center [400, 196] width 12 height 12
click at [469, 230] on span "Select an option" at bounding box center [463, 236] width 12 height 12
click at [469, 230] on input "Select an option" at bounding box center [463, 236] width 12 height 12
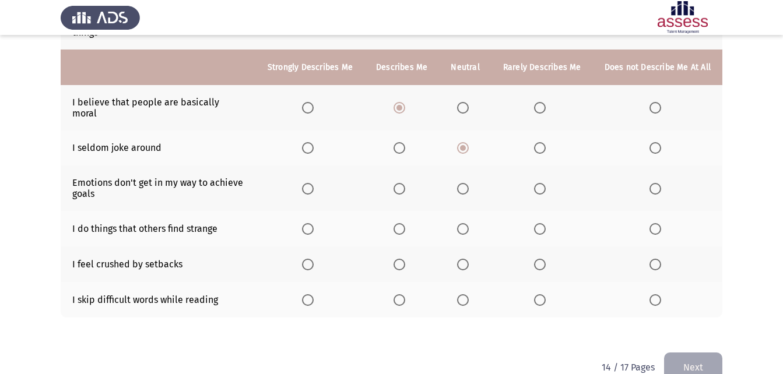
scroll to position [277, 0]
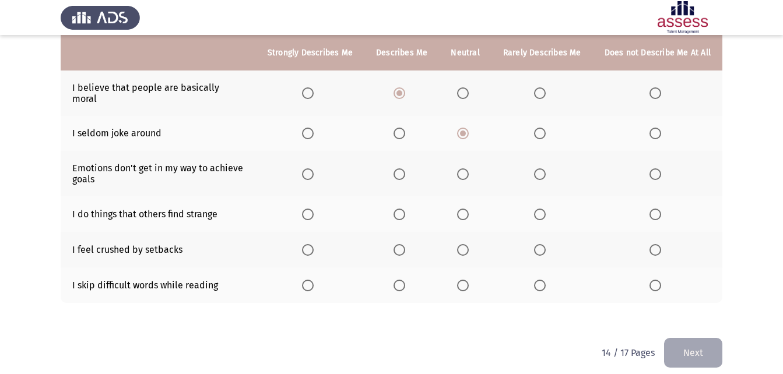
click at [410, 169] on label "Select an option" at bounding box center [402, 175] width 16 height 12
click at [405, 169] on input "Select an option" at bounding box center [400, 175] width 12 height 12
click at [314, 209] on span "Select an option" at bounding box center [308, 215] width 12 height 12
click at [314, 209] on input "Select an option" at bounding box center [308, 215] width 12 height 12
click at [537, 244] on span "Select an option" at bounding box center [540, 250] width 12 height 12
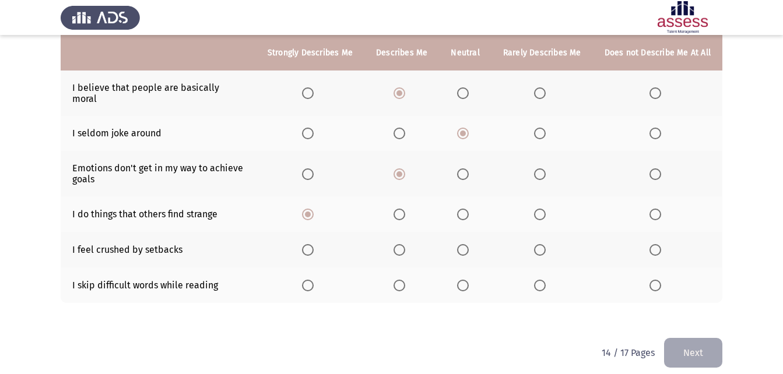
click at [537, 244] on input "Select an option" at bounding box center [540, 250] width 12 height 12
click at [544, 280] on span "Select an option" at bounding box center [540, 286] width 12 height 12
click at [544, 280] on input "Select an option" at bounding box center [540, 286] width 12 height 12
click at [710, 344] on button "Next" at bounding box center [693, 353] width 58 height 30
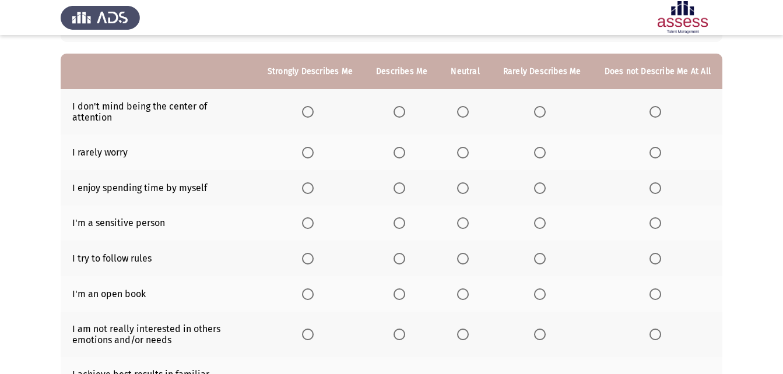
scroll to position [117, 0]
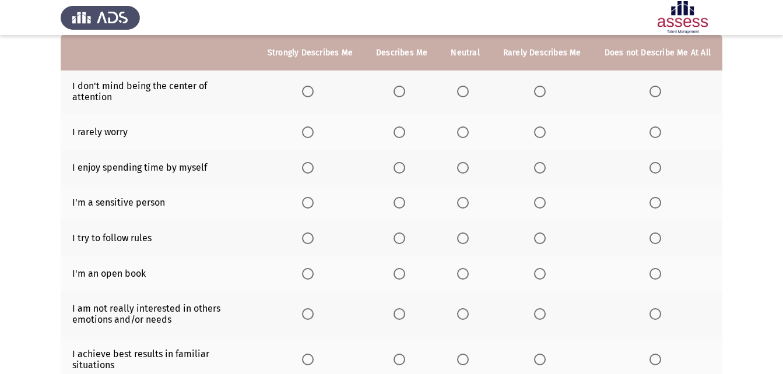
click at [405, 86] on span "Select an option" at bounding box center [400, 92] width 12 height 12
click at [405, 86] on input "Select an option" at bounding box center [400, 92] width 12 height 12
click at [543, 127] on span "Select an option" at bounding box center [540, 133] width 12 height 12
click at [543, 127] on input "Select an option" at bounding box center [540, 133] width 12 height 12
click at [469, 162] on span "Select an option" at bounding box center [463, 168] width 12 height 12
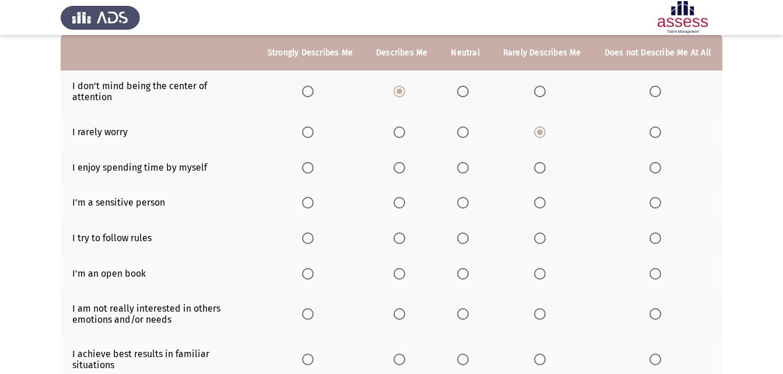
click at [469, 162] on input "Select an option" at bounding box center [463, 168] width 12 height 12
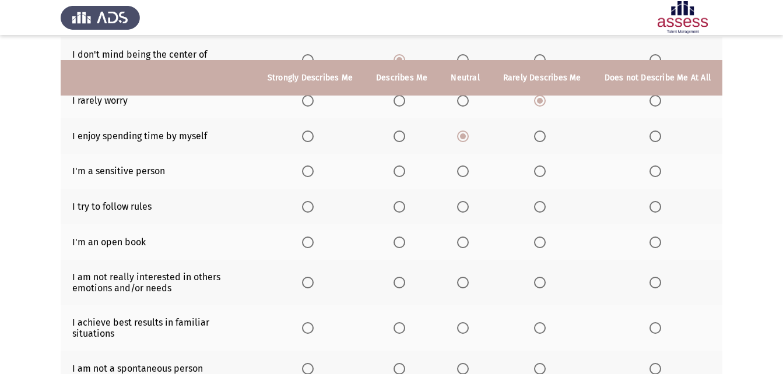
scroll to position [175, 0]
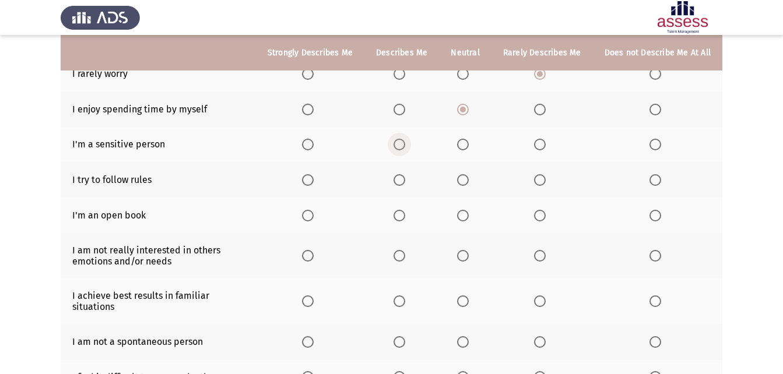
click at [410, 139] on label "Select an option" at bounding box center [402, 145] width 16 height 12
click at [405, 139] on input "Select an option" at bounding box center [400, 145] width 12 height 12
click at [314, 174] on span "Select an option" at bounding box center [308, 180] width 12 height 12
click at [314, 174] on input "Select an option" at bounding box center [308, 180] width 12 height 12
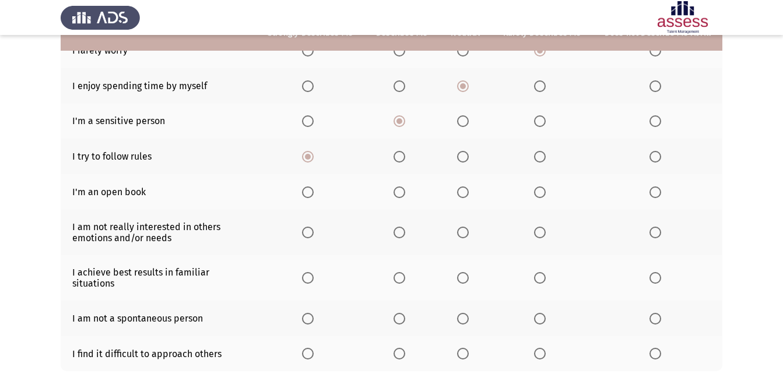
scroll to position [233, 0]
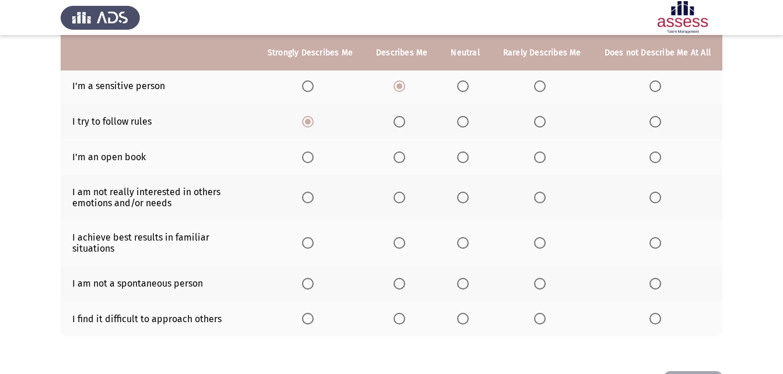
click at [314, 152] on span "Select an option" at bounding box center [308, 158] width 12 height 12
click at [314, 152] on input "Select an option" at bounding box center [308, 158] width 12 height 12
click at [544, 152] on span "Select an option" at bounding box center [540, 158] width 12 height 12
click at [544, 152] on input "Select an option" at bounding box center [540, 158] width 12 height 12
click at [548, 192] on label "Select an option" at bounding box center [542, 198] width 16 height 12
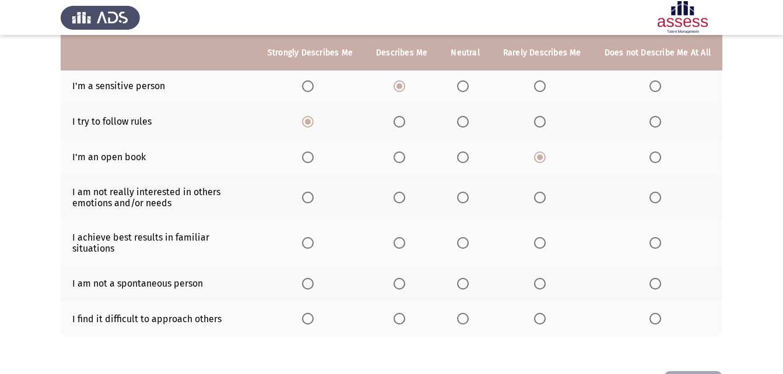
click at [546, 192] on input "Select an option" at bounding box center [540, 198] width 12 height 12
click at [464, 192] on span "Select an option" at bounding box center [463, 198] width 12 height 12
click at [464, 192] on input "Select an option" at bounding box center [463, 198] width 12 height 12
click at [545, 192] on span "Select an option" at bounding box center [540, 198] width 12 height 12
click at [545, 192] on input "Select an option" at bounding box center [540, 198] width 12 height 12
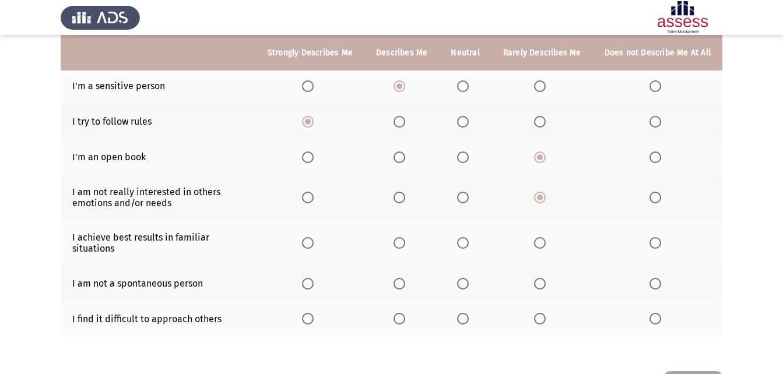
click at [403, 237] on span "Select an option" at bounding box center [400, 243] width 12 height 12
click at [403, 237] on input "Select an option" at bounding box center [400, 243] width 12 height 12
click at [474, 278] on label "Select an option" at bounding box center [465, 284] width 16 height 12
click at [469, 278] on input "Select an option" at bounding box center [463, 284] width 12 height 12
click at [546, 313] on span "Select an option" at bounding box center [540, 319] width 12 height 12
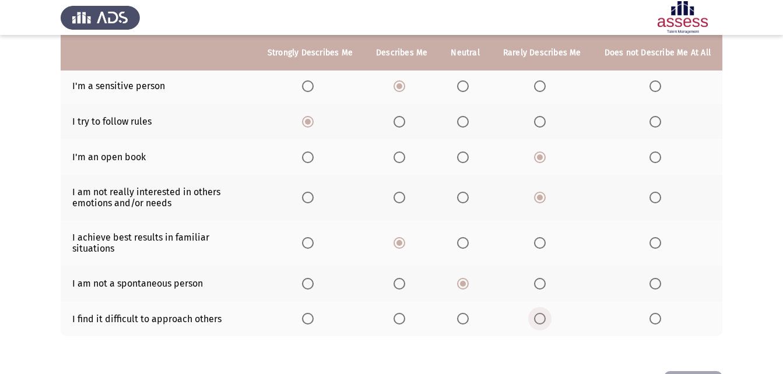
click at [546, 313] on input "Select an option" at bounding box center [540, 319] width 12 height 12
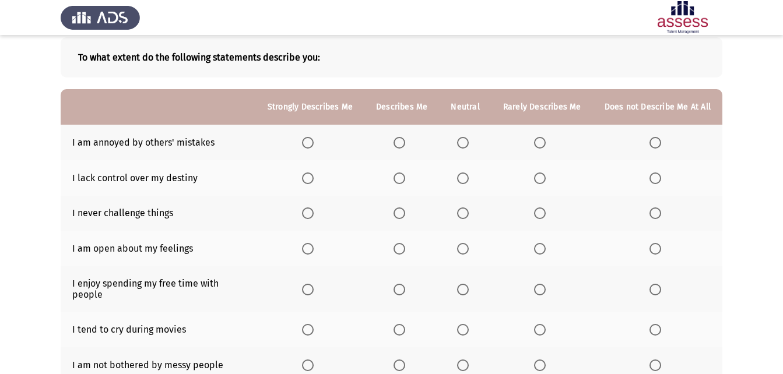
scroll to position [47, 0]
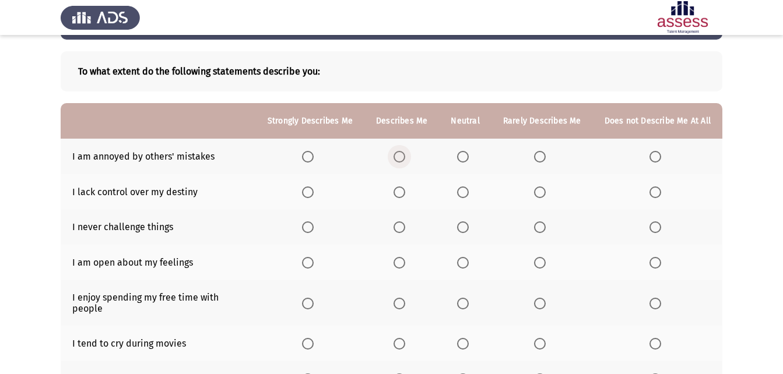
click at [405, 161] on span "Select an option" at bounding box center [400, 157] width 12 height 12
click at [405, 161] on input "Select an option" at bounding box center [400, 157] width 12 height 12
click at [469, 195] on span "Select an option" at bounding box center [463, 193] width 12 height 12
click at [469, 195] on input "Select an option" at bounding box center [463, 193] width 12 height 12
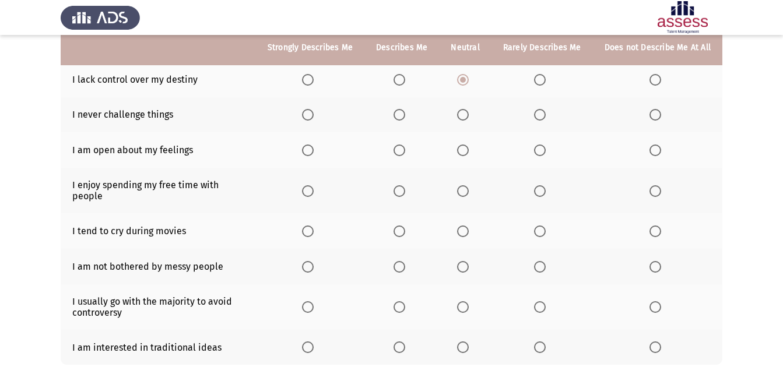
scroll to position [163, 0]
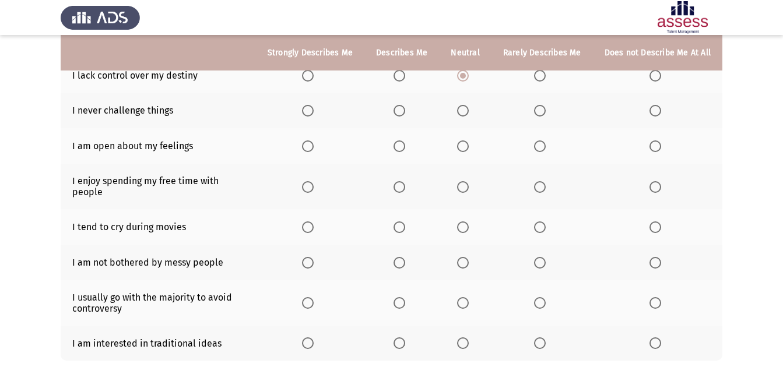
click at [541, 110] on span "Select an option" at bounding box center [540, 111] width 12 height 12
click at [541, 110] on input "Select an option" at bounding box center [540, 111] width 12 height 12
click at [549, 146] on label "Select an option" at bounding box center [542, 147] width 16 height 12
click at [546, 146] on input "Select an option" at bounding box center [540, 147] width 12 height 12
click at [469, 182] on span "Select an option" at bounding box center [463, 187] width 12 height 12
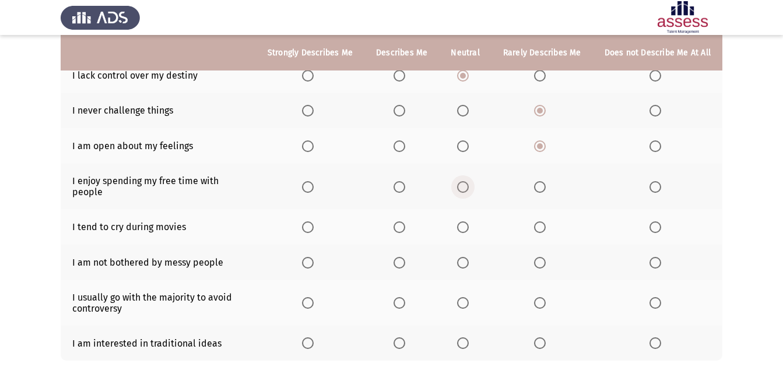
click at [469, 182] on input "Select an option" at bounding box center [463, 187] width 12 height 12
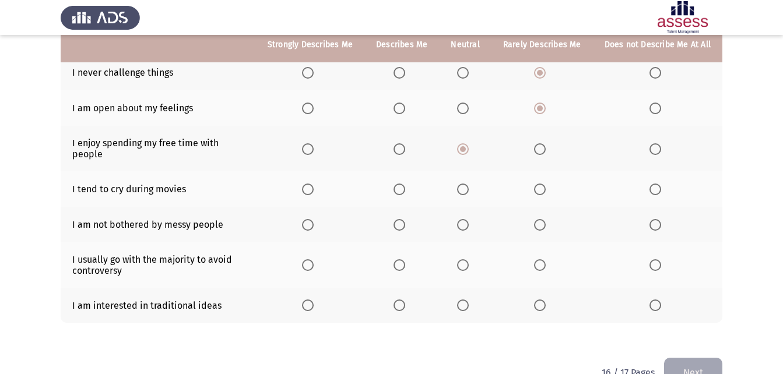
scroll to position [222, 0]
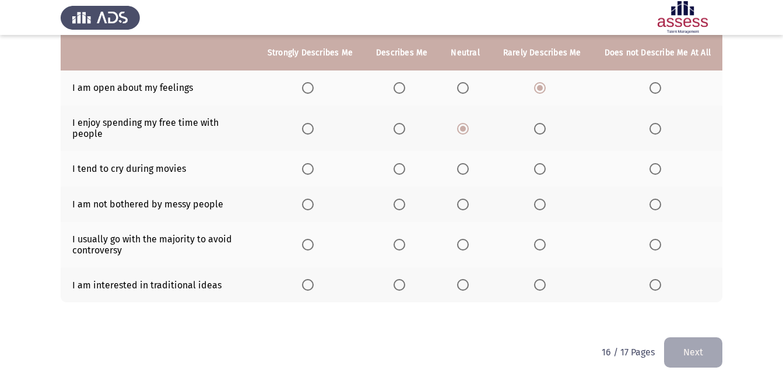
click at [661, 163] on span "Select an option" at bounding box center [656, 169] width 12 height 12
click at [661, 163] on input "Select an option" at bounding box center [656, 169] width 12 height 12
click at [410, 199] on label "Select an option" at bounding box center [402, 205] width 16 height 12
click at [405, 199] on input "Select an option" at bounding box center [400, 205] width 12 height 12
click at [540, 239] on span "Select an option" at bounding box center [540, 245] width 12 height 12
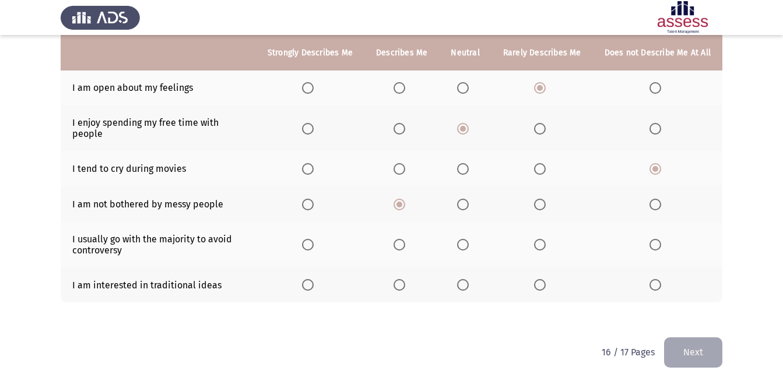
click at [540, 239] on input "Select an option" at bounding box center [540, 245] width 12 height 12
click at [546, 279] on span "Select an option" at bounding box center [540, 285] width 12 height 12
click at [546, 279] on input "Select an option" at bounding box center [540, 285] width 12 height 12
click at [469, 279] on span "Select an option" at bounding box center [463, 285] width 12 height 12
click at [469, 279] on input "Select an option" at bounding box center [463, 285] width 12 height 12
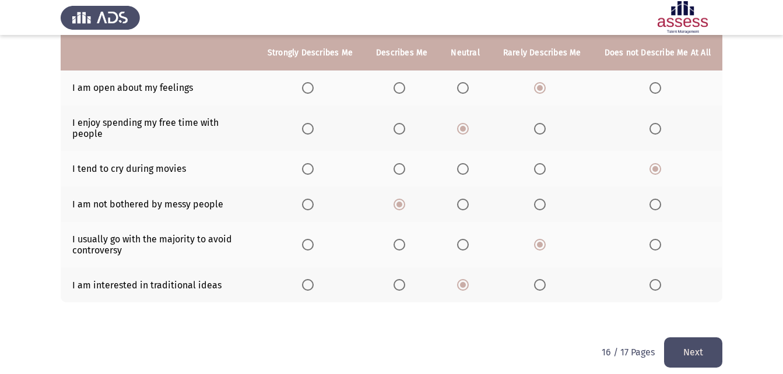
click at [683, 338] on button "Next" at bounding box center [693, 353] width 58 height 30
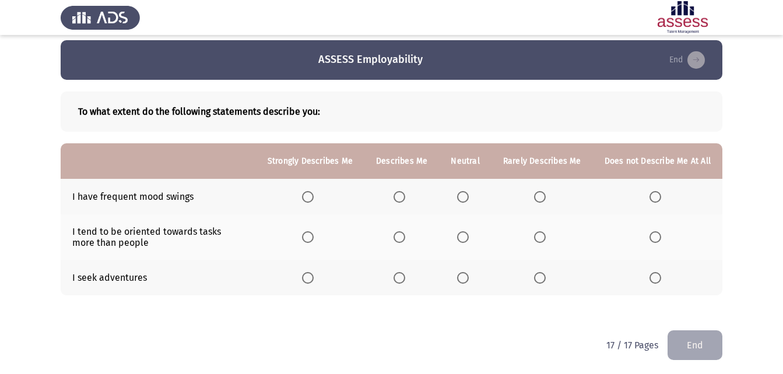
scroll to position [9, 0]
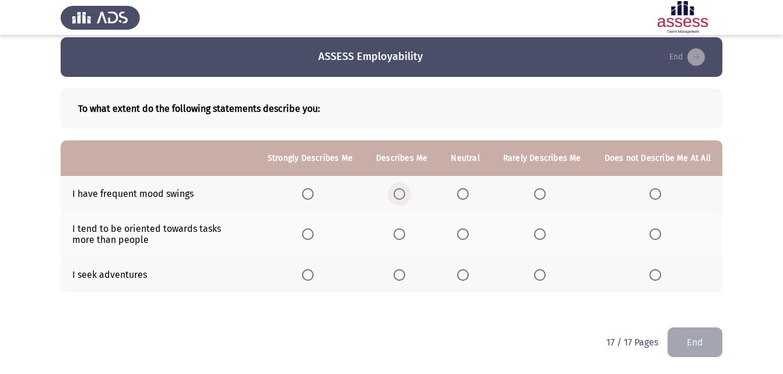
click at [405, 195] on span "Select an option" at bounding box center [400, 194] width 12 height 12
click at [405, 195] on input "Select an option" at bounding box center [400, 194] width 12 height 12
click at [466, 229] on span "Select an option" at bounding box center [463, 235] width 12 height 12
click at [466, 229] on input "Select an option" at bounding box center [463, 235] width 12 height 12
click at [659, 275] on span "Select an option" at bounding box center [656, 275] width 12 height 12
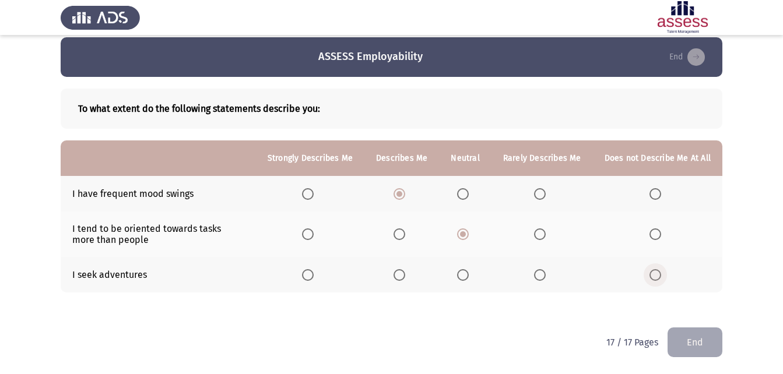
click at [659, 275] on input "Select an option" at bounding box center [656, 275] width 12 height 12
click at [692, 333] on button "End" at bounding box center [695, 343] width 55 height 30
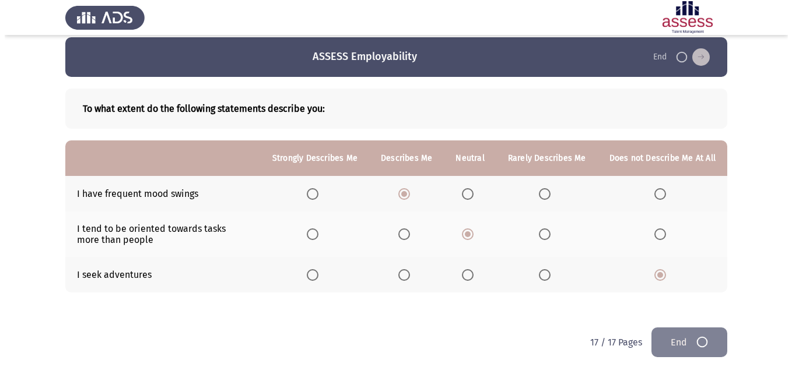
scroll to position [0, 0]
